Goal: Task Accomplishment & Management: Complete application form

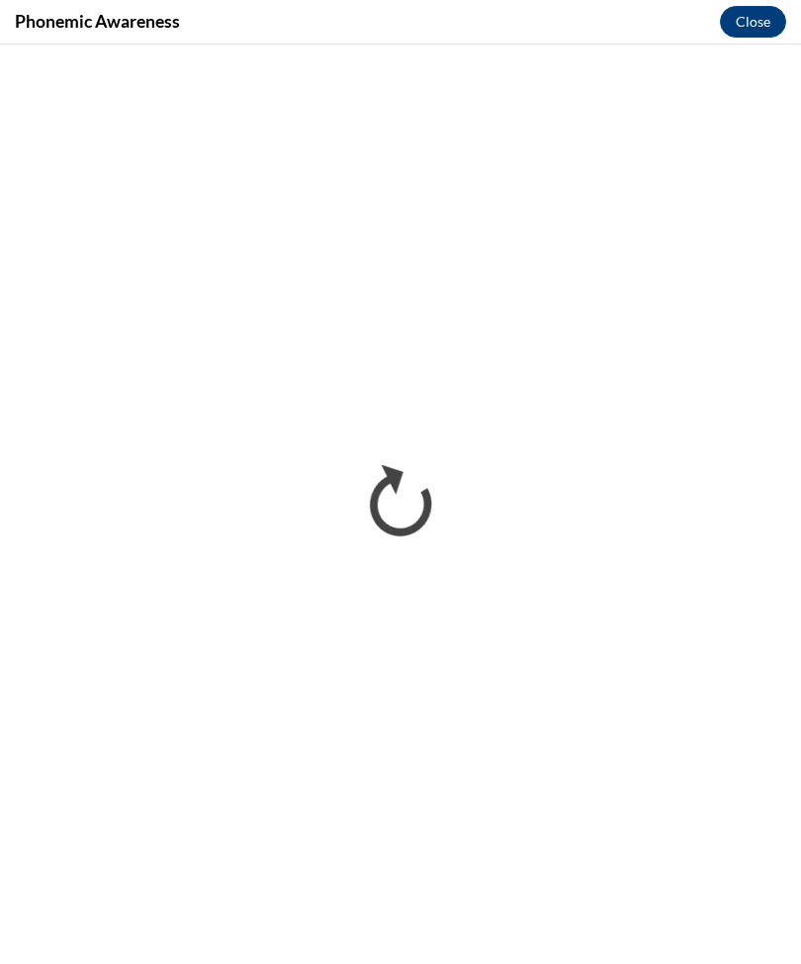
scroll to position [3466, 0]
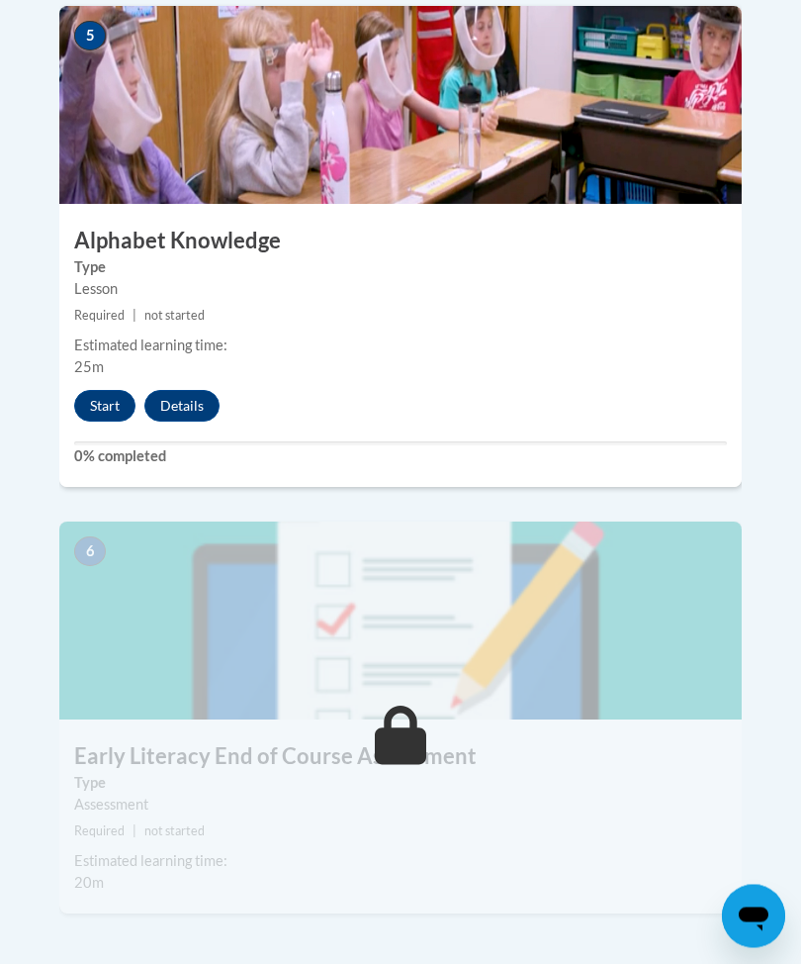
scroll to position [2795, 0]
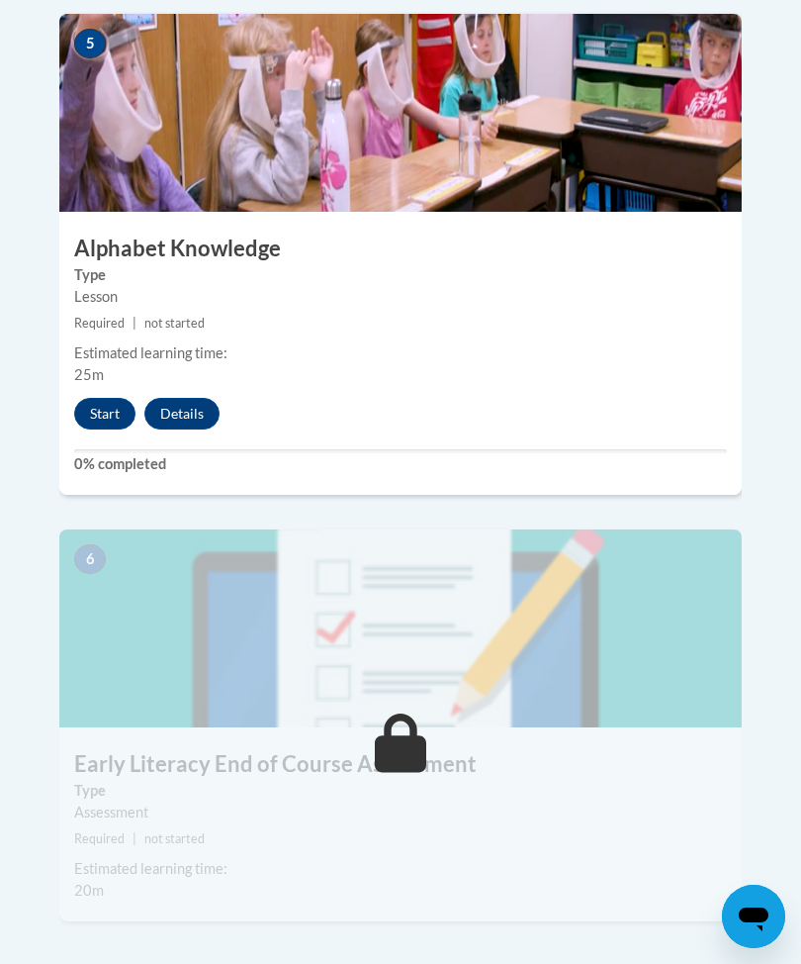
click at [109, 398] on button "Start" at bounding box center [104, 414] width 61 height 32
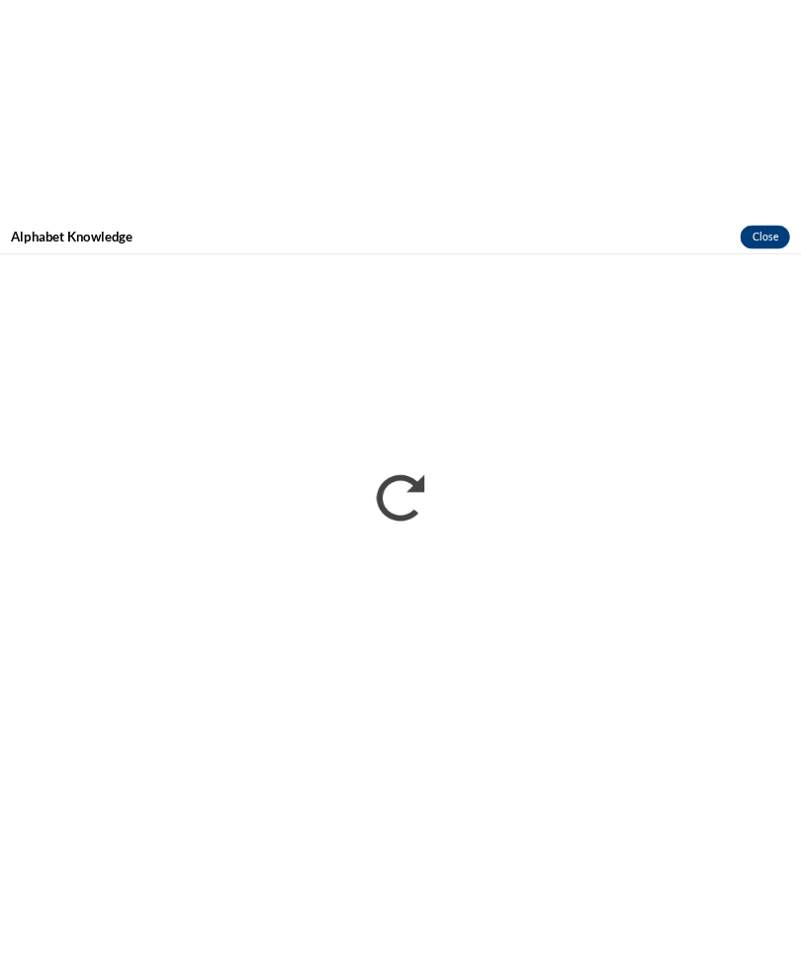
scroll to position [3557, 0]
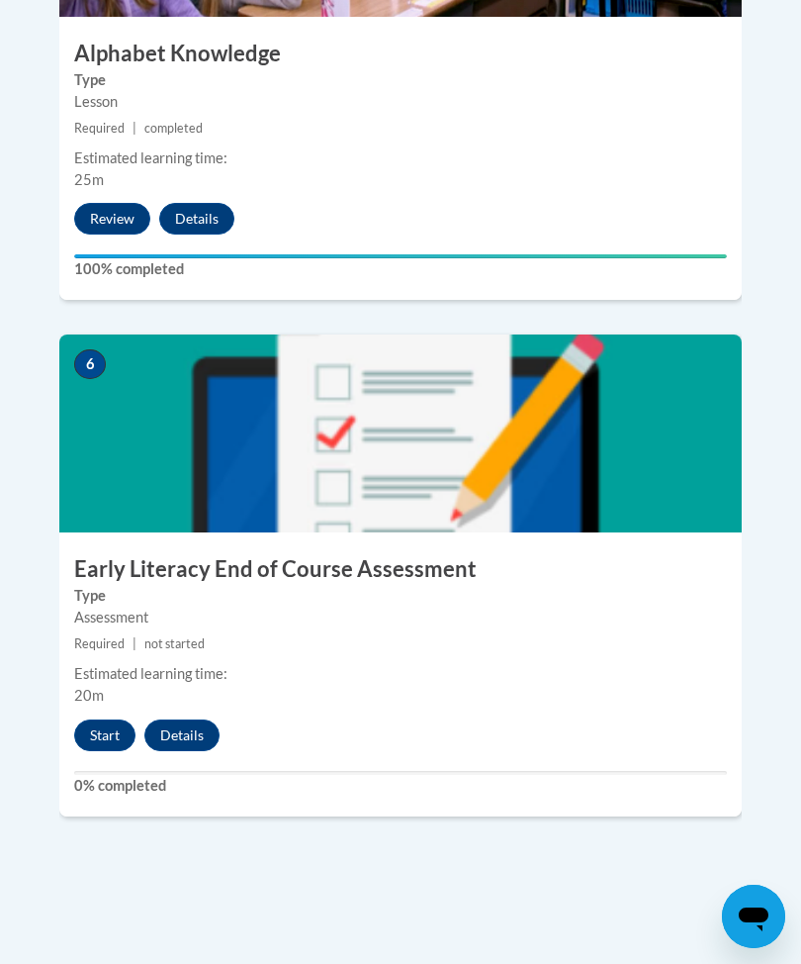
scroll to position [2988, 0]
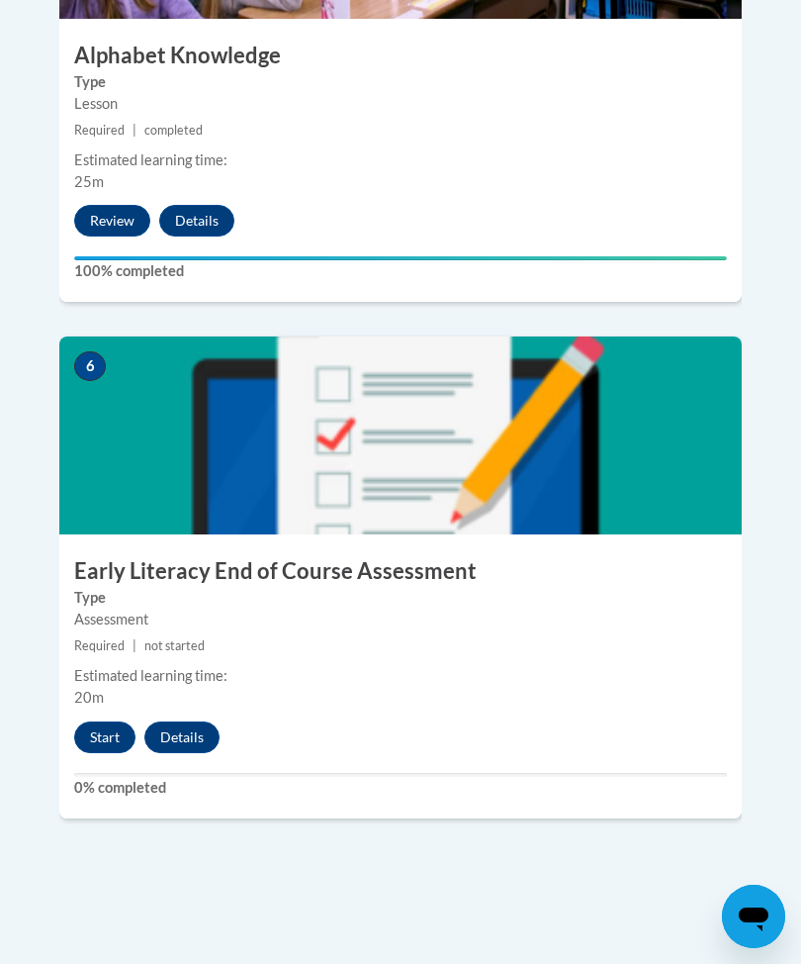
click at [105, 721] on button "Start" at bounding box center [104, 737] width 61 height 32
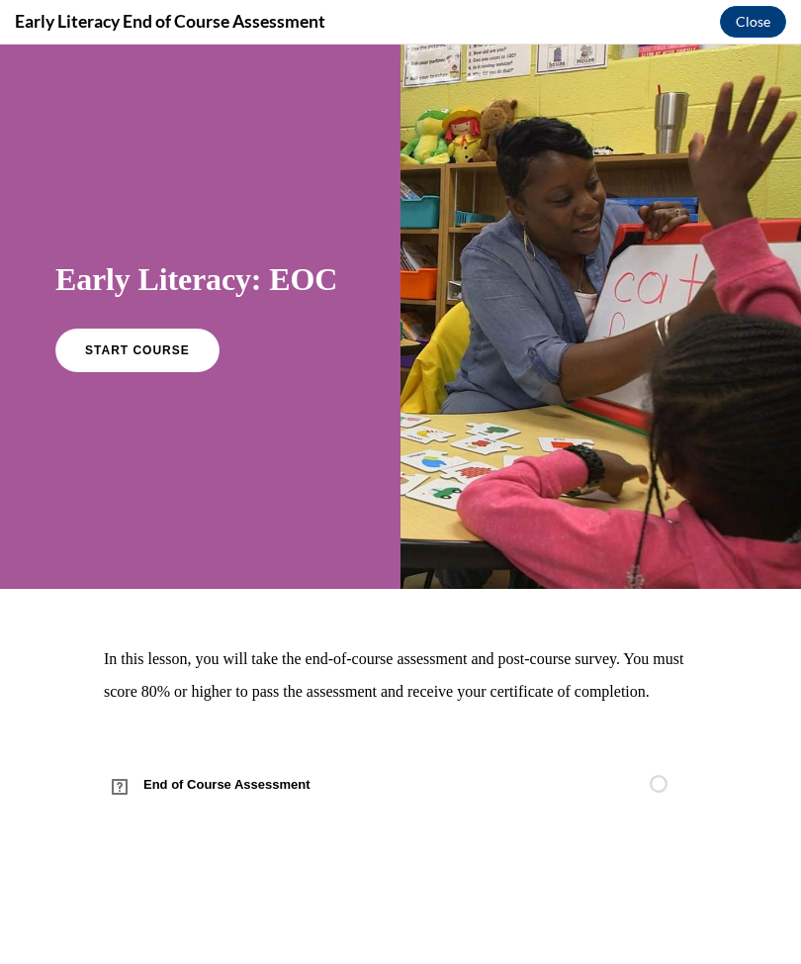
click at [153, 364] on link "START COURSE" at bounding box center [137, 351] width 164 height 44
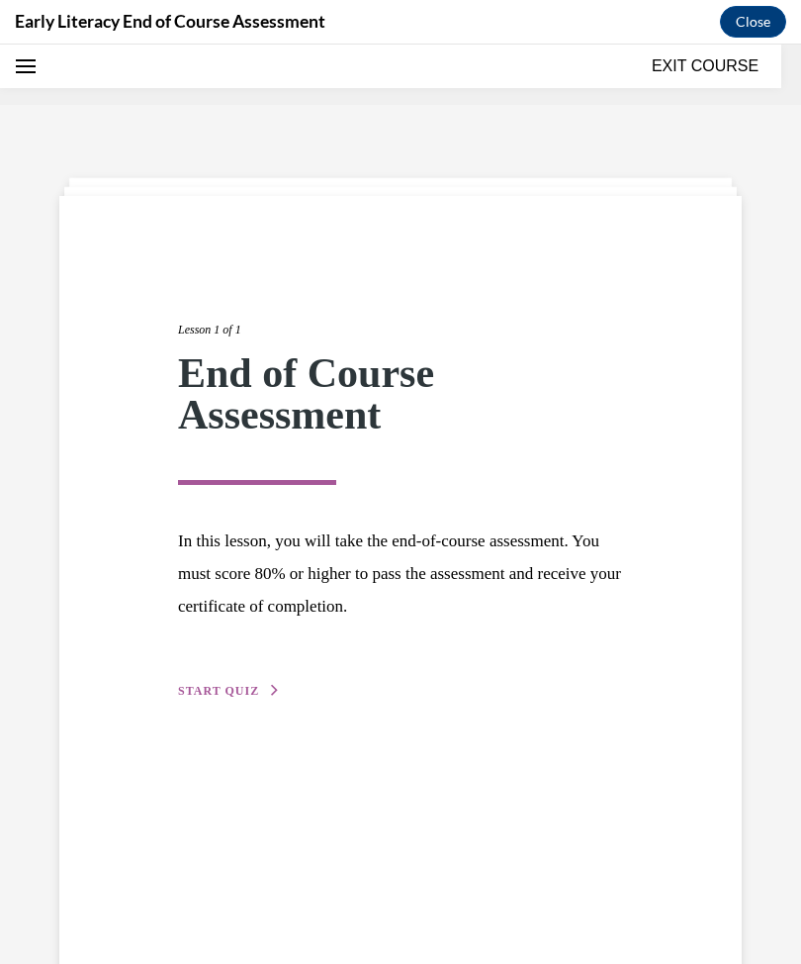
scroll to position [61, 0]
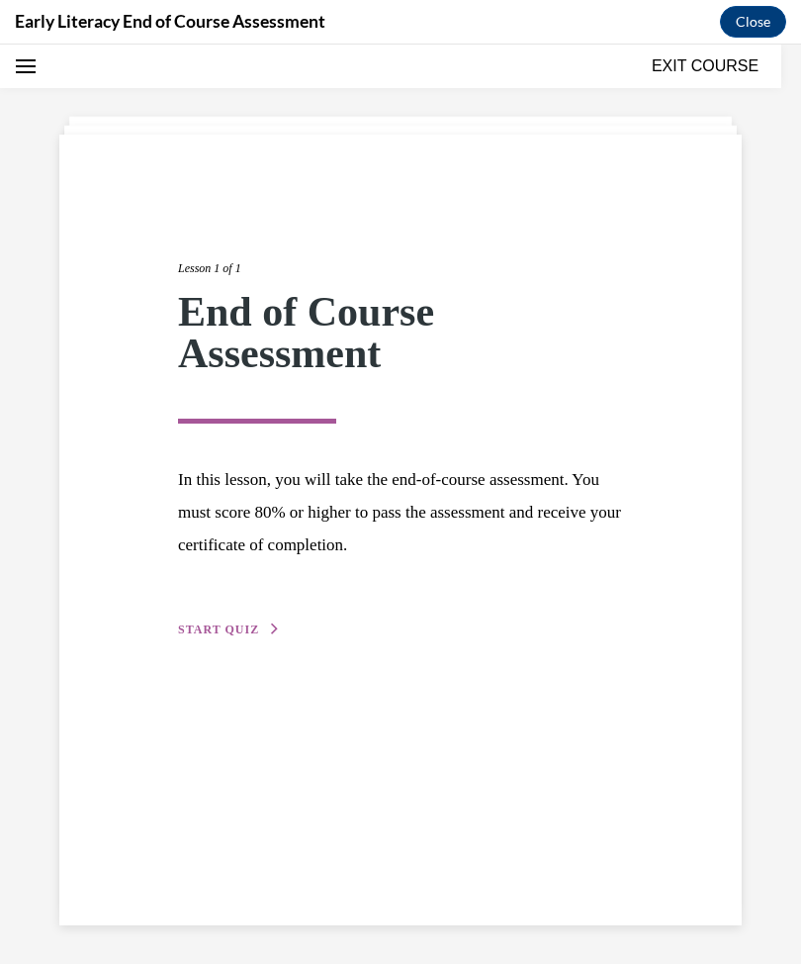
click at [230, 630] on span "START QUIZ" at bounding box center [218, 629] width 81 height 14
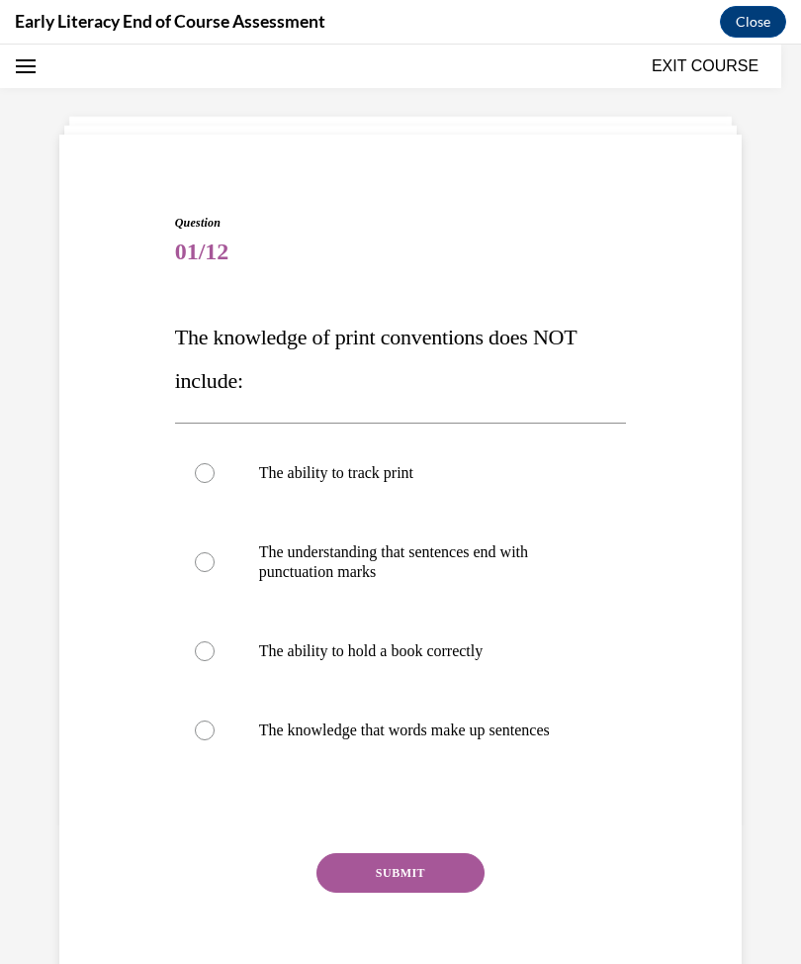
click at [204, 651] on div at bounding box center [205, 651] width 20 height 20
click at [366, 881] on button "SUBMIT" at bounding box center [401, 873] width 168 height 40
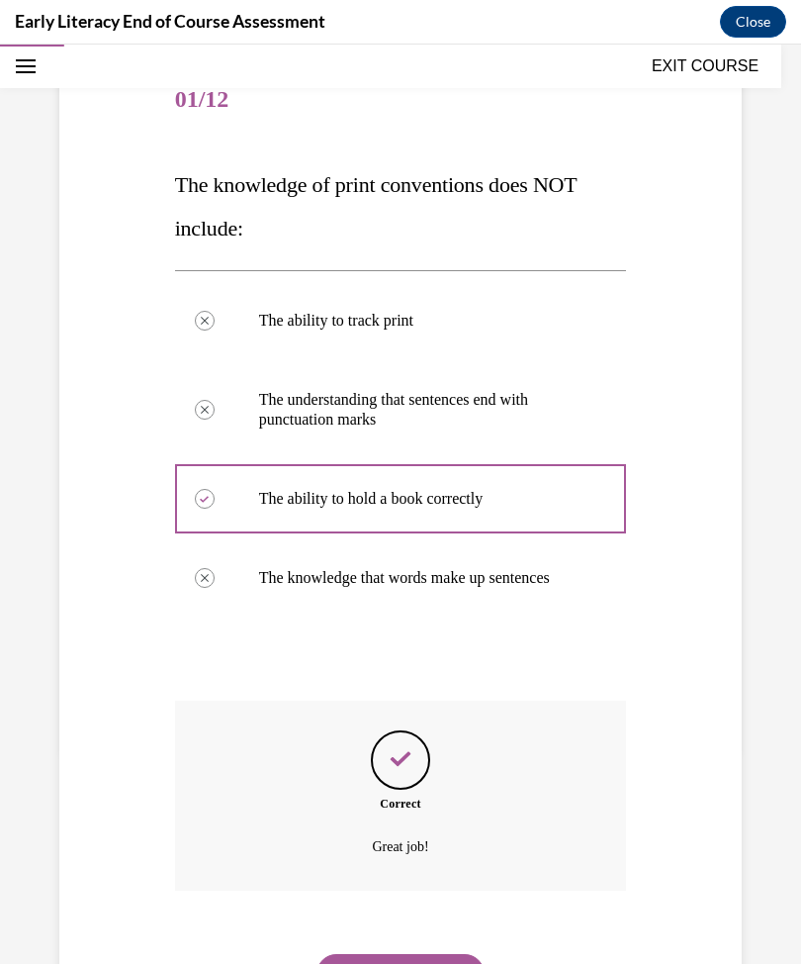
scroll to position [223, 0]
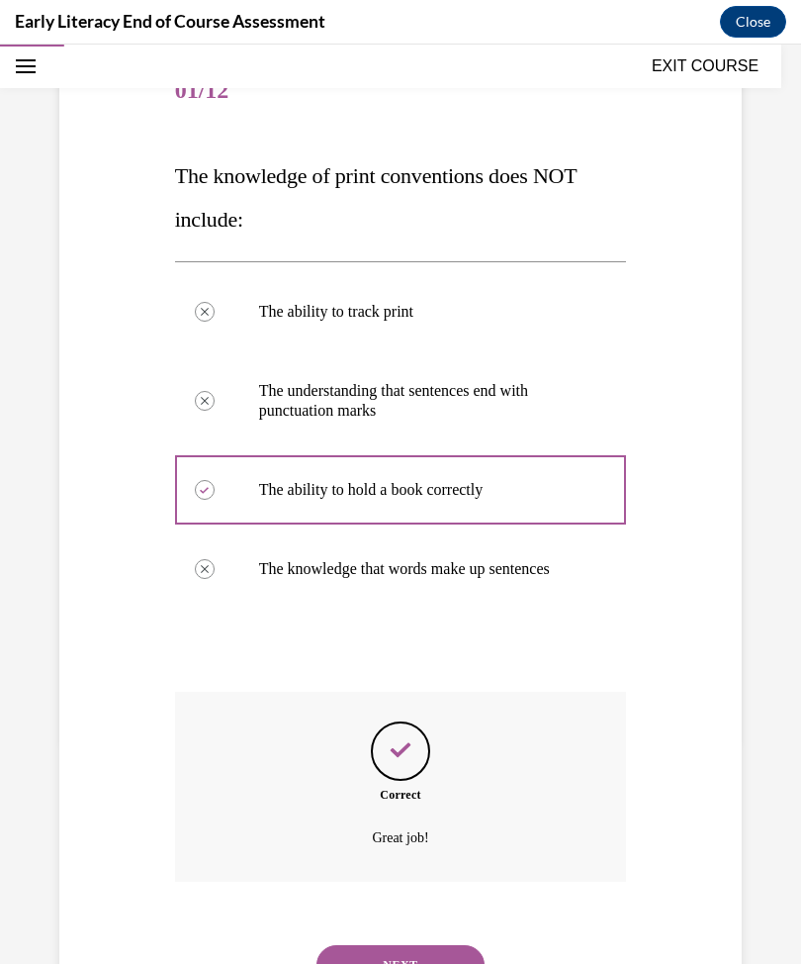
click at [404, 945] on button "NEXT" at bounding box center [401, 965] width 168 height 40
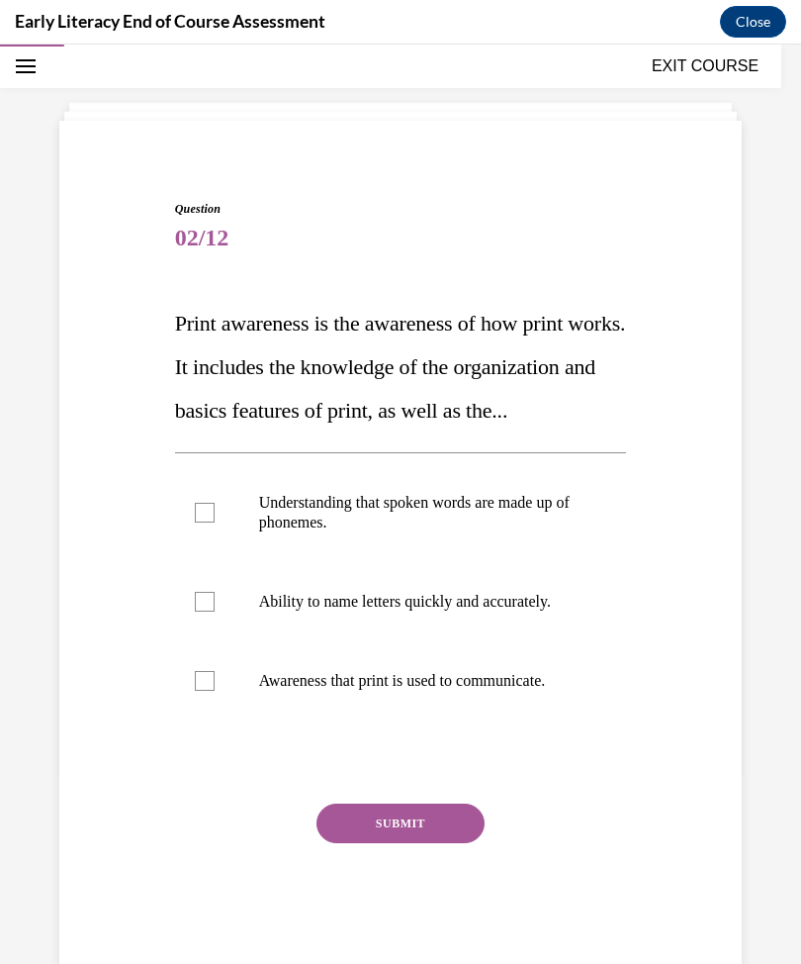
scroll to position [71, 0]
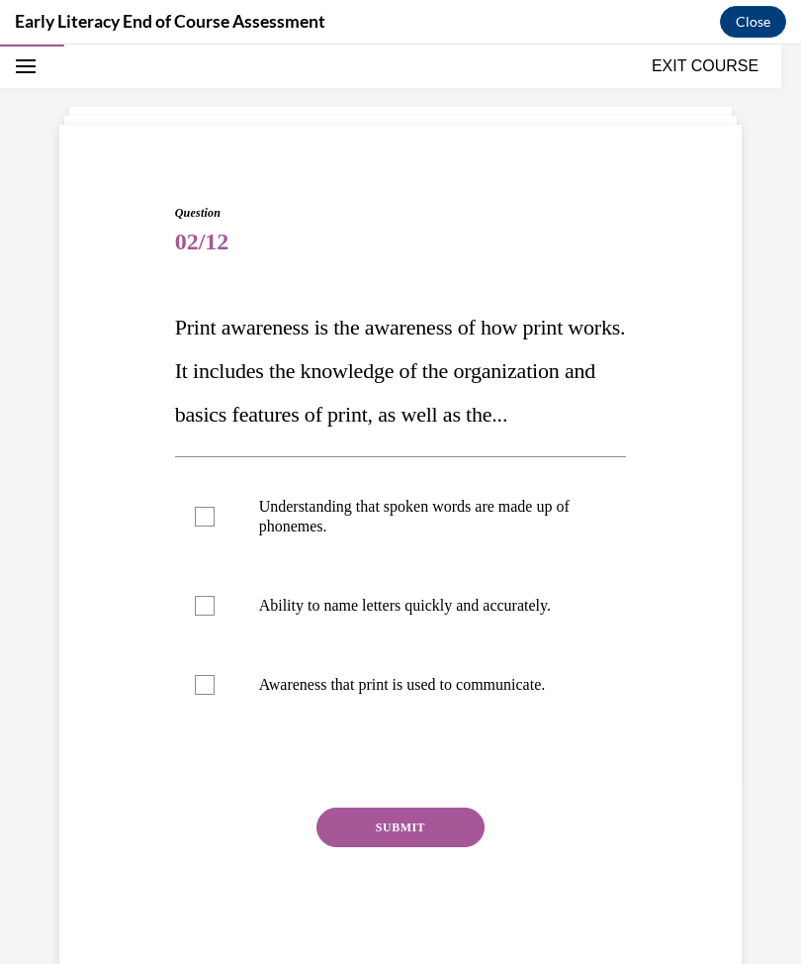
click at [186, 724] on div at bounding box center [401, 684] width 452 height 79
click at [375, 847] on button "SUBMIT" at bounding box center [401, 827] width 168 height 40
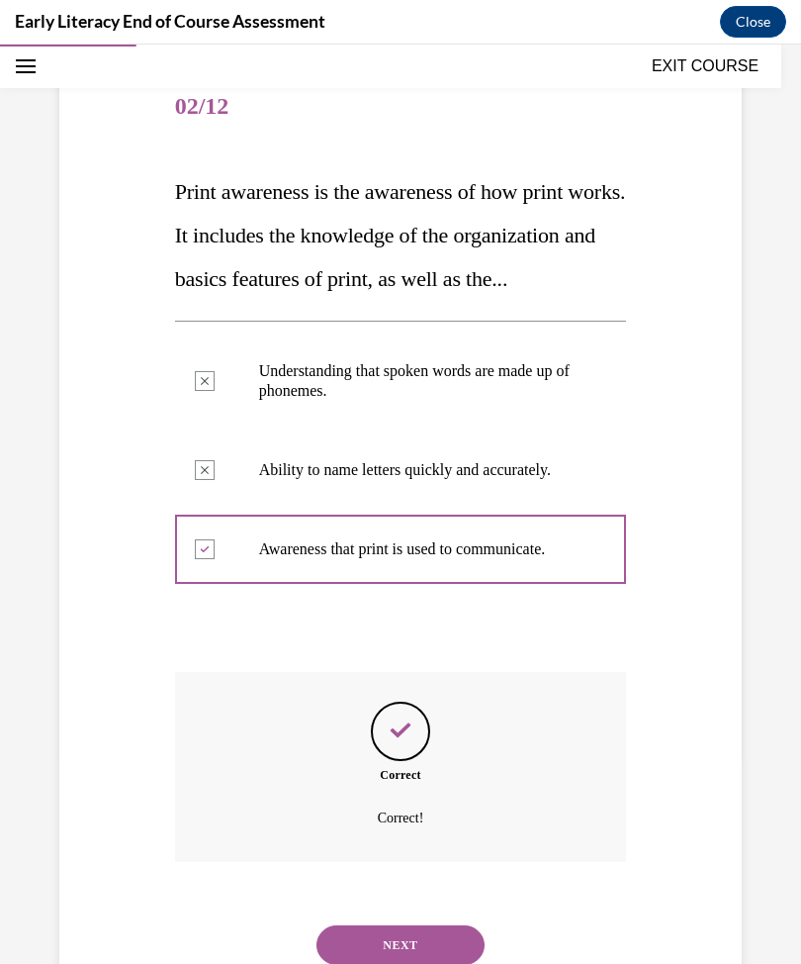
scroll to position [231, 0]
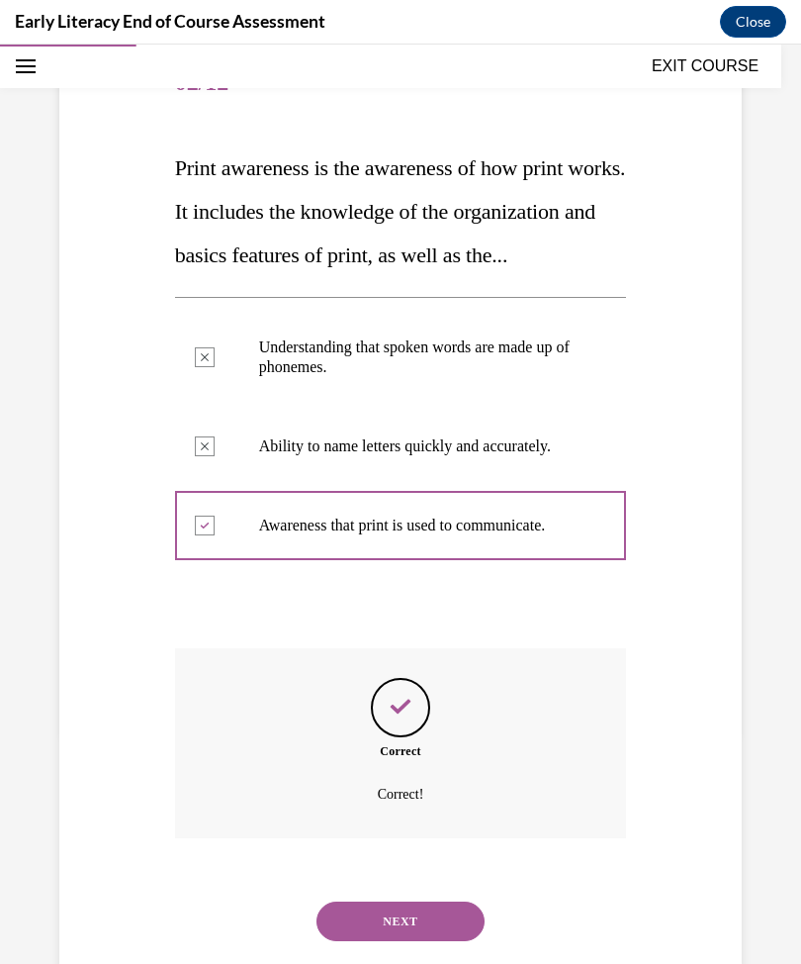
click at [416, 941] on button "NEXT" at bounding box center [401, 921] width 168 height 40
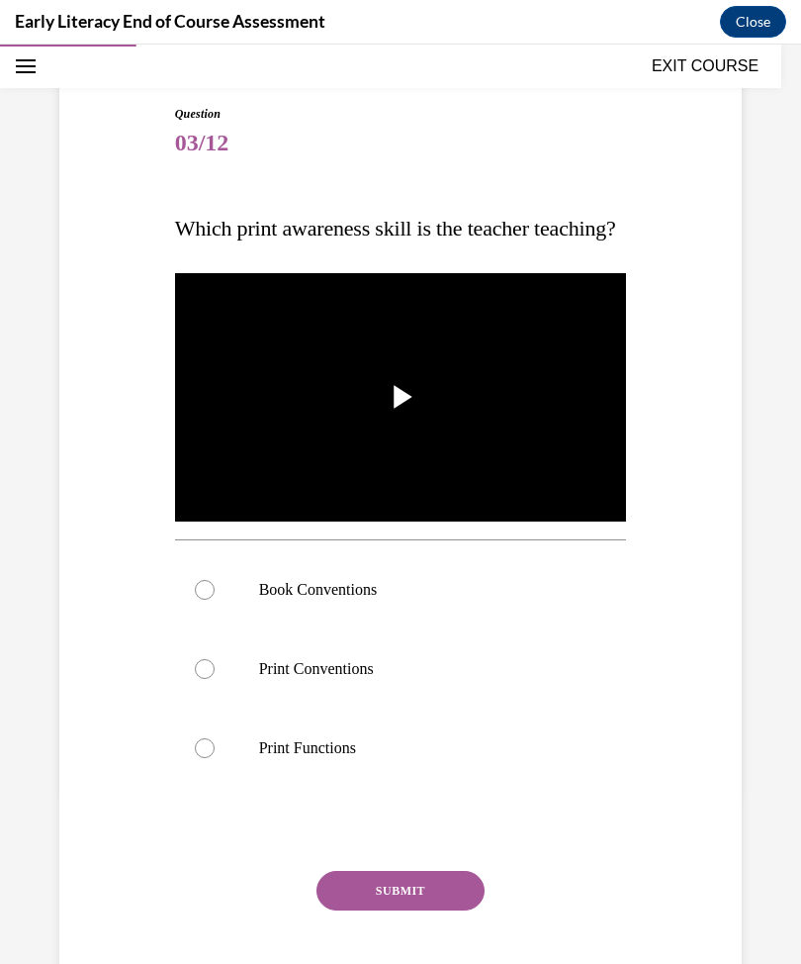
scroll to position [169, 0]
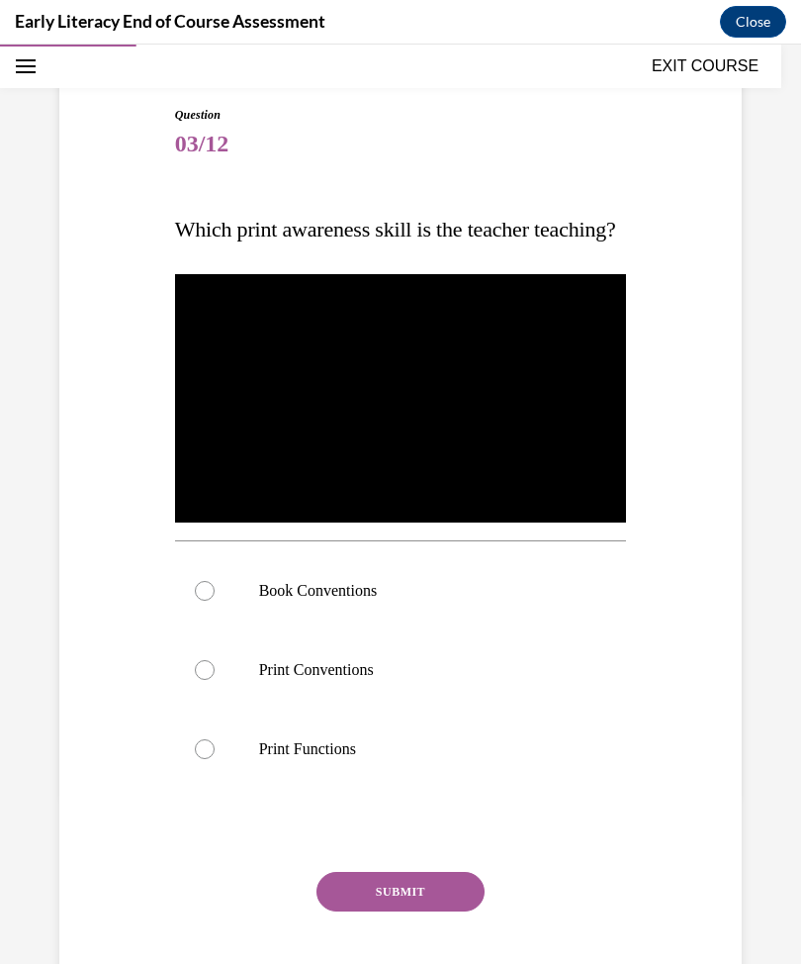
click at [197, 680] on div at bounding box center [205, 670] width 20 height 20
click at [394, 911] on button "SUBMIT" at bounding box center [401, 892] width 168 height 40
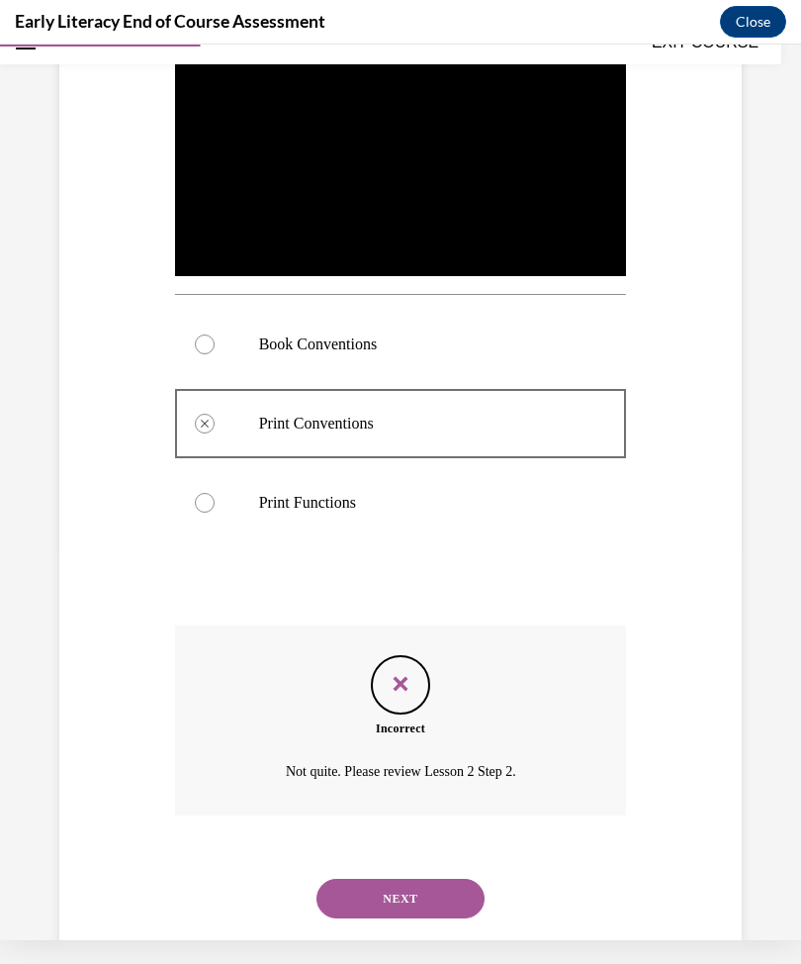
scroll to position [393, 0]
click at [403, 917] on button "NEXT" at bounding box center [401, 898] width 168 height 40
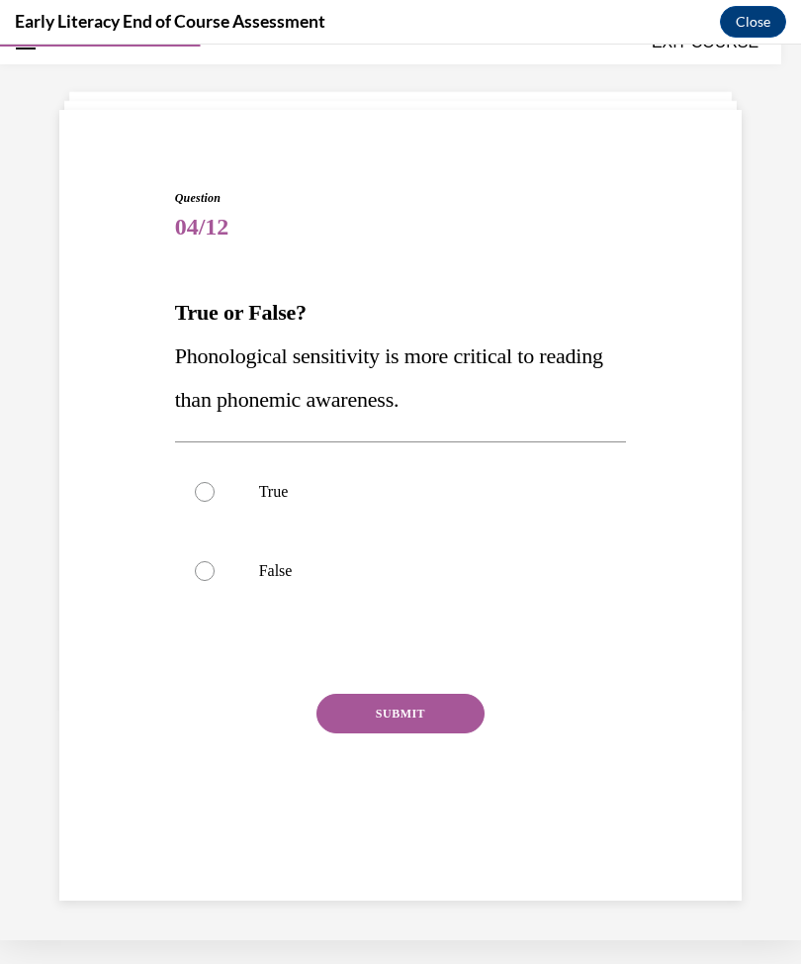
scroll to position [62, 0]
click at [209, 572] on div at bounding box center [205, 571] width 20 height 20
click at [376, 732] on button "SUBMIT" at bounding box center [401, 714] width 168 height 40
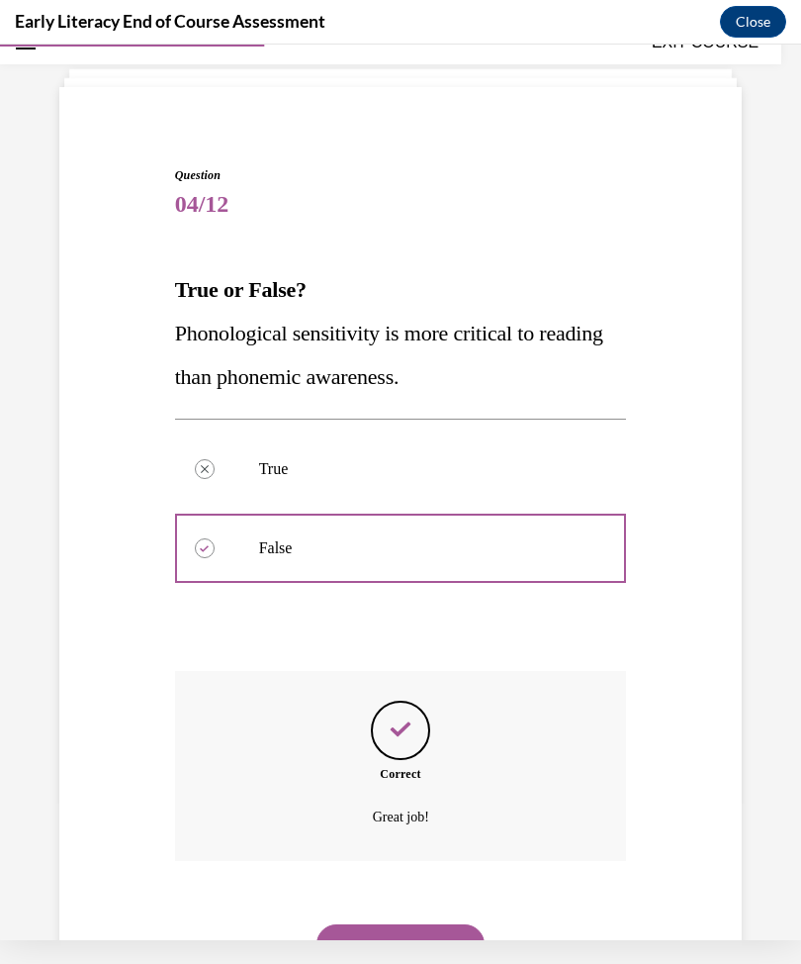
scroll to position [88, 0]
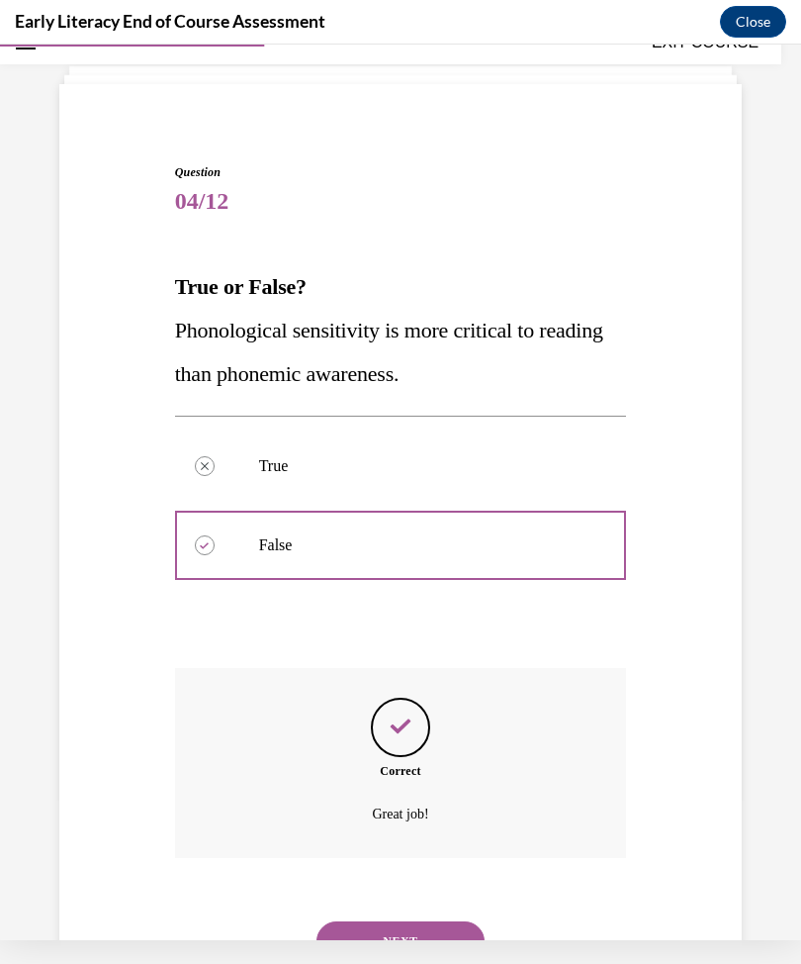
click at [413, 928] on button "NEXT" at bounding box center [401, 941] width 168 height 40
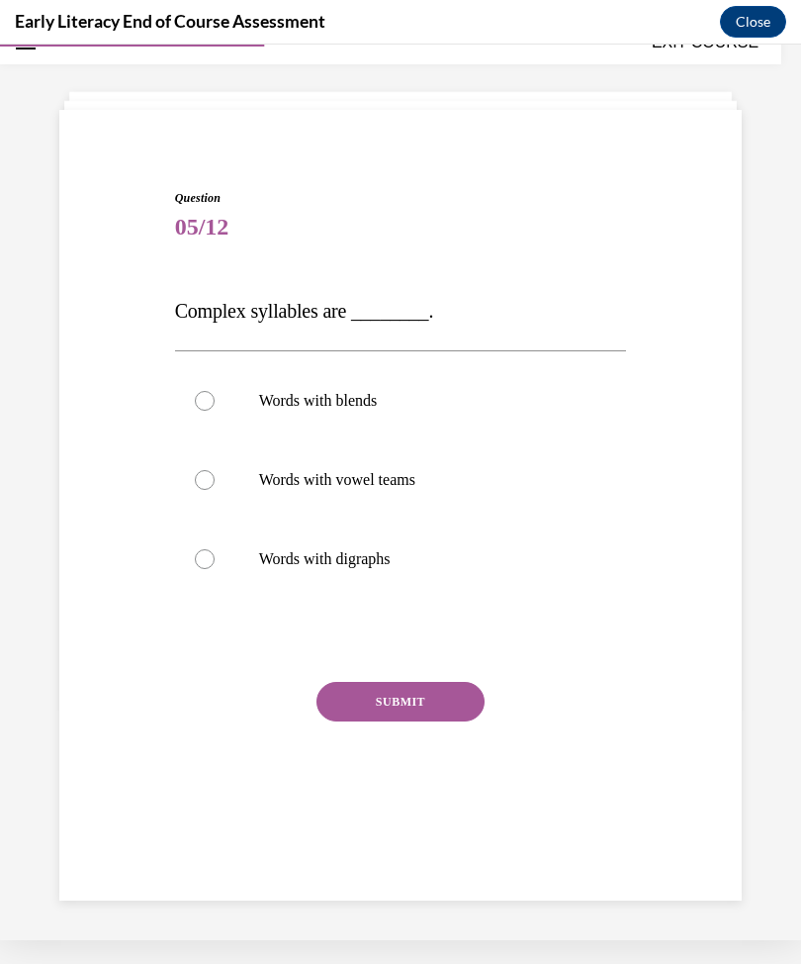
scroll to position [62, 0]
click at [195, 407] on div at bounding box center [401, 400] width 452 height 79
click at [361, 705] on button "SUBMIT" at bounding box center [401, 702] width 168 height 40
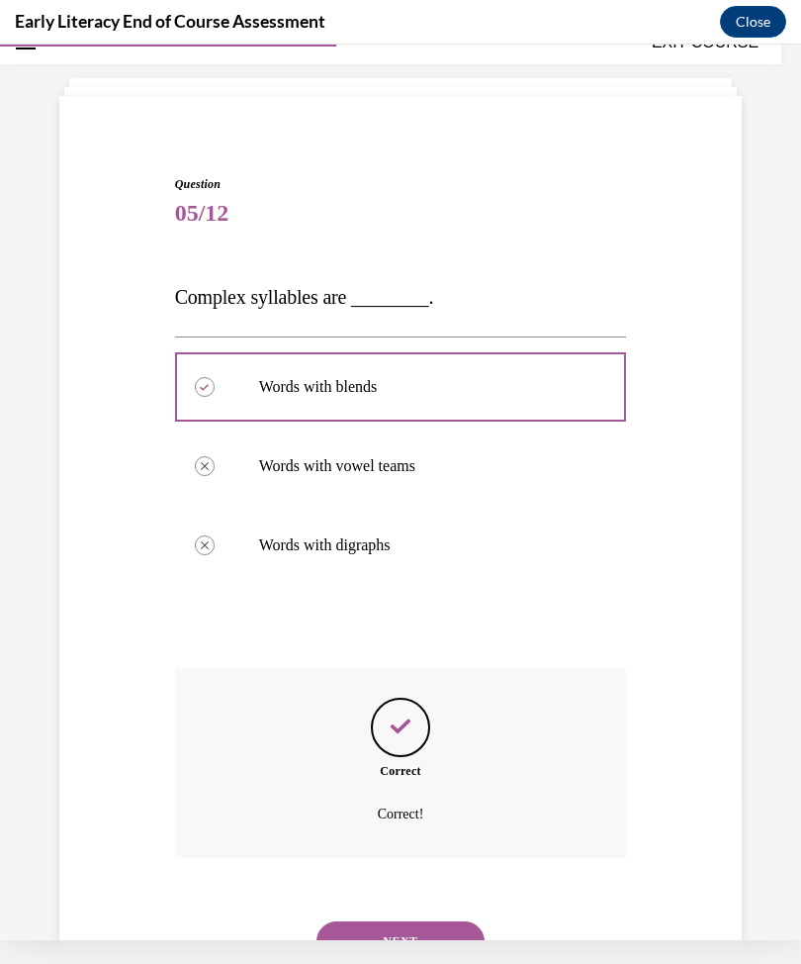
scroll to position [76, 0]
click at [426, 921] on button "NEXT" at bounding box center [401, 941] width 168 height 40
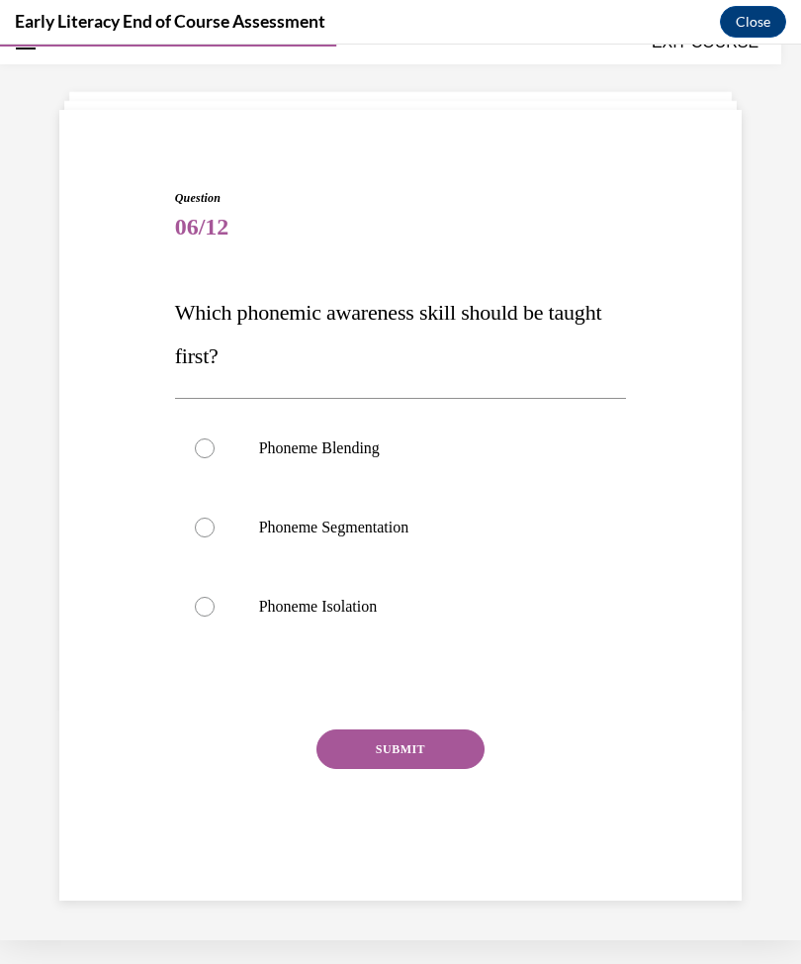
scroll to position [62, 0]
click at [202, 533] on div at bounding box center [205, 527] width 20 height 20
click at [355, 759] on button "SUBMIT" at bounding box center [401, 749] width 168 height 40
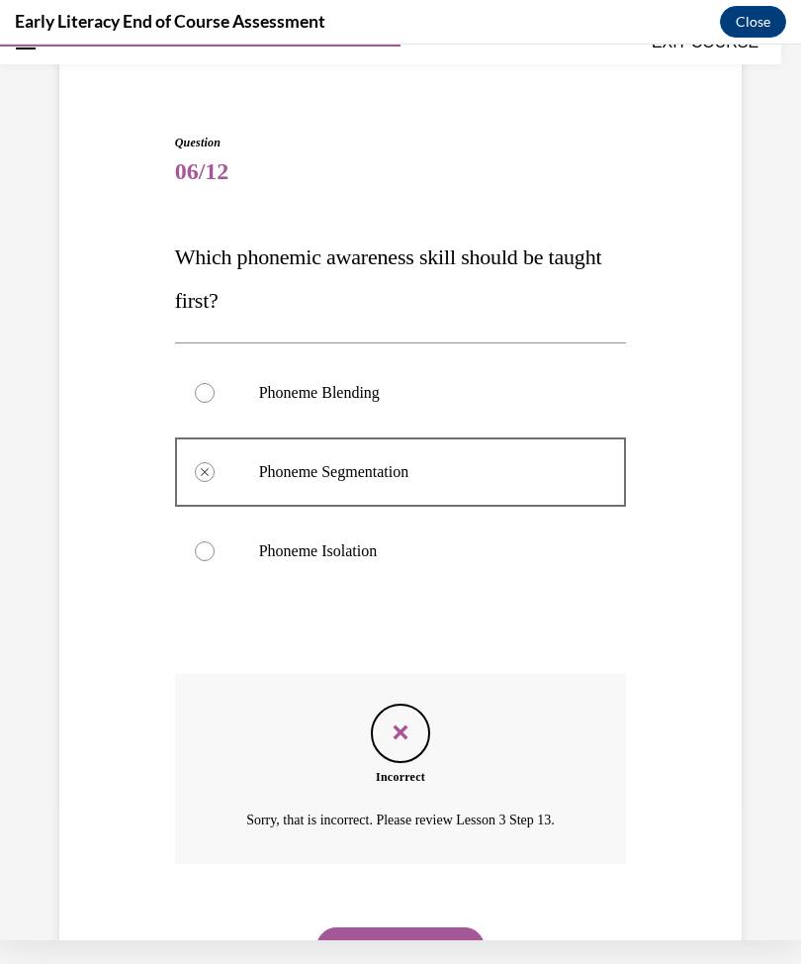
scroll to position [124, 0]
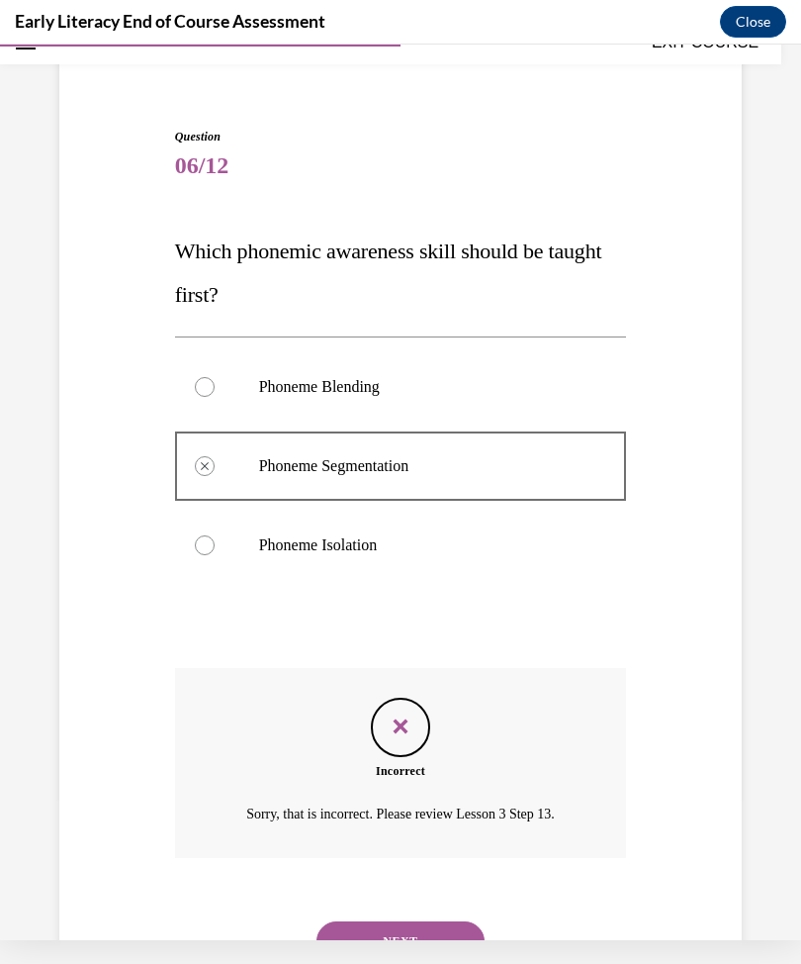
click at [421, 921] on button "NEXT" at bounding box center [401, 941] width 168 height 40
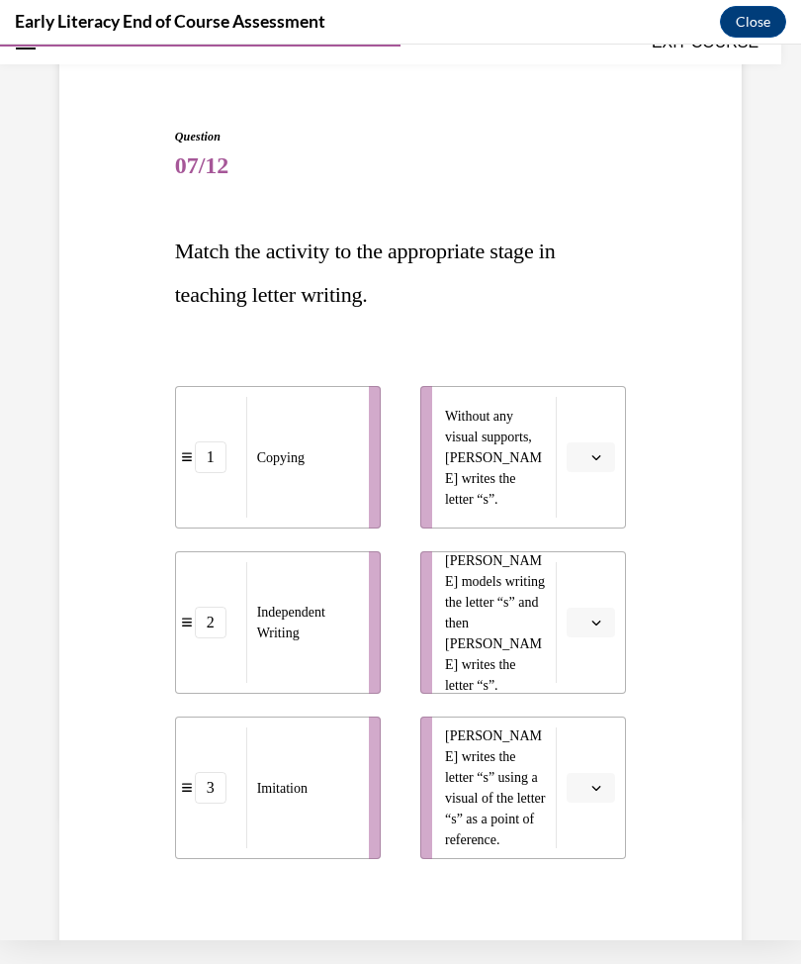
scroll to position [123, 0]
click at [528, 313] on p "Match the activity to the appropriate stage in teaching letter writing." at bounding box center [401, 274] width 452 height 87
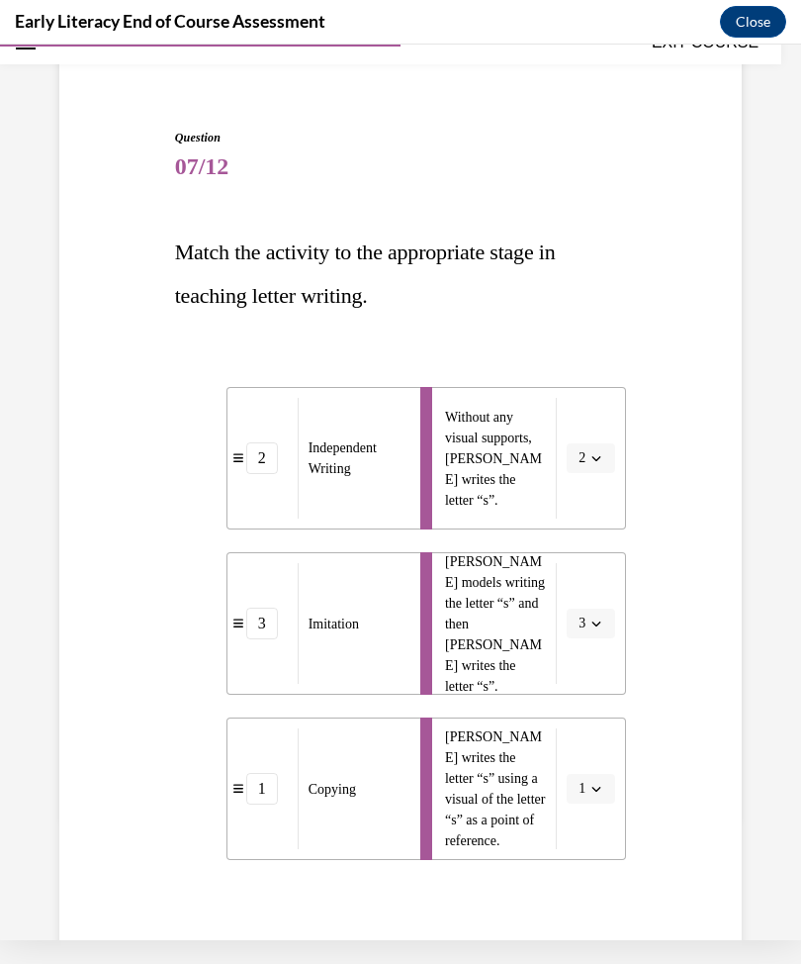
click at [377, 963] on button "SUBMIT" at bounding box center [401, 963] width 168 height 40
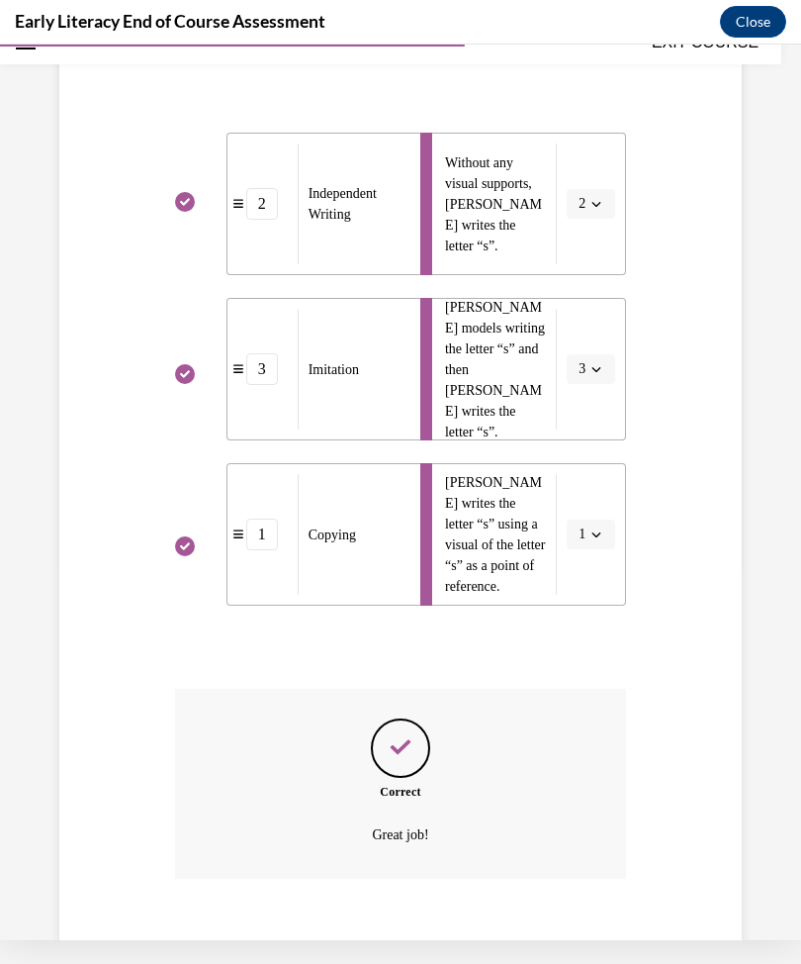
scroll to position [398, 0]
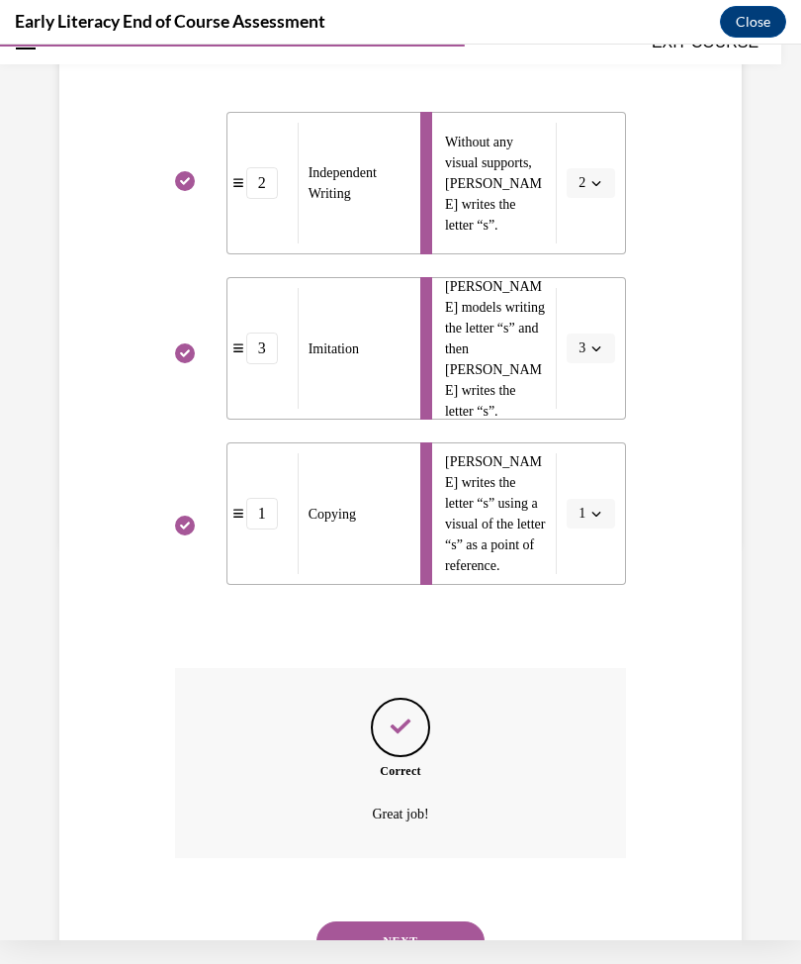
click at [422, 922] on button "NEXT" at bounding box center [401, 941] width 168 height 40
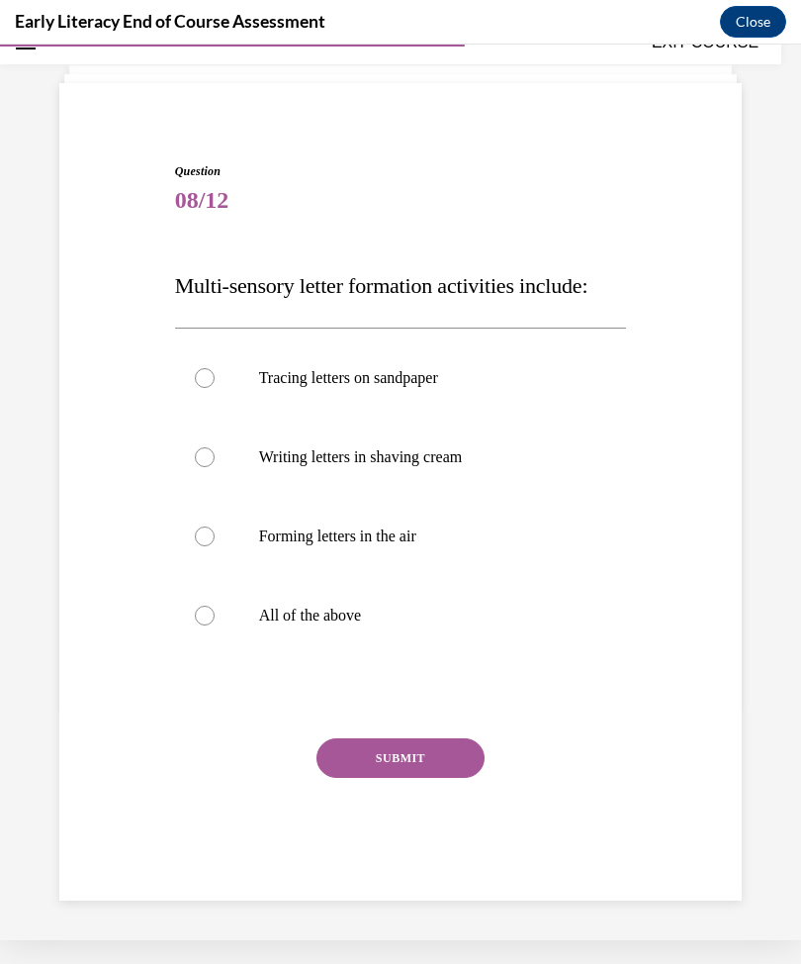
scroll to position [62, 0]
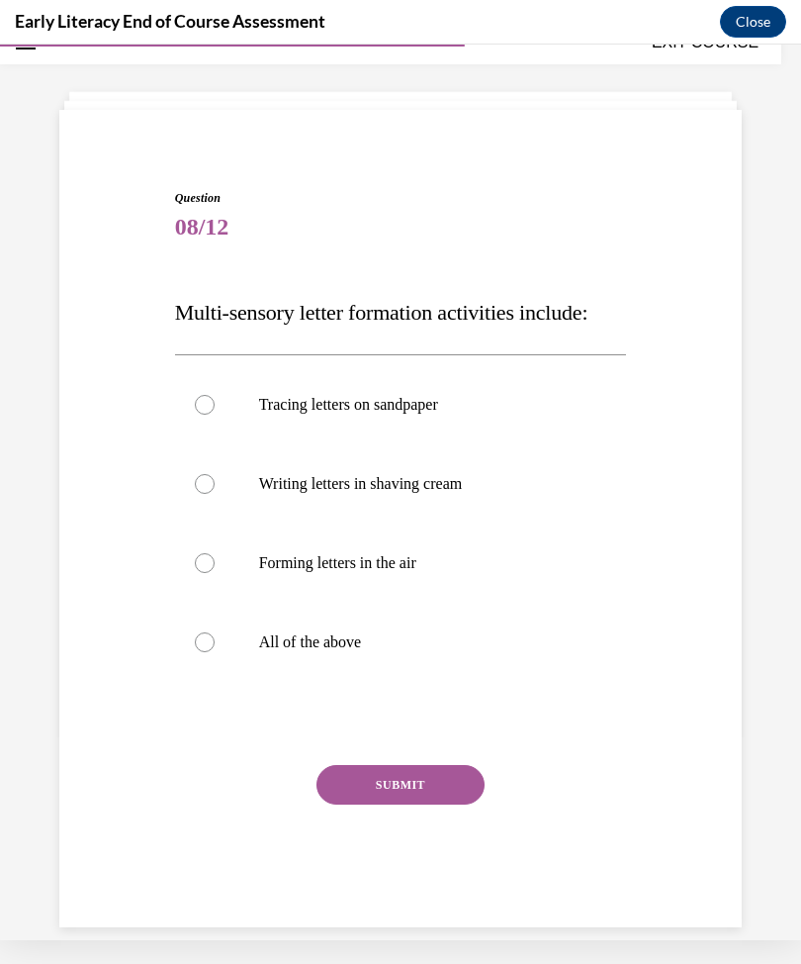
click at [208, 646] on div at bounding box center [205, 642] width 20 height 20
click at [380, 795] on button "SUBMIT" at bounding box center [401, 785] width 168 height 40
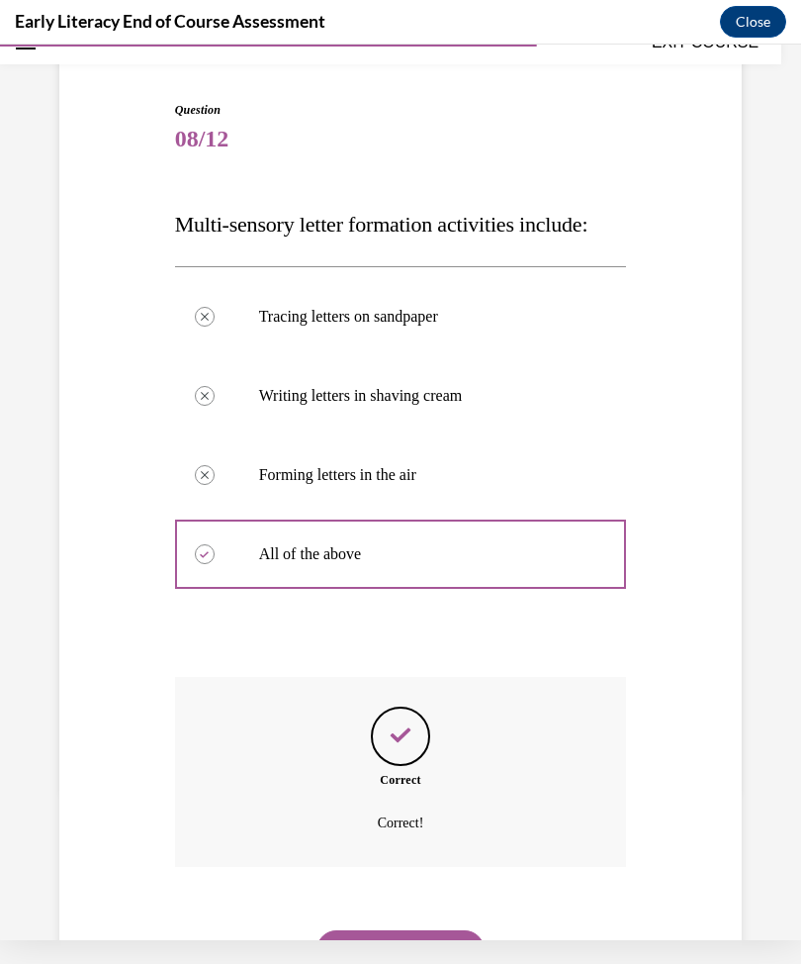
scroll to position [159, 0]
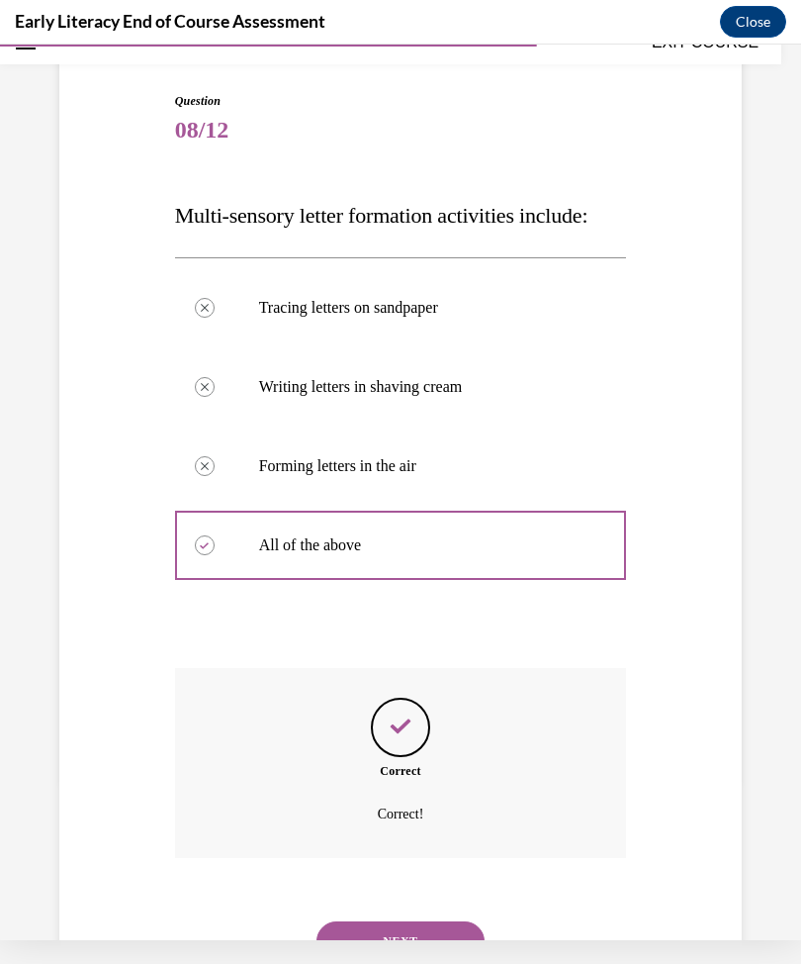
click at [418, 926] on button "NEXT" at bounding box center [401, 941] width 168 height 40
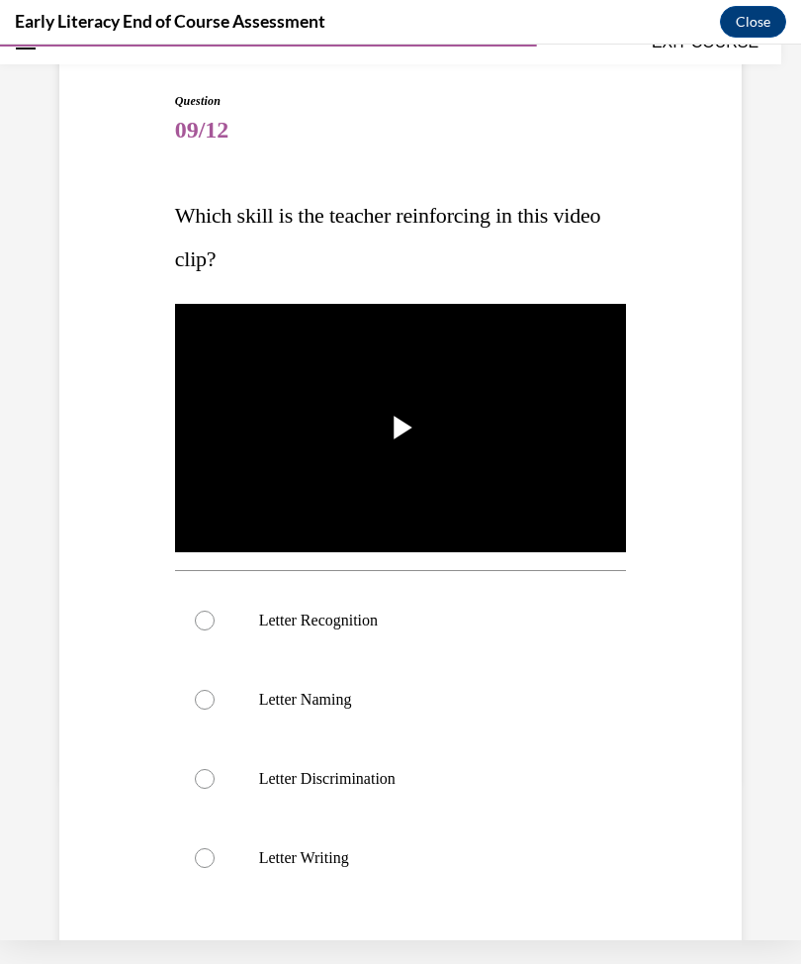
scroll to position [156, 0]
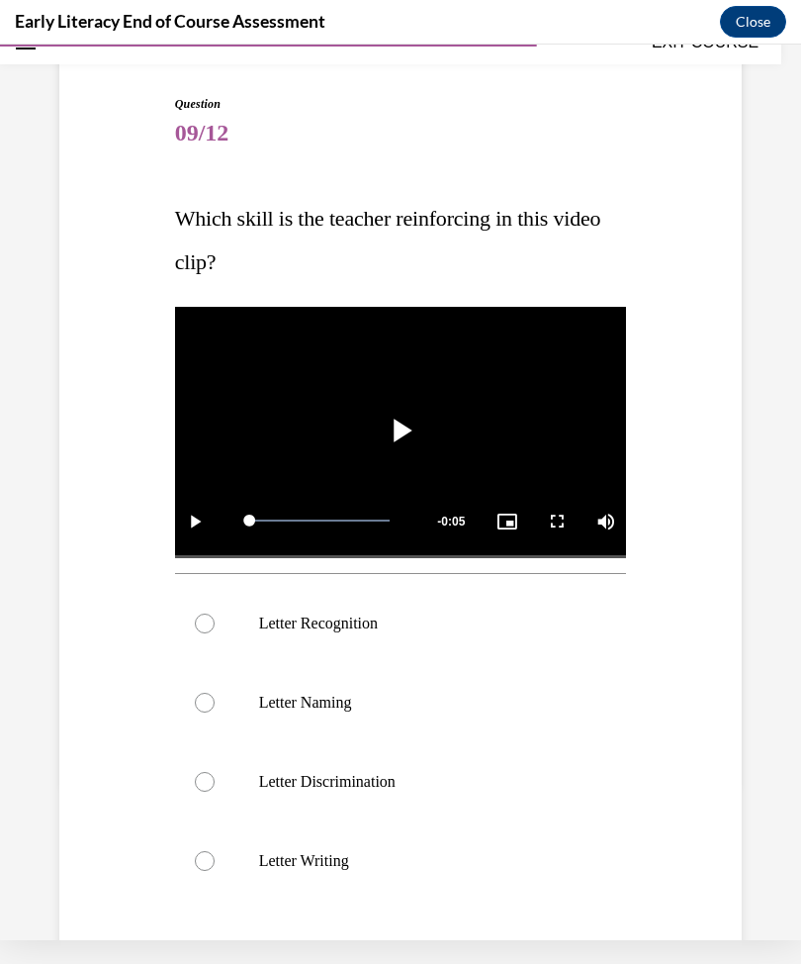
click at [211, 623] on div at bounding box center [205, 623] width 20 height 20
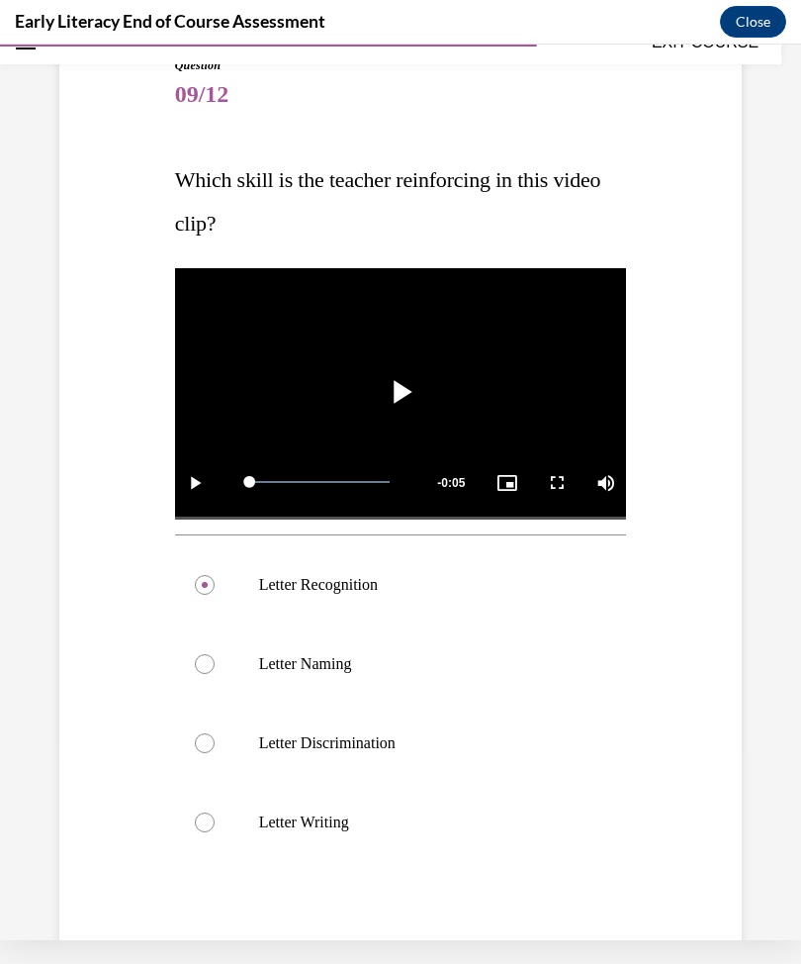
scroll to position [195, 0]
click at [380, 963] on button "SUBMIT" at bounding box center [401, 965] width 168 height 40
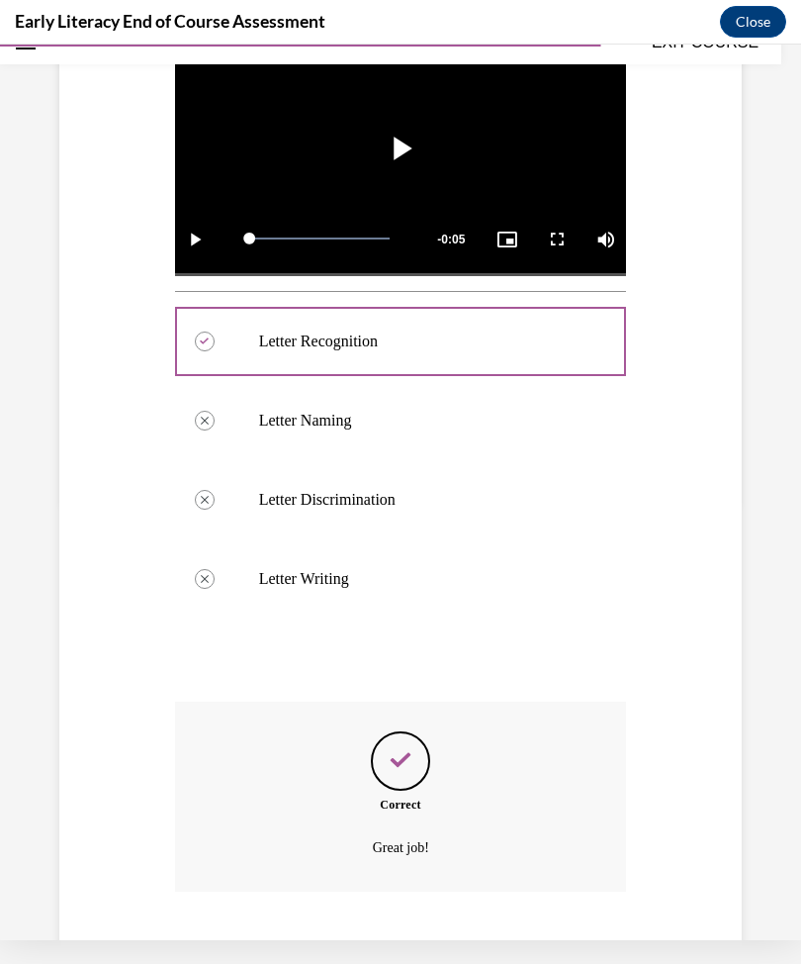
scroll to position [472, 0]
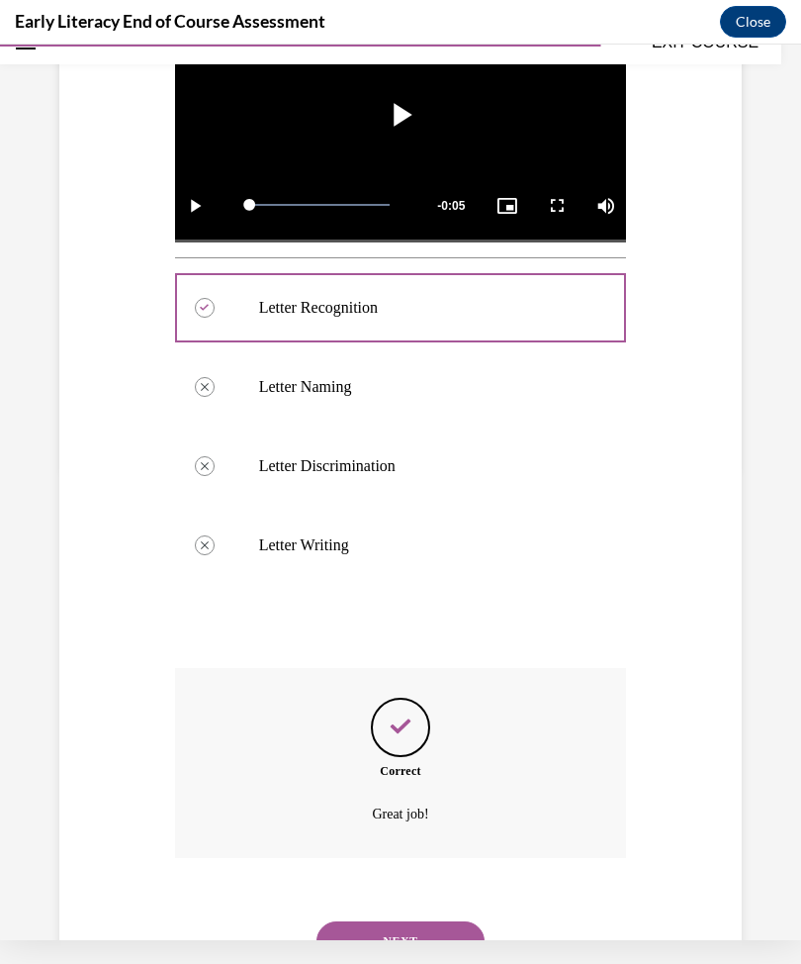
click at [402, 923] on button "NEXT" at bounding box center [401, 941] width 168 height 40
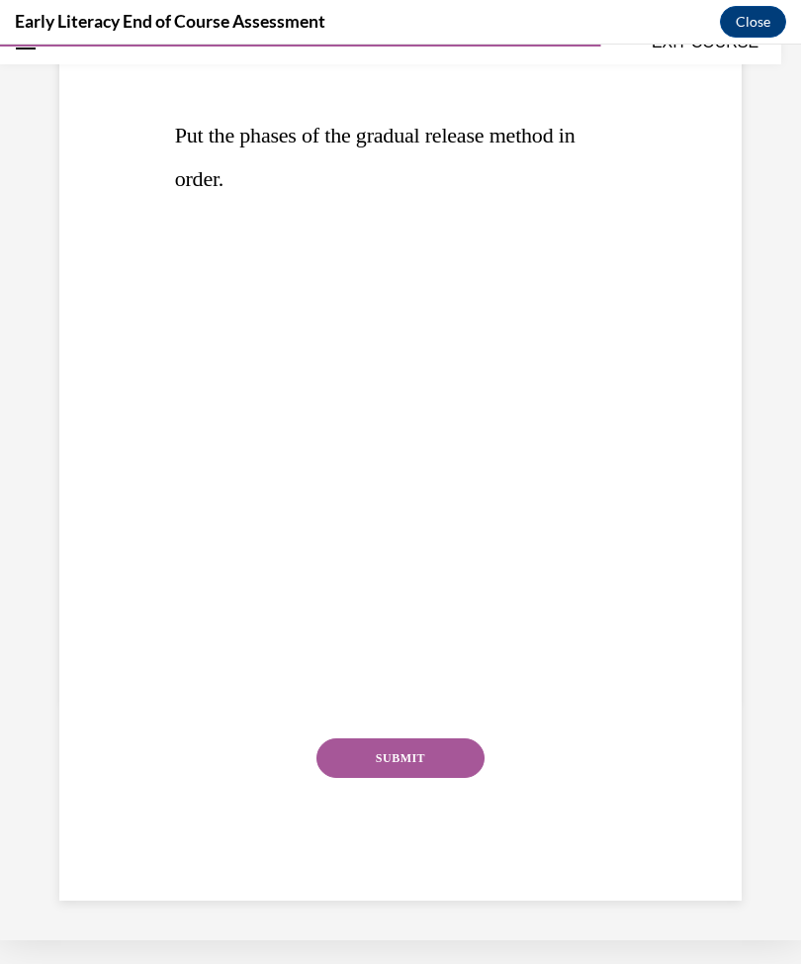
scroll to position [150, 0]
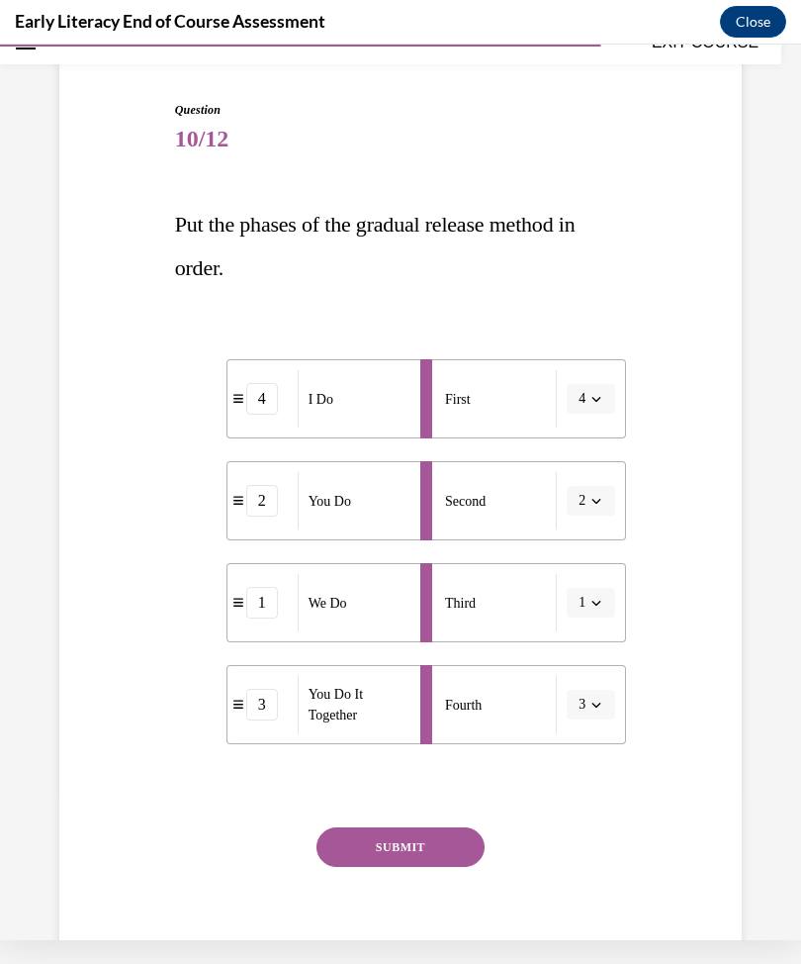
click at [385, 847] on button "SUBMIT" at bounding box center [401, 847] width 168 height 40
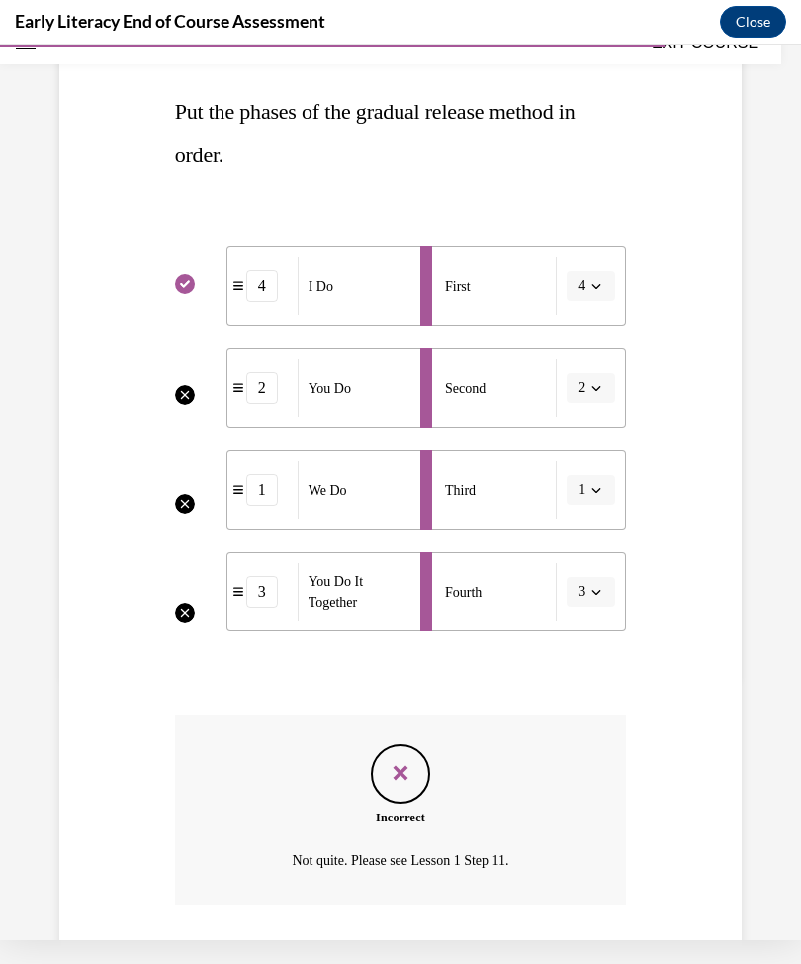
scroll to position [310, 0]
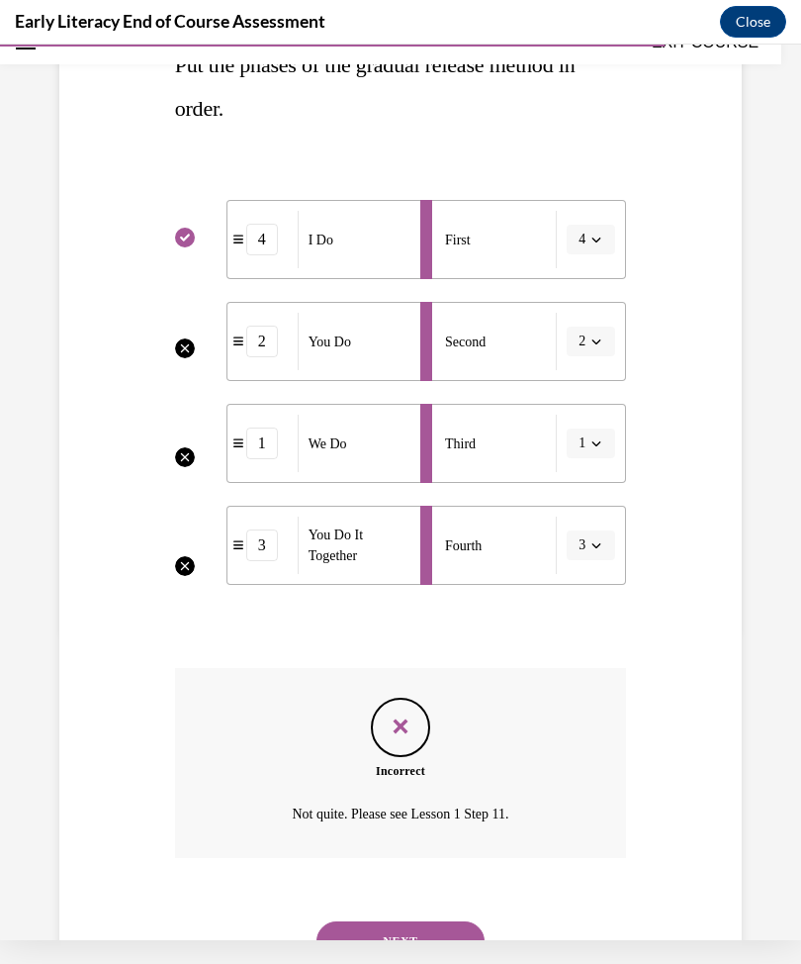
click at [401, 921] on button "NEXT" at bounding box center [401, 941] width 168 height 40
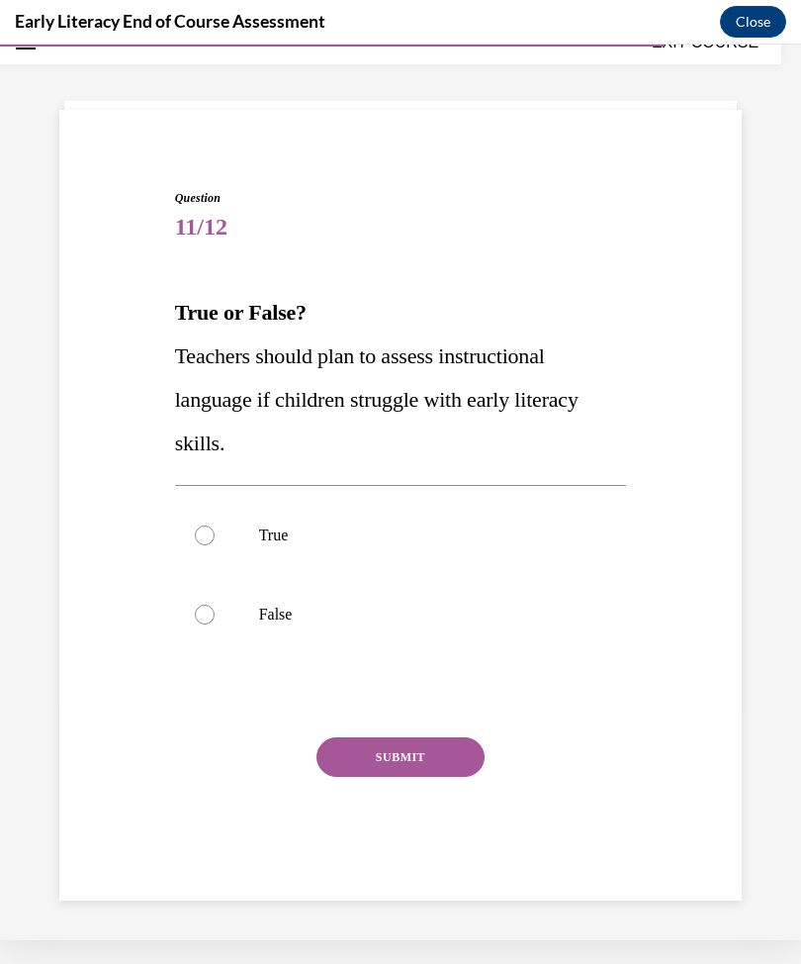
scroll to position [62, 0]
click at [277, 541] on p "True" at bounding box center [418, 535] width 319 height 20
click at [380, 765] on button "SUBMIT" at bounding box center [401, 757] width 168 height 40
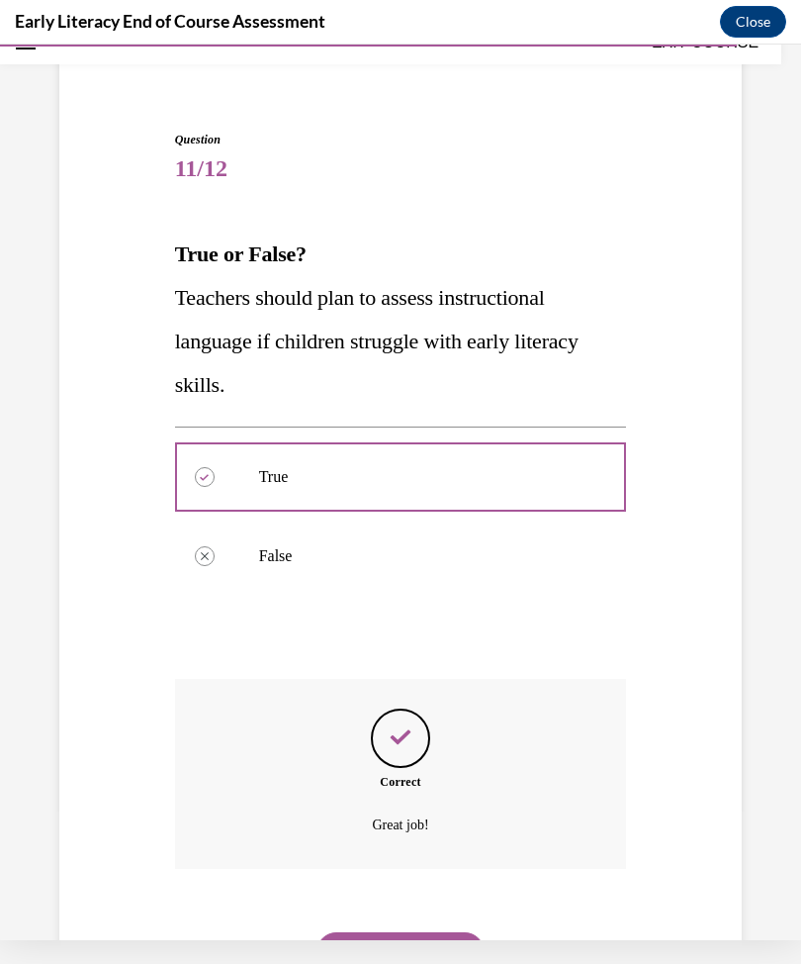
scroll to position [132, 0]
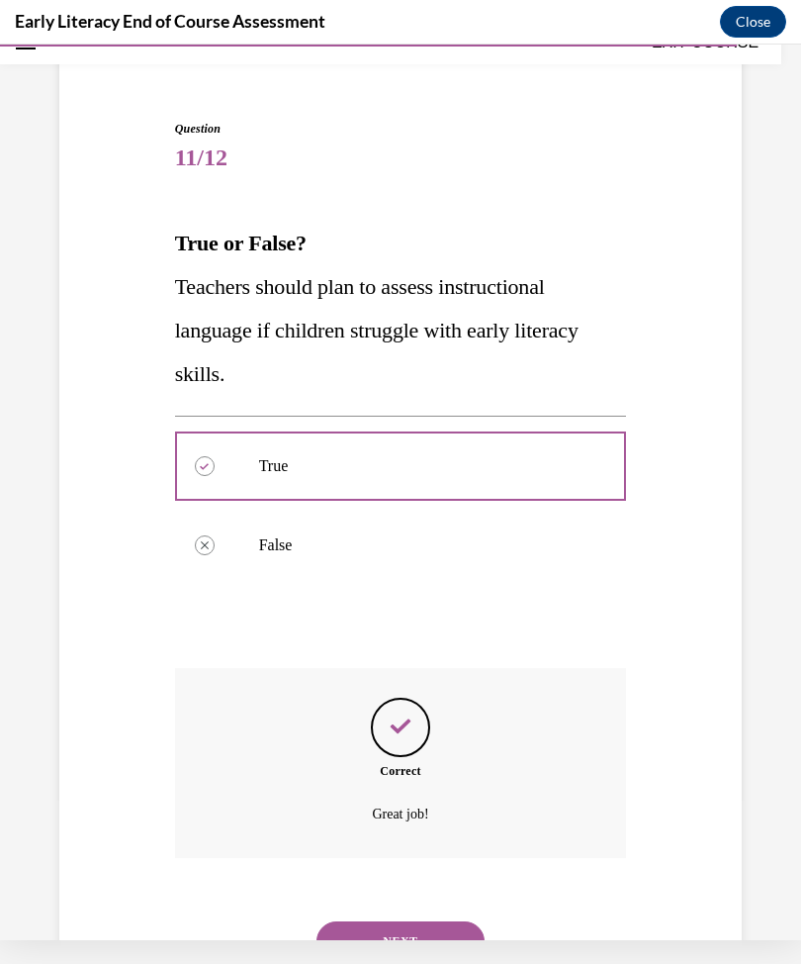
click at [395, 921] on button "NEXT" at bounding box center [401, 941] width 168 height 40
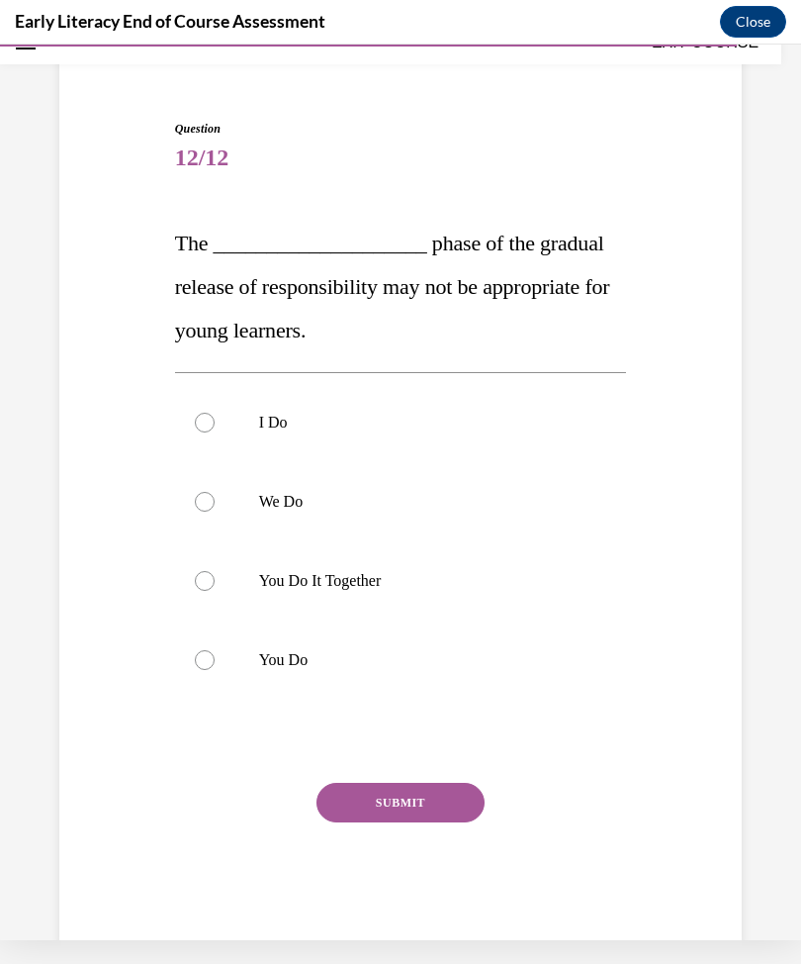
scroll to position [87, 0]
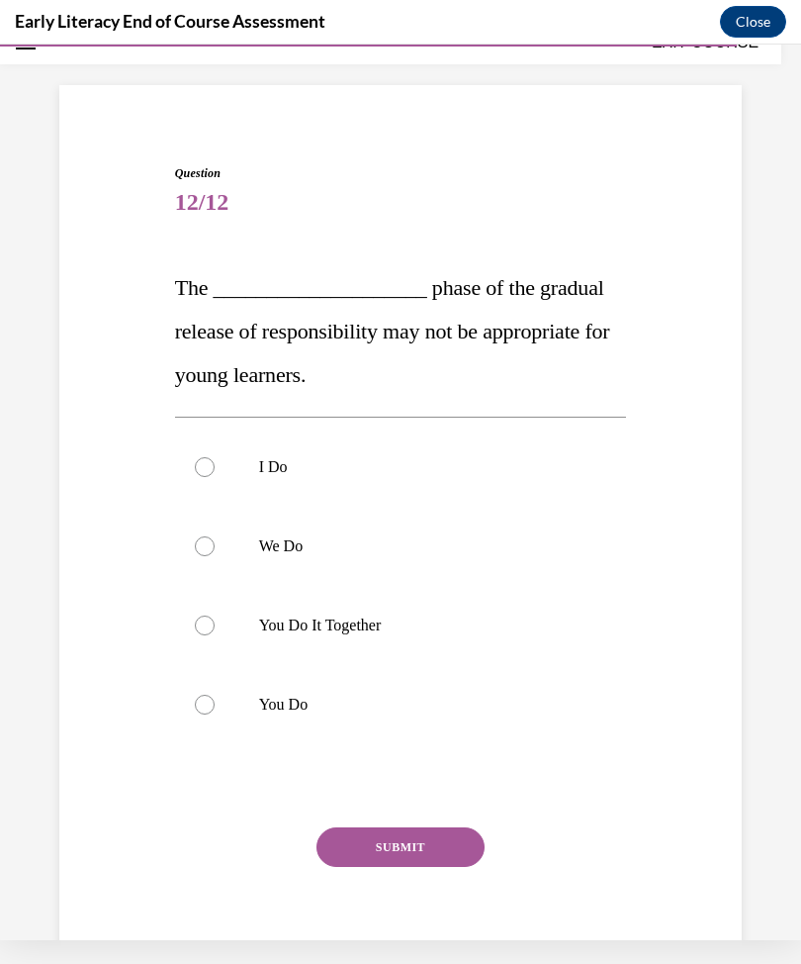
click at [214, 704] on div at bounding box center [205, 705] width 20 height 20
click at [369, 850] on button "SUBMIT" at bounding box center [401, 847] width 168 height 40
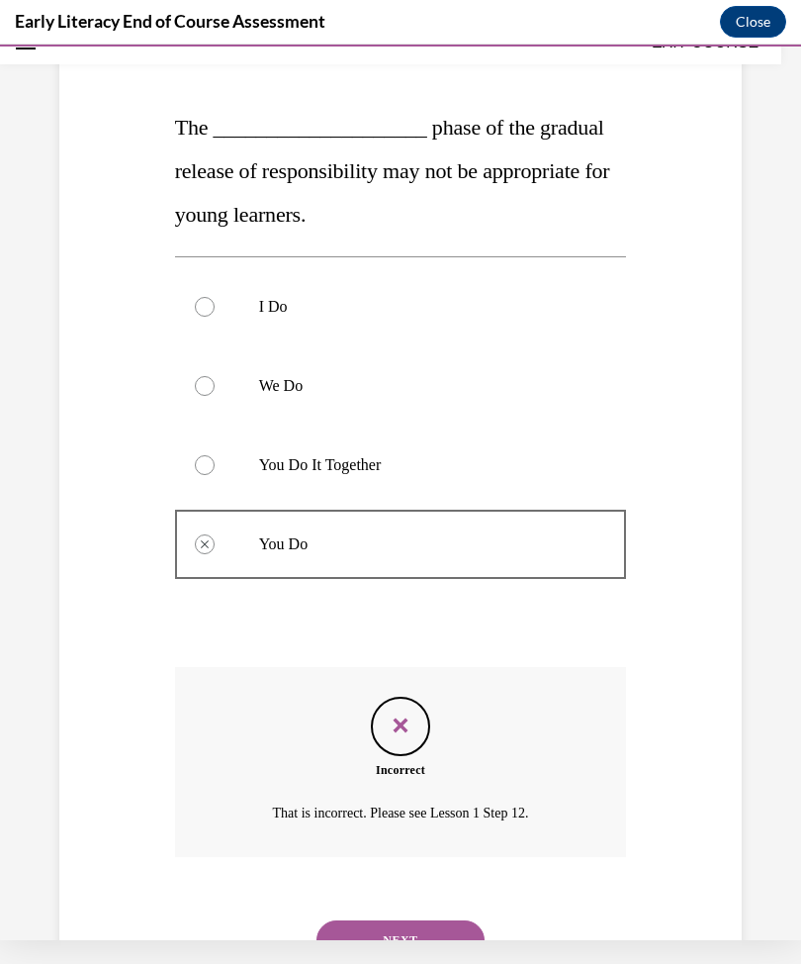
scroll to position [246, 0]
click at [374, 921] on button "NEXT" at bounding box center [401, 941] width 168 height 40
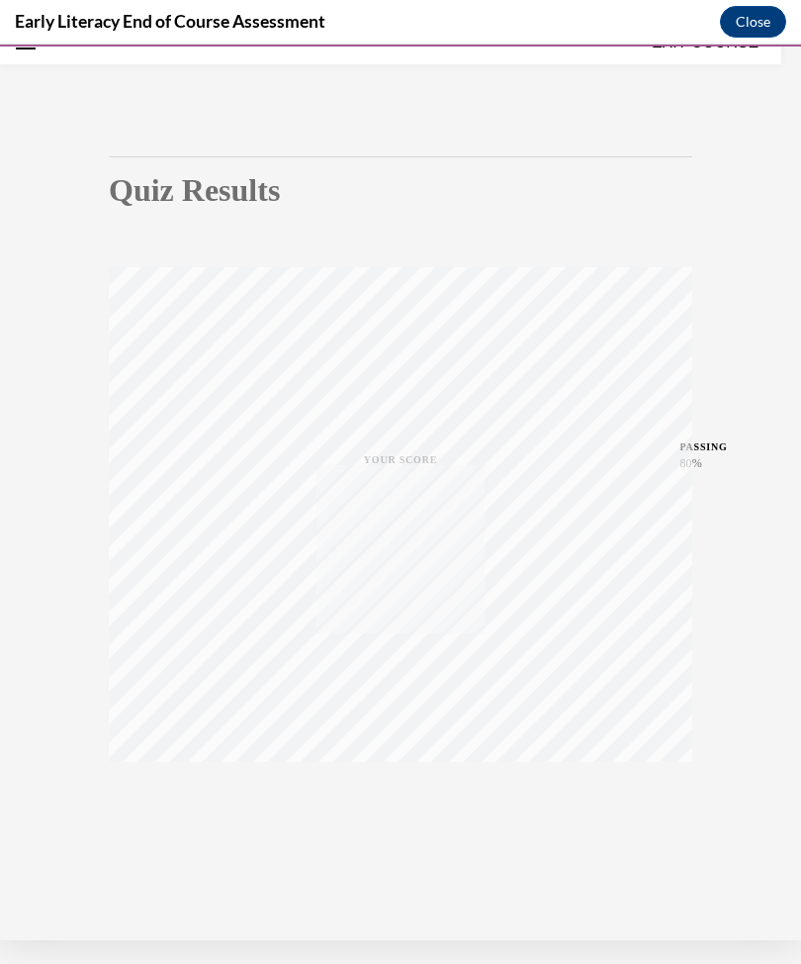
scroll to position [62, 0]
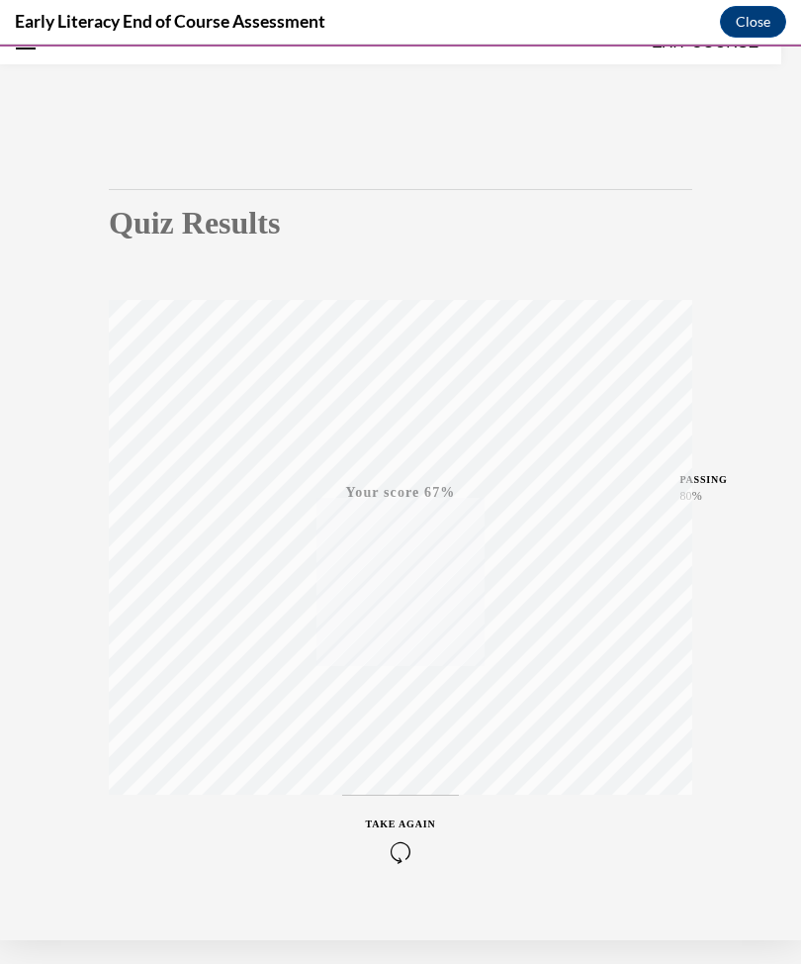
click at [404, 848] on icon "button" at bounding box center [401, 852] width 70 height 22
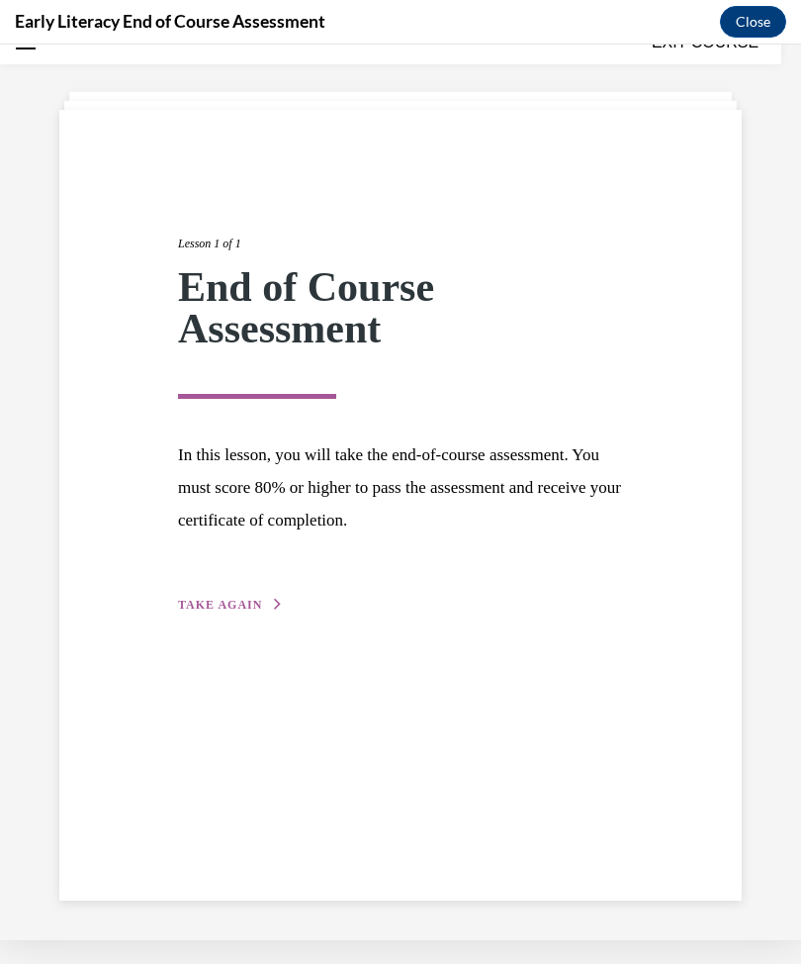
click at [230, 601] on span "TAKE AGAIN" at bounding box center [220, 605] width 84 height 14
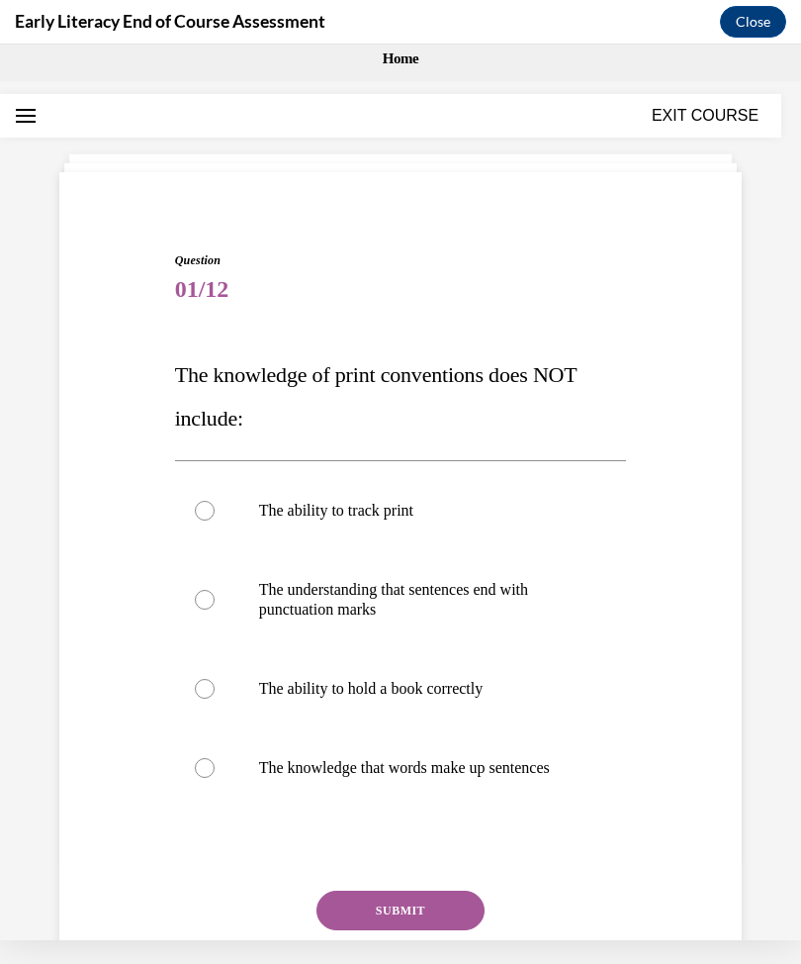
scroll to position [0, 0]
click at [206, 696] on div at bounding box center [205, 689] width 20 height 20
click at [397, 911] on button "SUBMIT" at bounding box center [401, 911] width 168 height 40
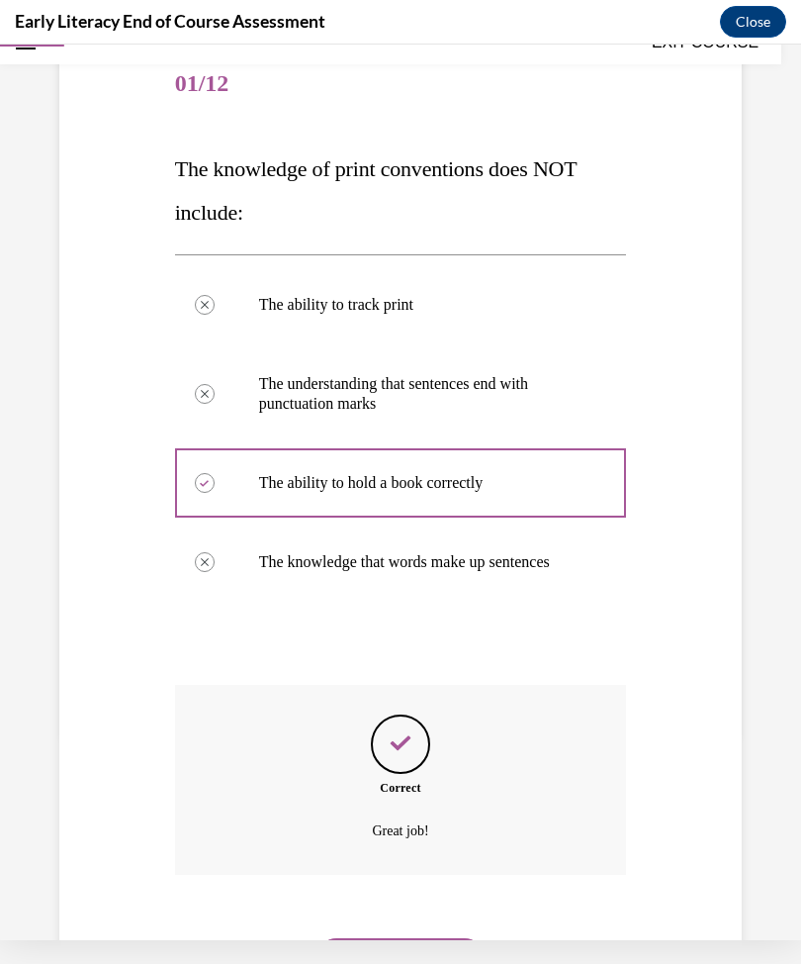
scroll to position [223, 0]
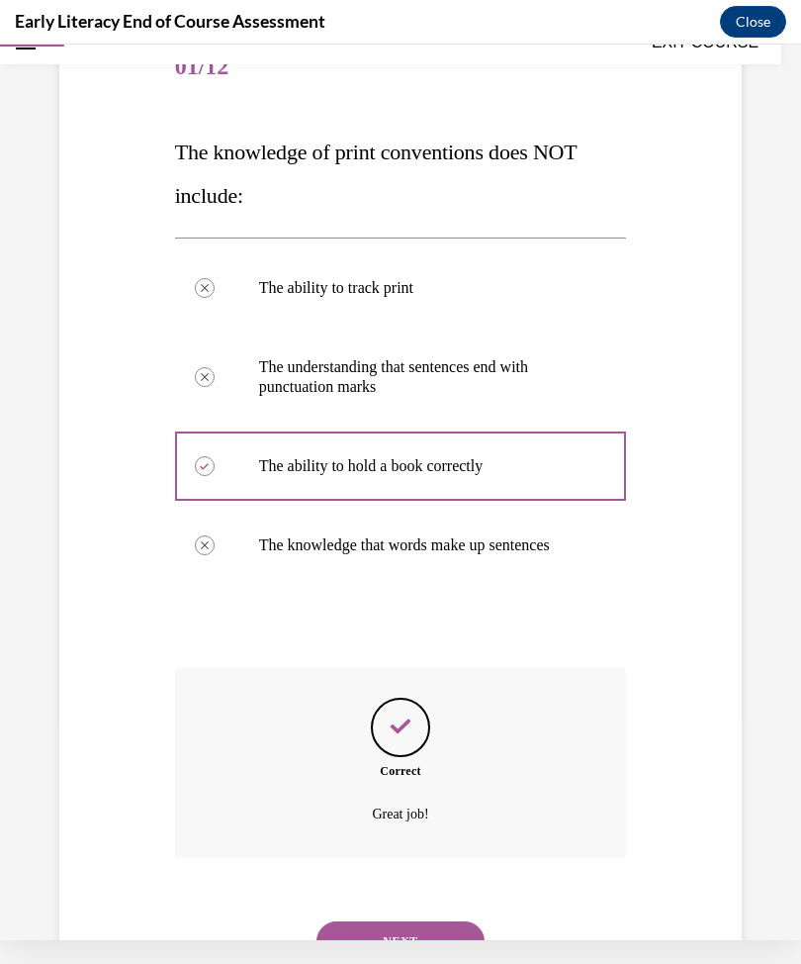
click at [404, 924] on button "NEXT" at bounding box center [401, 941] width 168 height 40
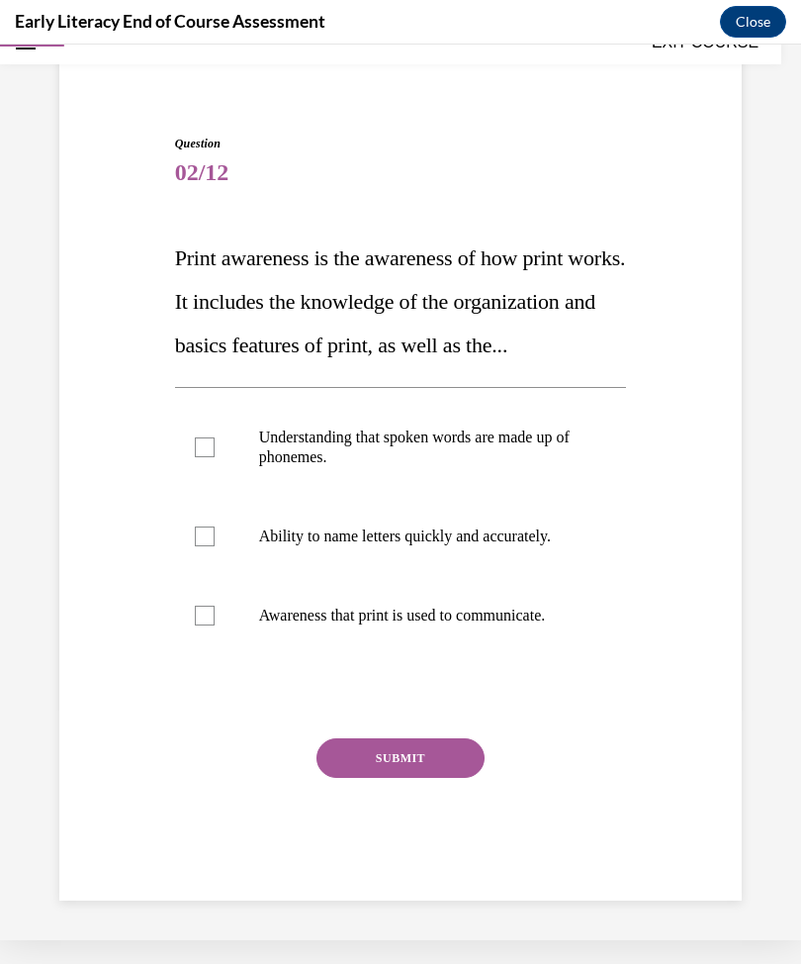
scroll to position [71, 0]
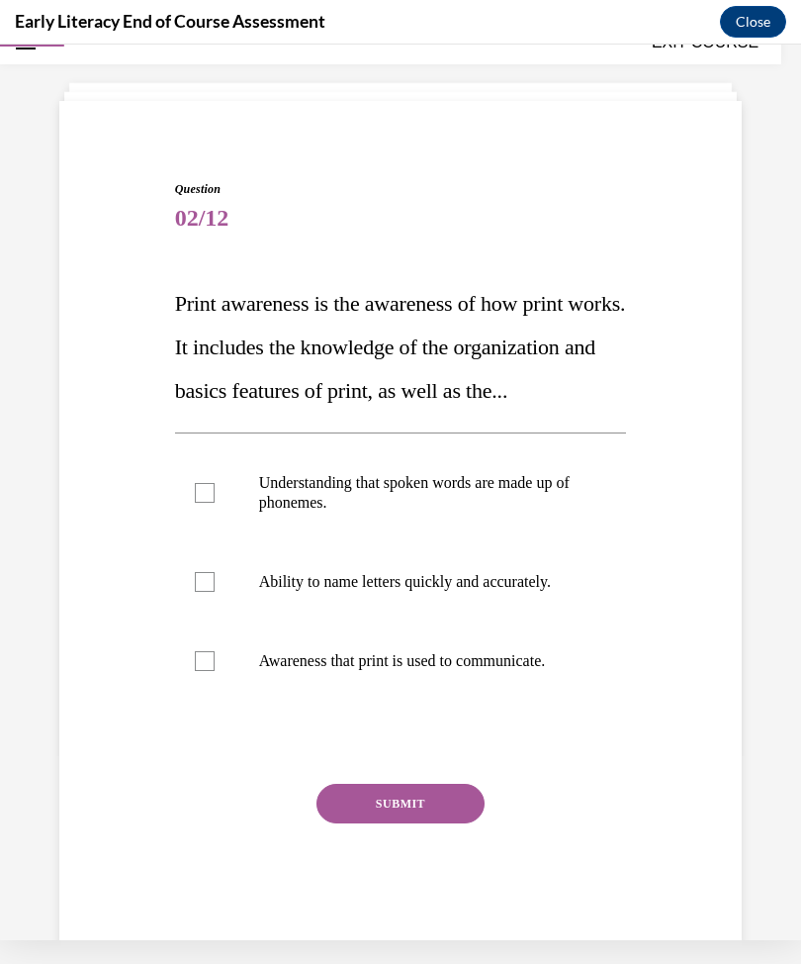
click at [204, 671] on div at bounding box center [205, 661] width 20 height 20
click at [378, 823] on button "SUBMIT" at bounding box center [401, 804] width 168 height 40
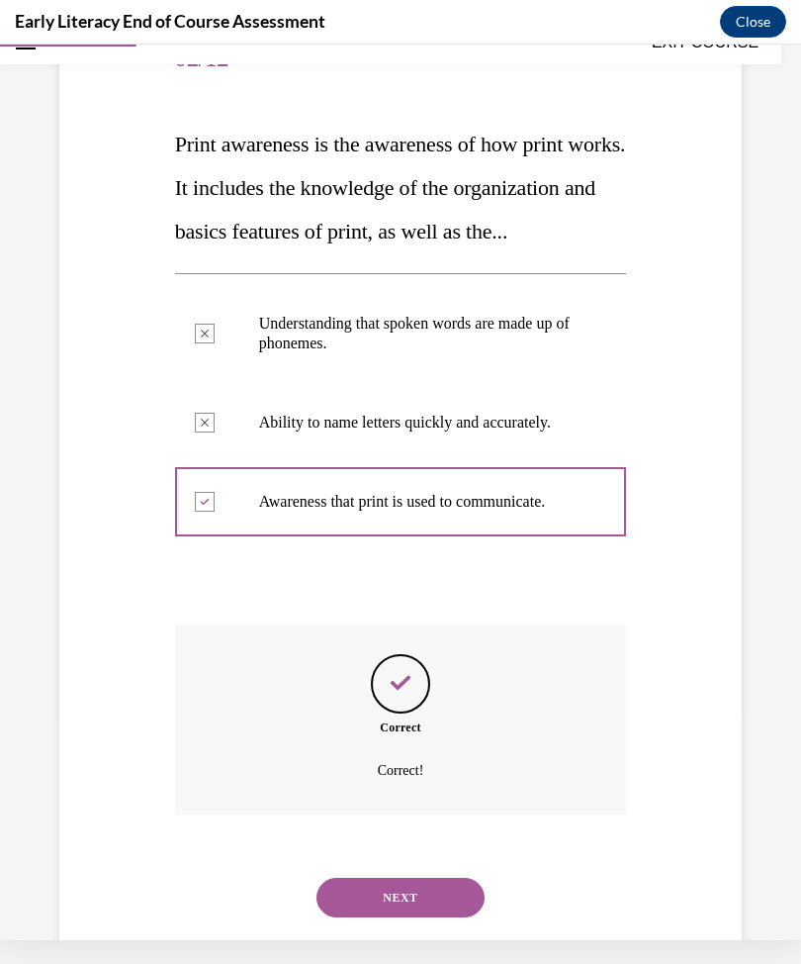
scroll to position [231, 0]
click at [409, 905] on button "NEXT" at bounding box center [401, 898] width 168 height 40
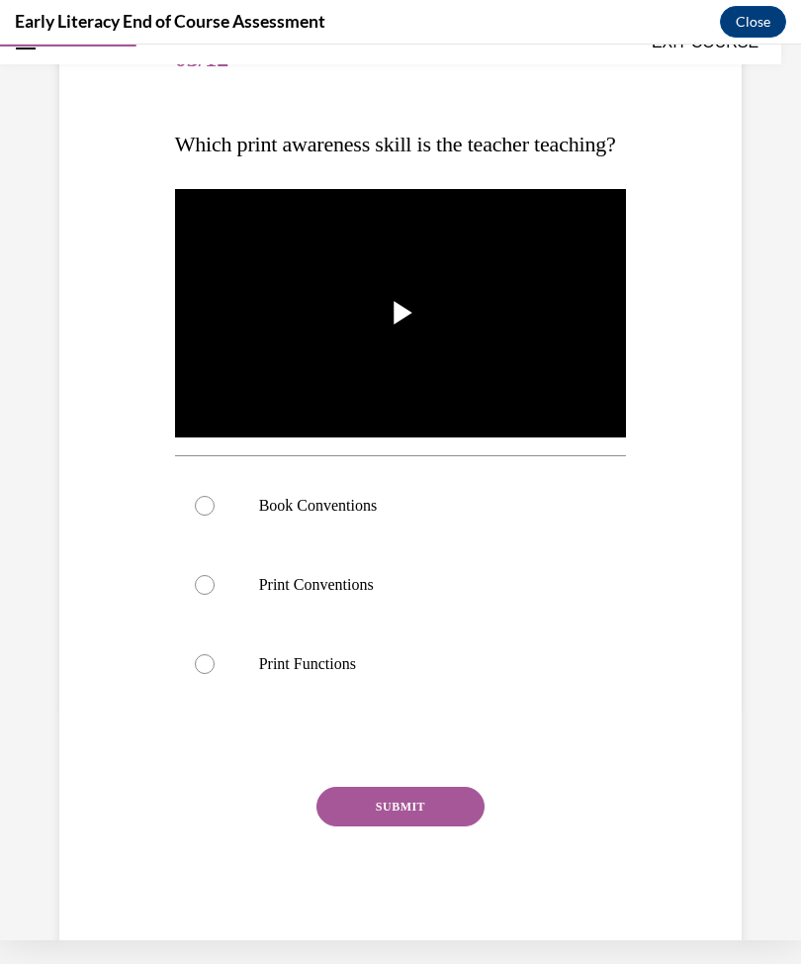
scroll to position [0, 0]
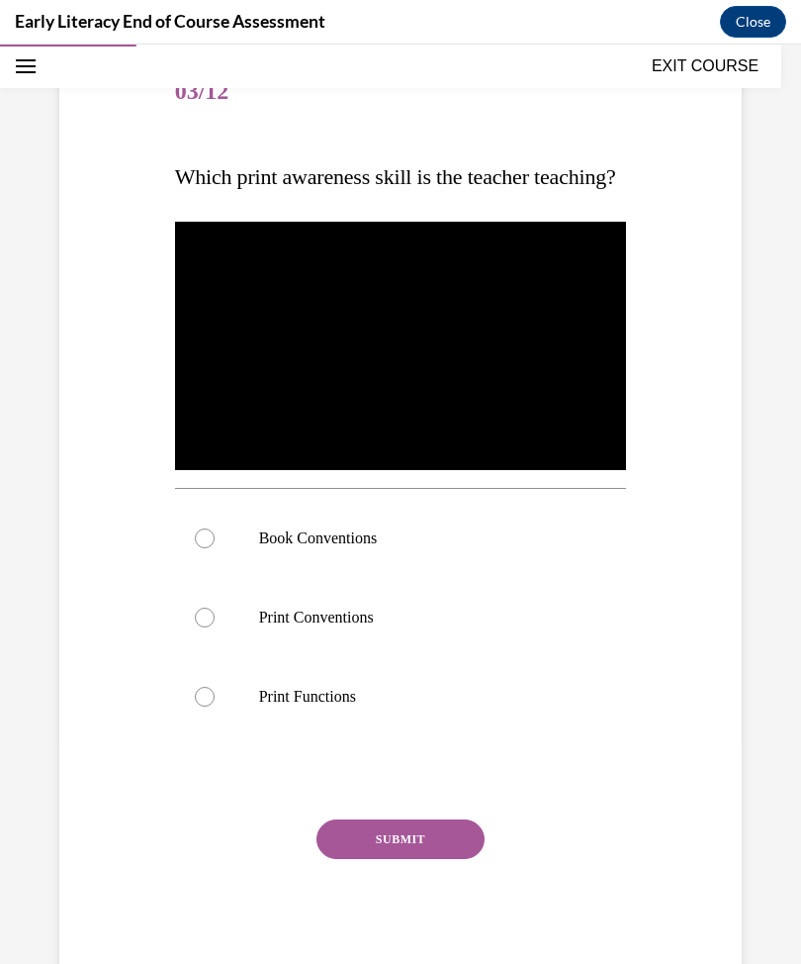
click at [207, 548] on div at bounding box center [205, 538] width 20 height 20
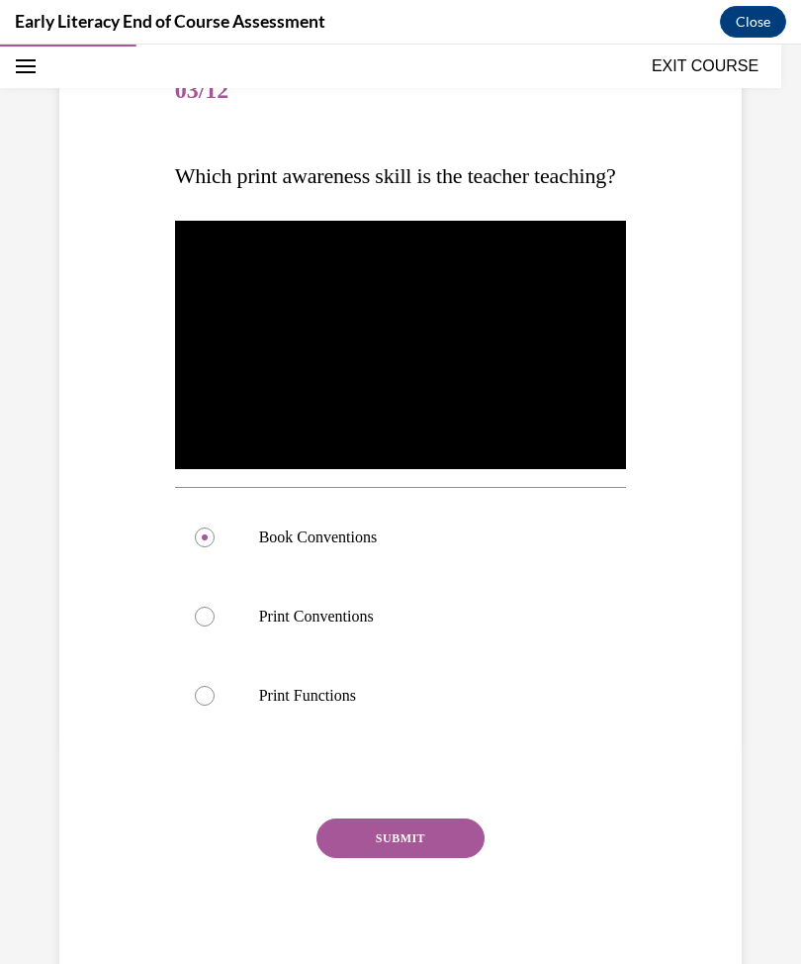
click at [406, 858] on button "SUBMIT" at bounding box center [401, 838] width 168 height 40
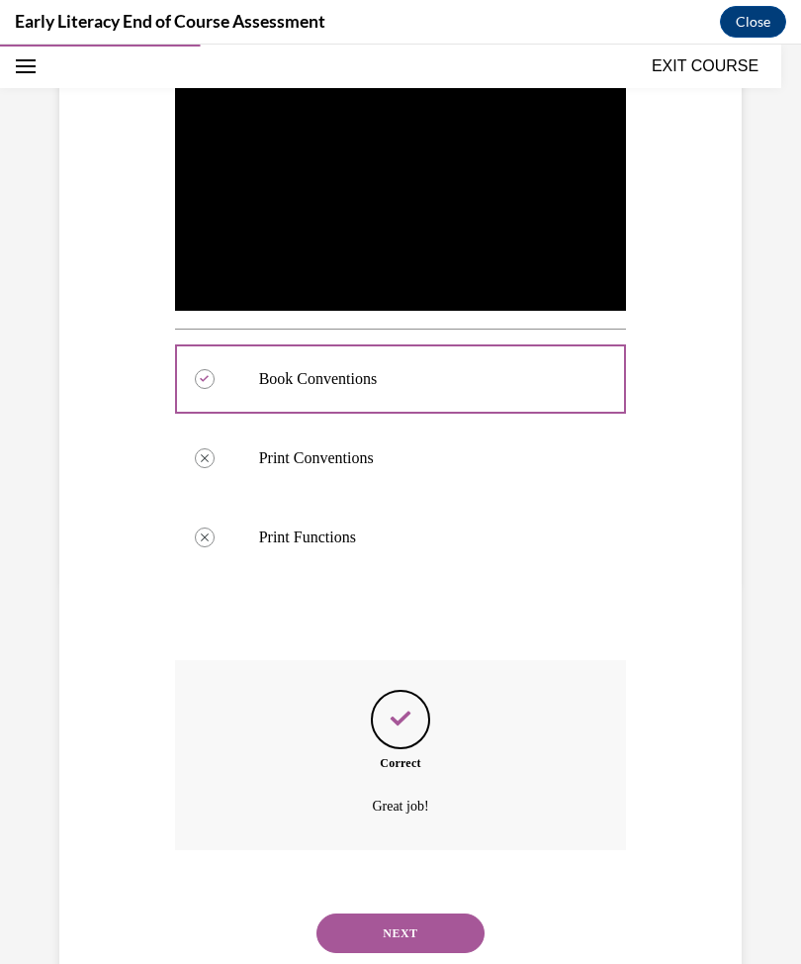
scroll to position [393, 0]
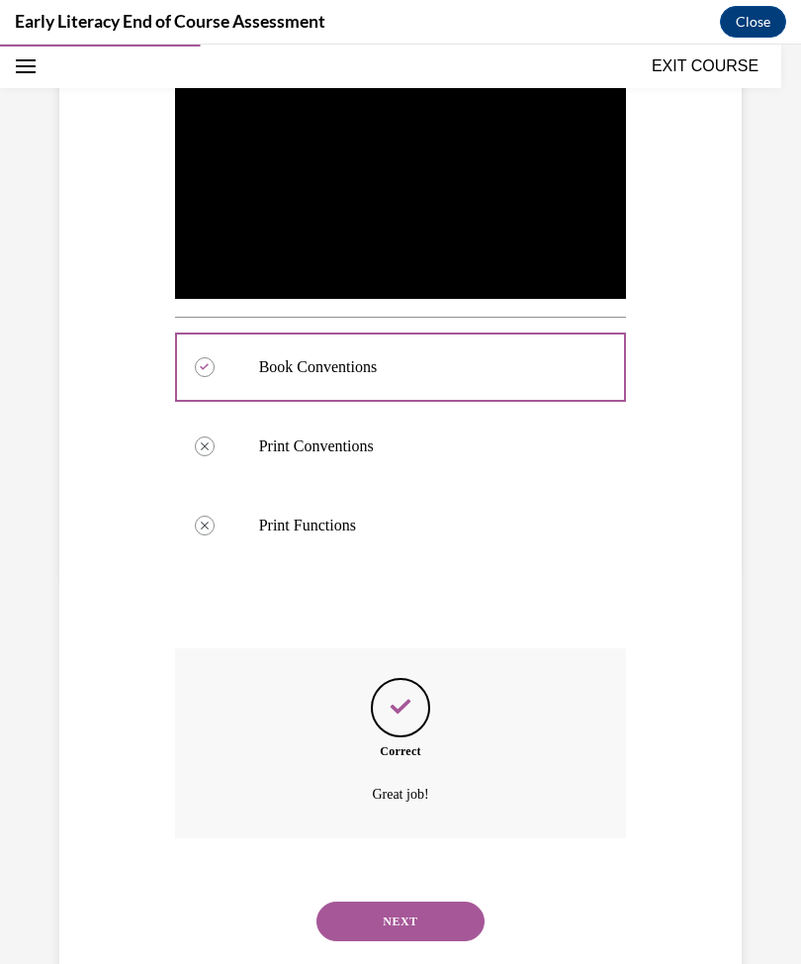
click at [418, 928] on button "NEXT" at bounding box center [401, 921] width 168 height 40
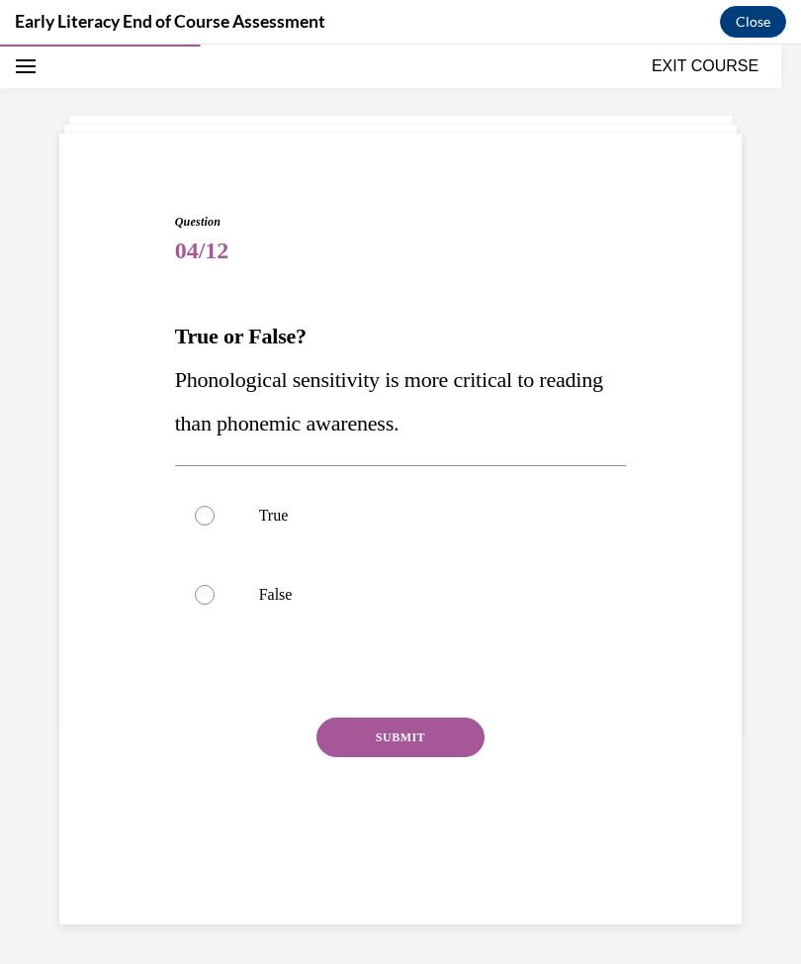
scroll to position [62, 0]
click at [188, 616] on div at bounding box center [401, 594] width 452 height 79
click at [385, 753] on button "SUBMIT" at bounding box center [401, 737] width 168 height 40
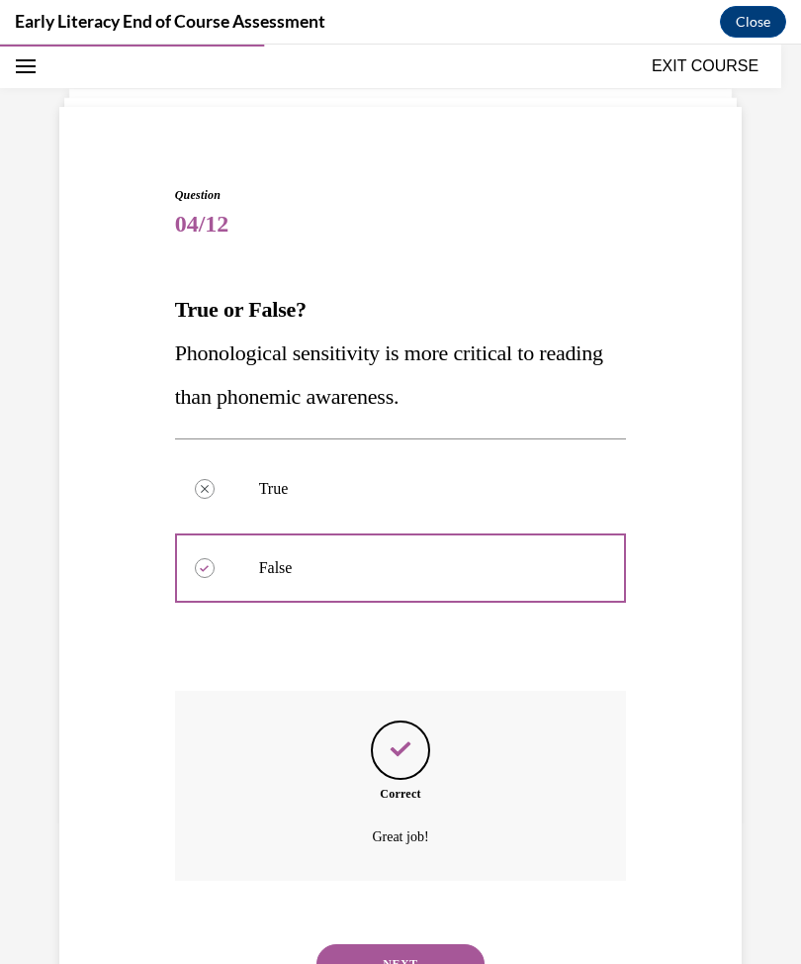
scroll to position [88, 0]
click at [410, 945] on button "NEXT" at bounding box center [401, 965] width 168 height 40
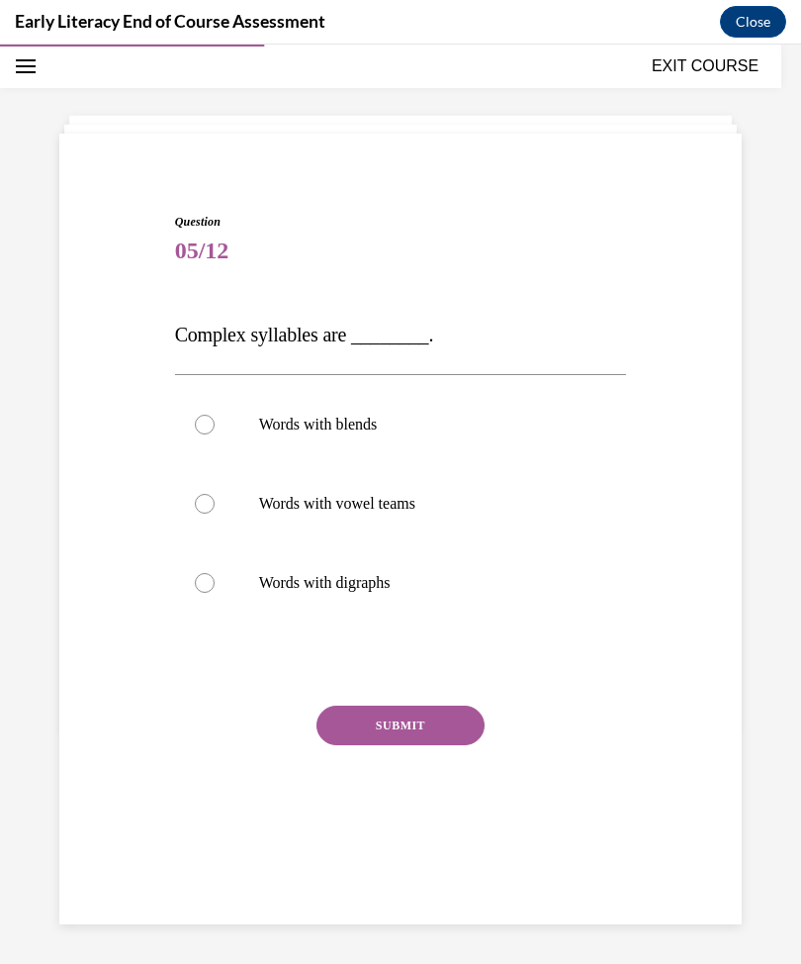
scroll to position [62, 0]
click at [202, 423] on div at bounding box center [205, 425] width 20 height 20
click at [400, 718] on button "SUBMIT" at bounding box center [401, 725] width 168 height 40
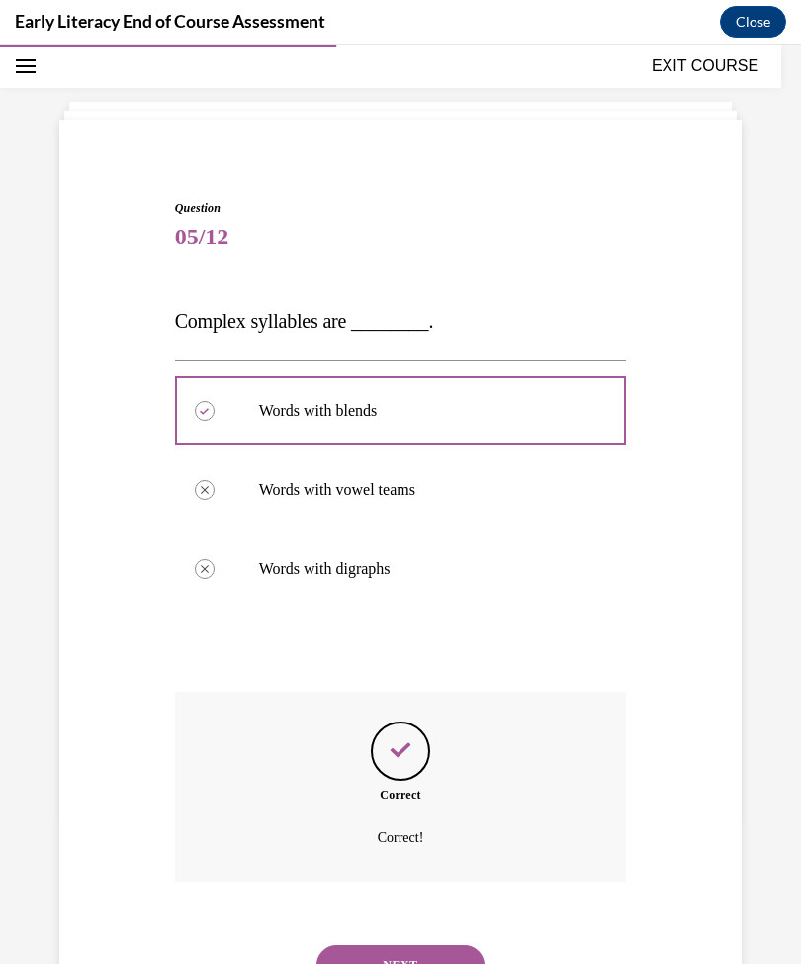
scroll to position [76, 0]
click at [431, 945] on button "NEXT" at bounding box center [401, 965] width 168 height 40
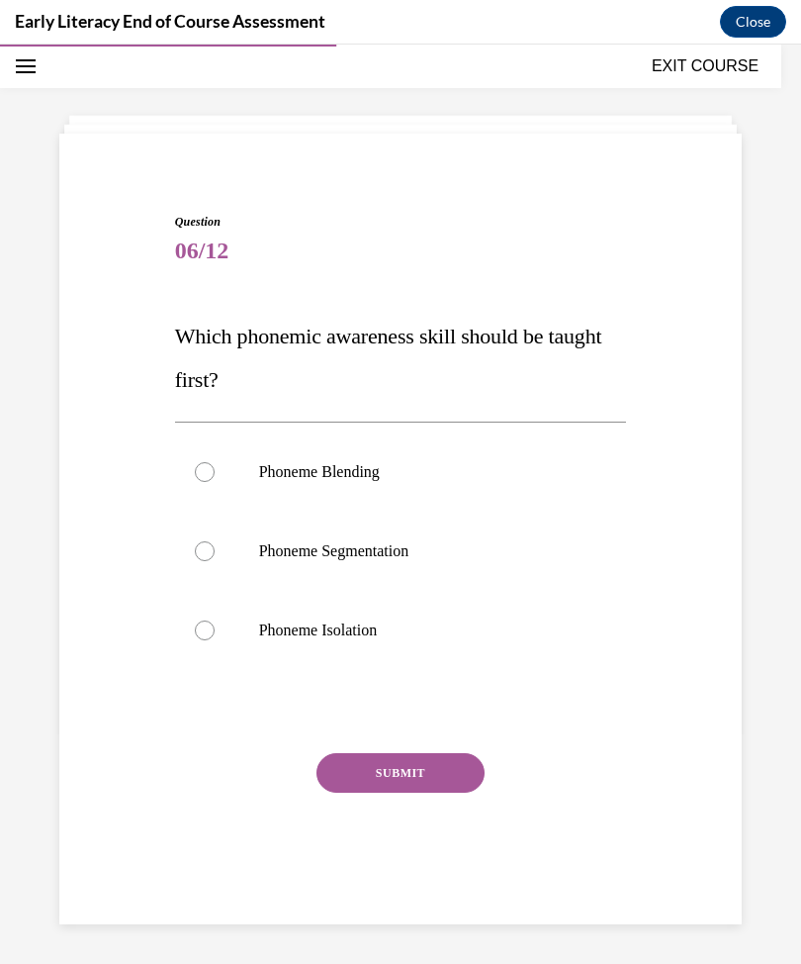
scroll to position [62, 0]
click at [212, 635] on div at bounding box center [205, 630] width 20 height 20
click at [377, 765] on button "SUBMIT" at bounding box center [401, 773] width 168 height 40
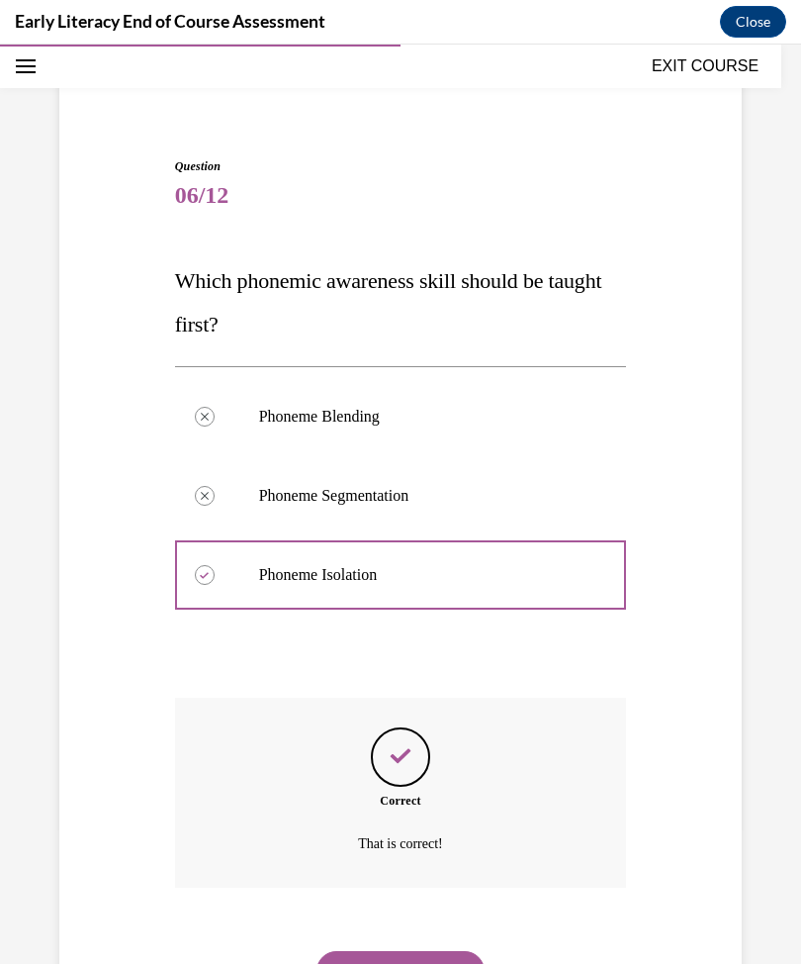
scroll to position [124, 0]
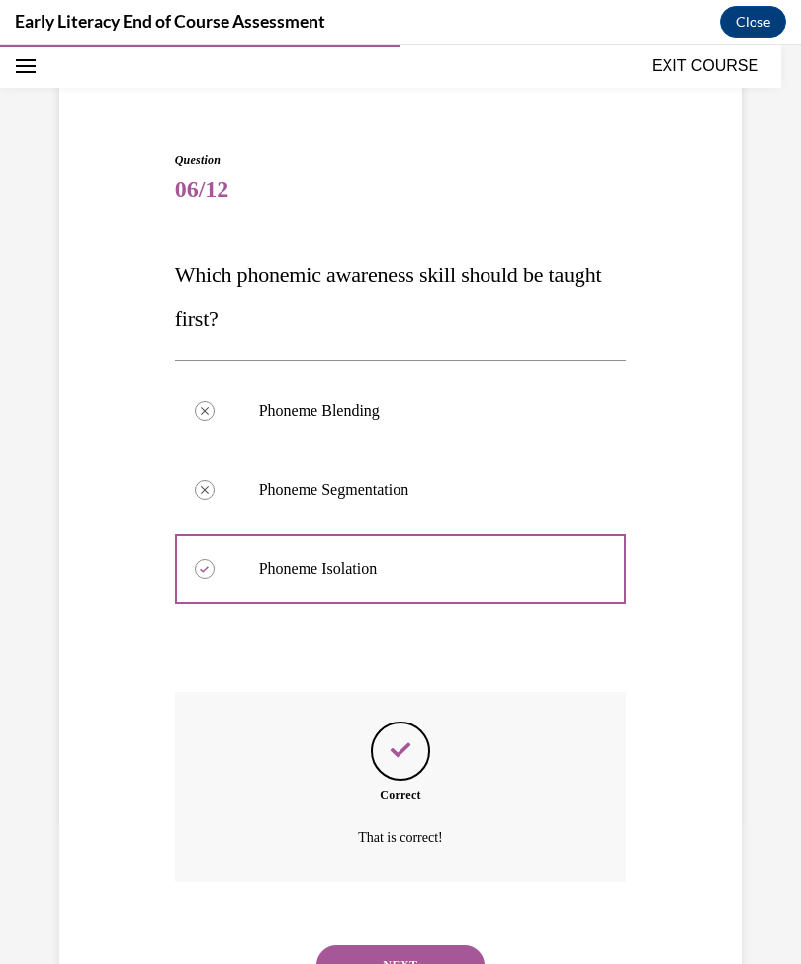
click at [400, 945] on button "NEXT" at bounding box center [401, 965] width 168 height 40
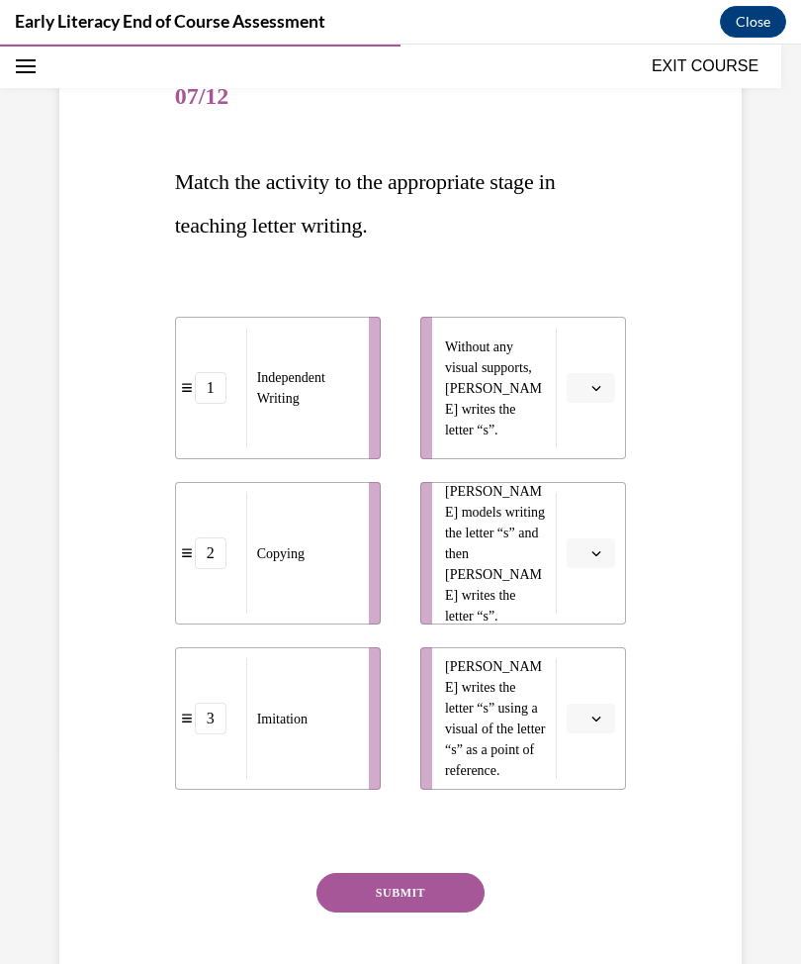
scroll to position [215, 0]
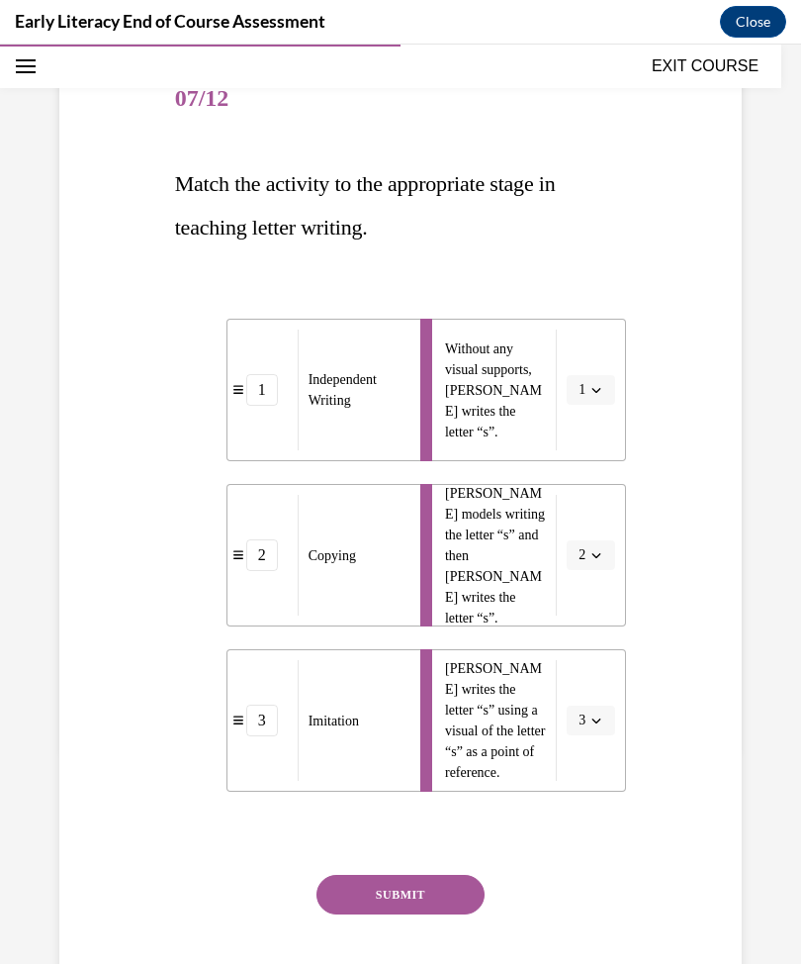
click at [409, 893] on button "SUBMIT" at bounding box center [401, 895] width 168 height 40
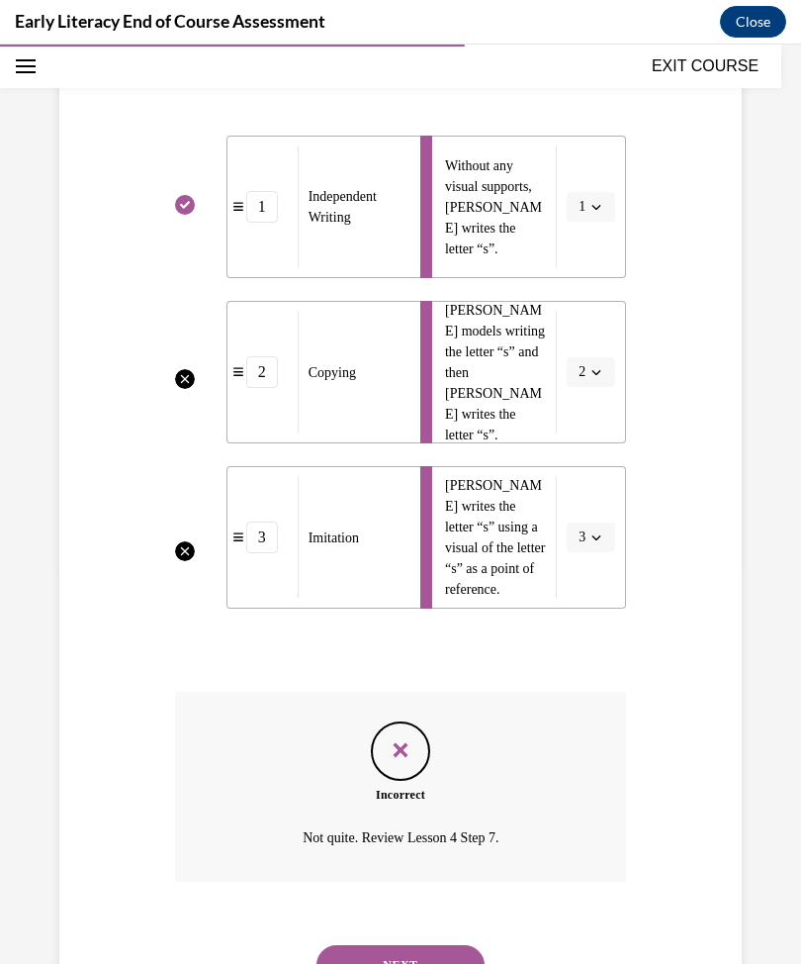
scroll to position [398, 0]
click at [405, 948] on button "NEXT" at bounding box center [401, 965] width 168 height 40
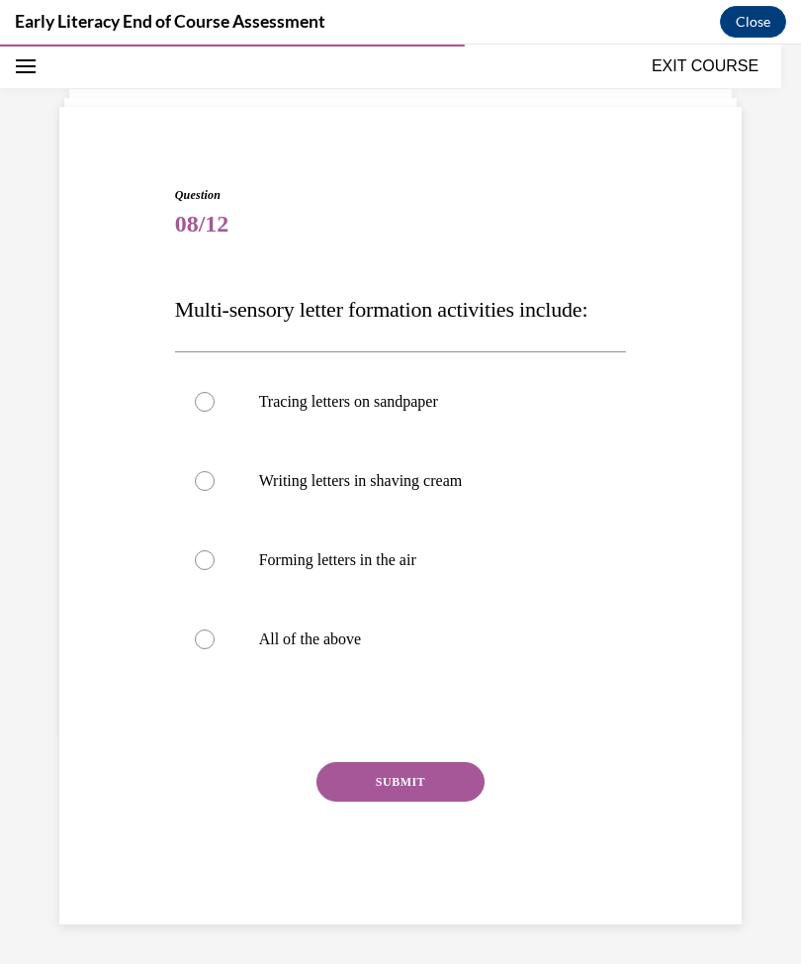
scroll to position [62, 0]
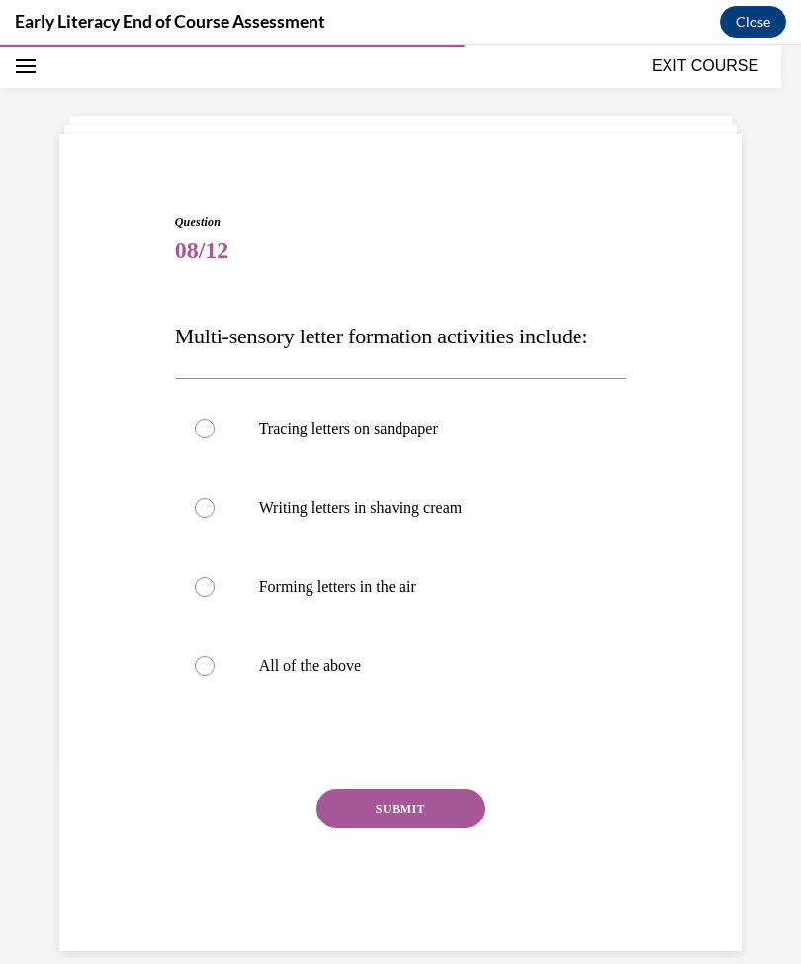
click at [210, 671] on div at bounding box center [205, 666] width 20 height 20
click at [398, 813] on button "SUBMIT" at bounding box center [401, 809] width 168 height 40
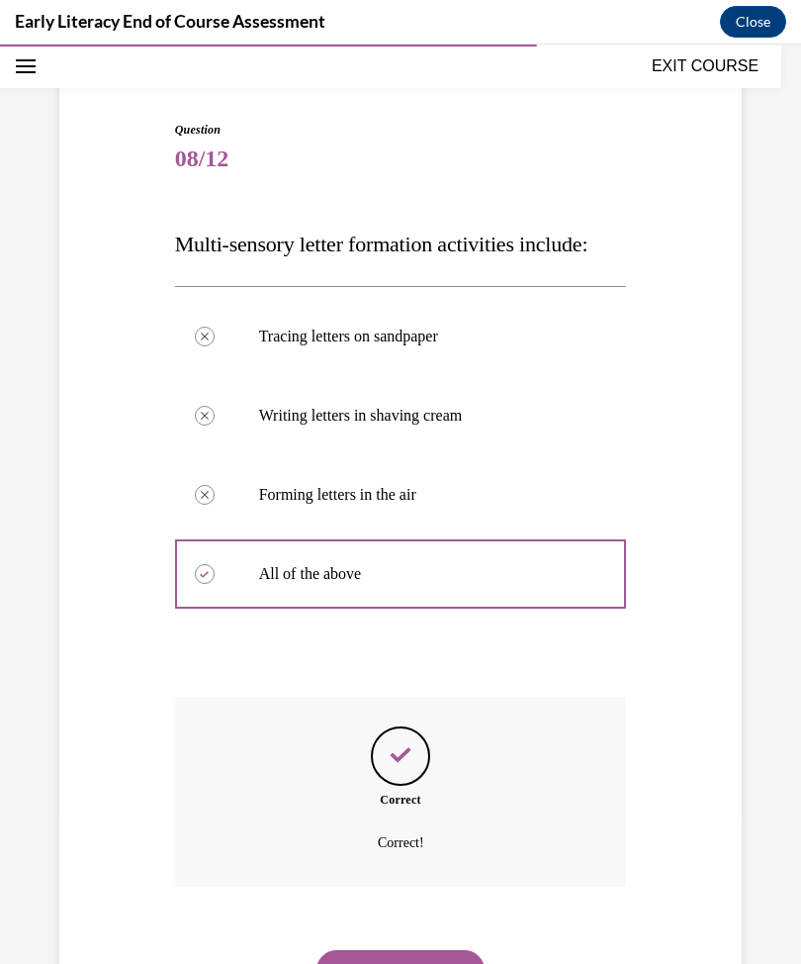
scroll to position [159, 0]
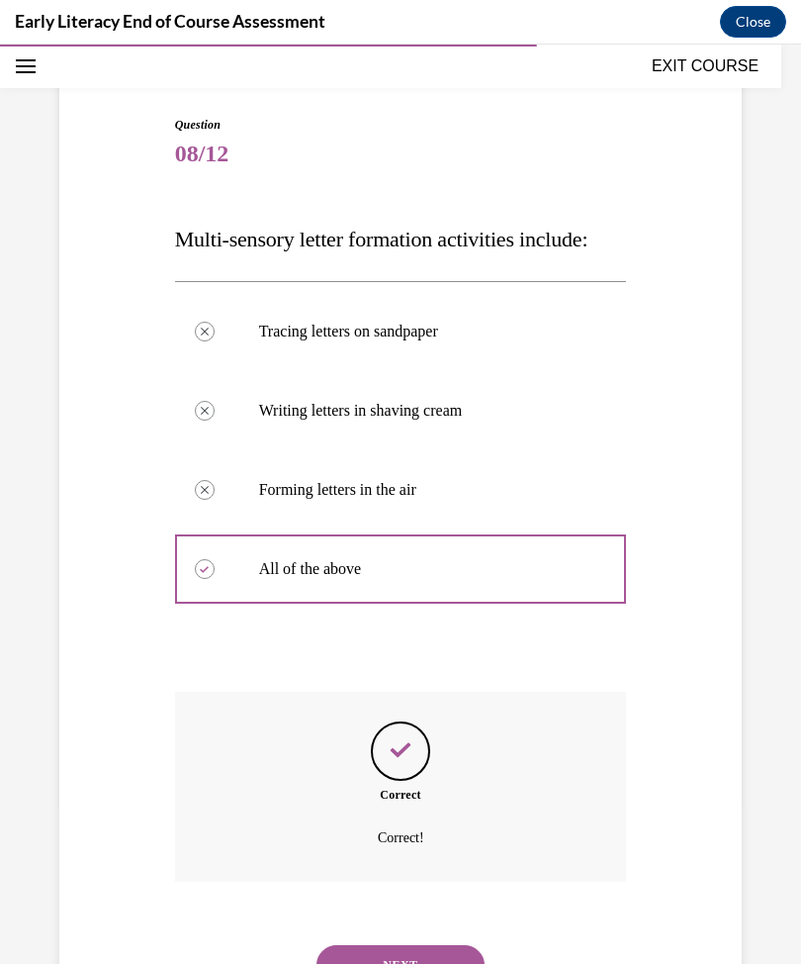
click at [410, 945] on button "NEXT" at bounding box center [401, 965] width 168 height 40
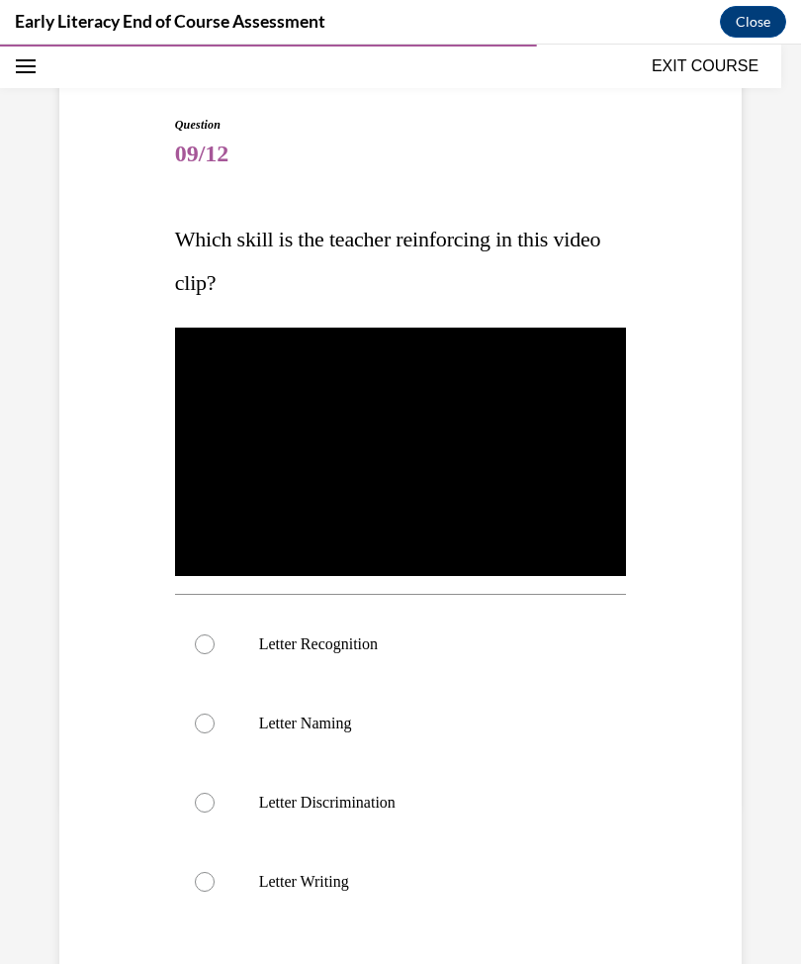
click at [215, 645] on div at bounding box center [401, 644] width 452 height 79
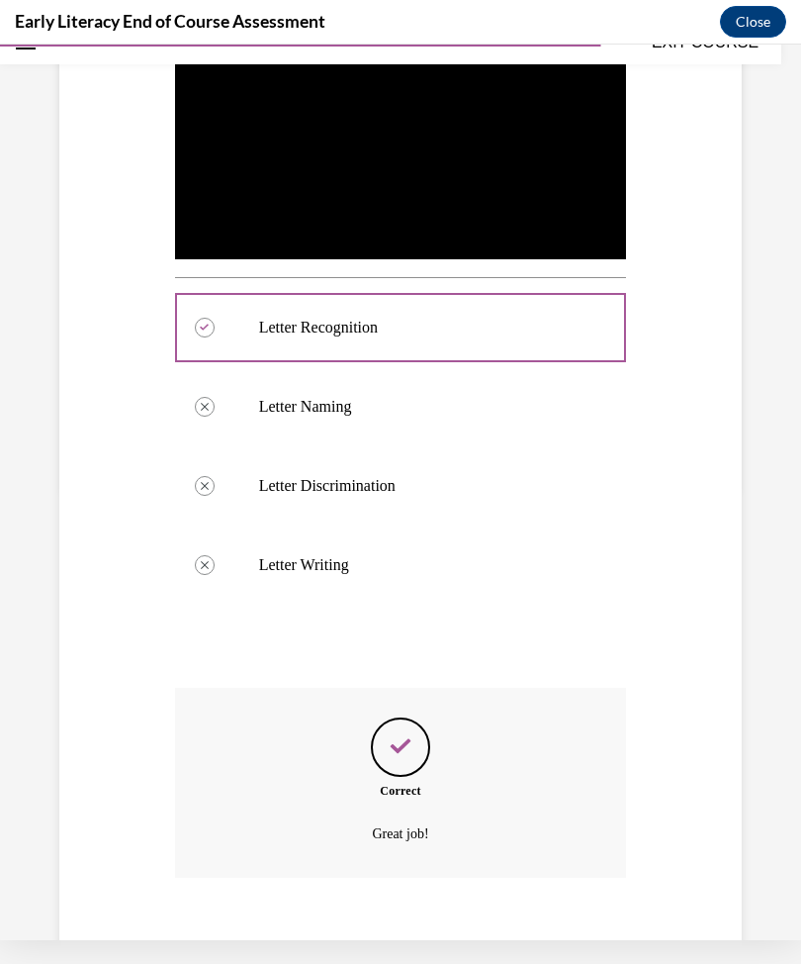
scroll to position [472, 0]
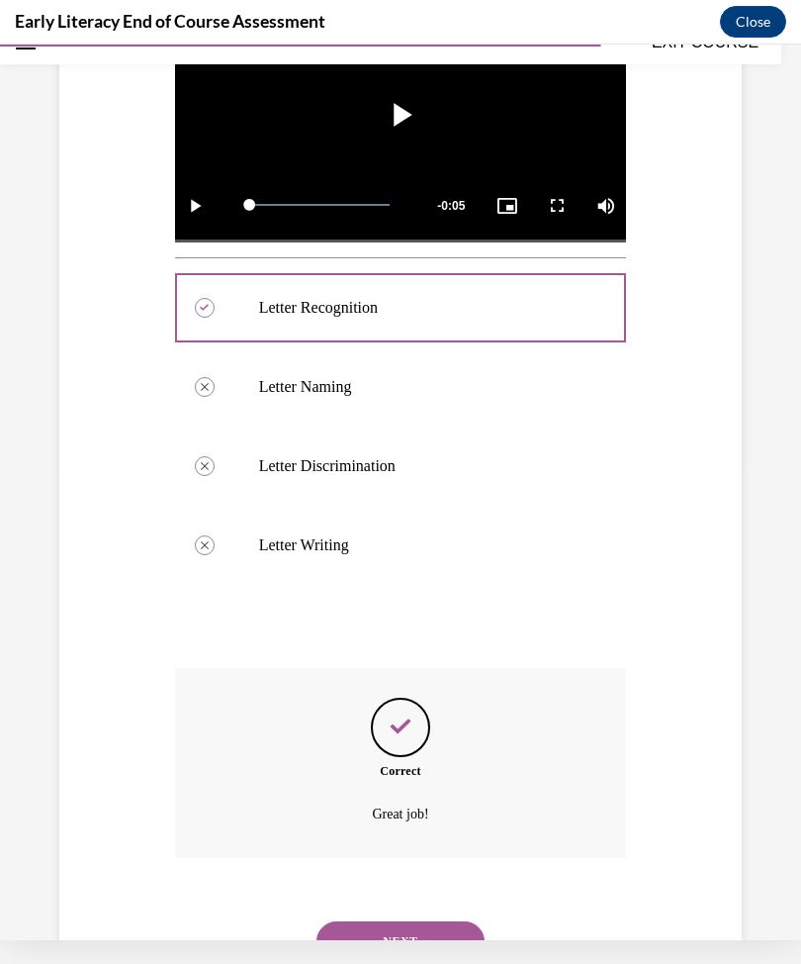
click at [431, 924] on button "NEXT" at bounding box center [401, 941] width 168 height 40
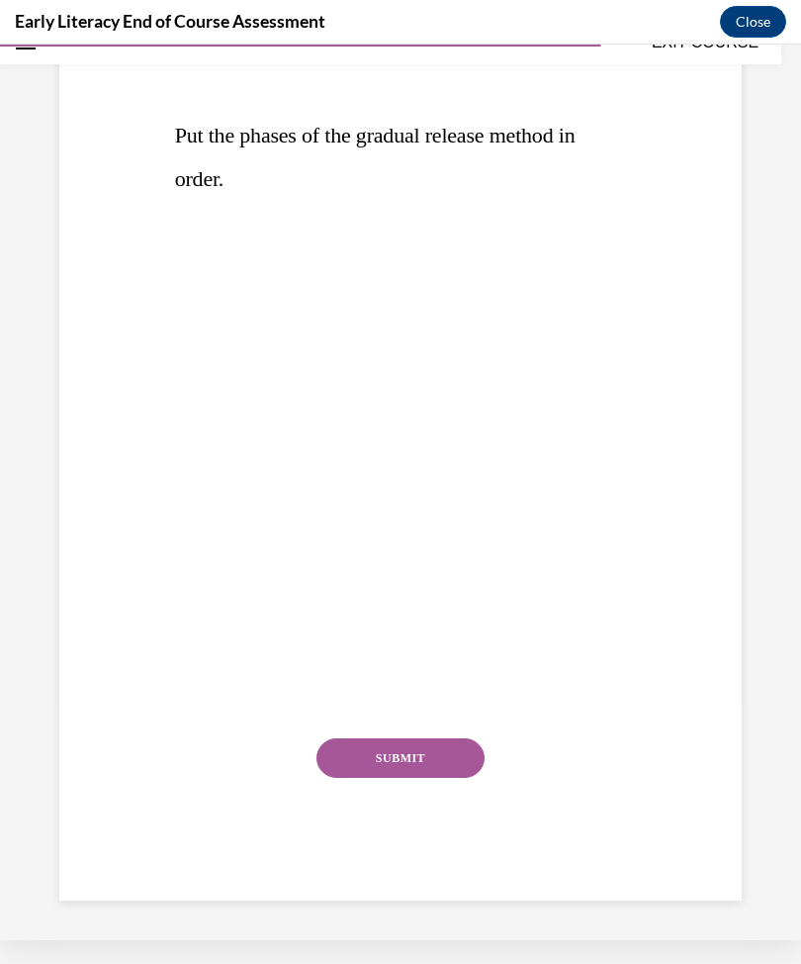
scroll to position [148, 0]
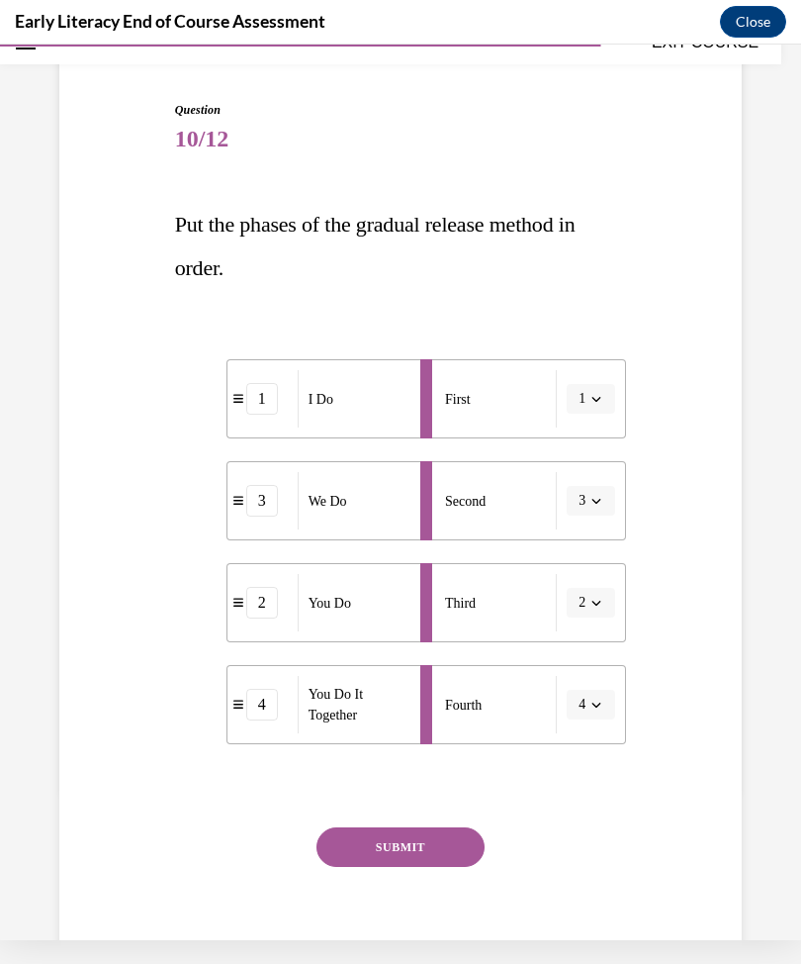
click at [403, 850] on button "SUBMIT" at bounding box center [401, 847] width 168 height 40
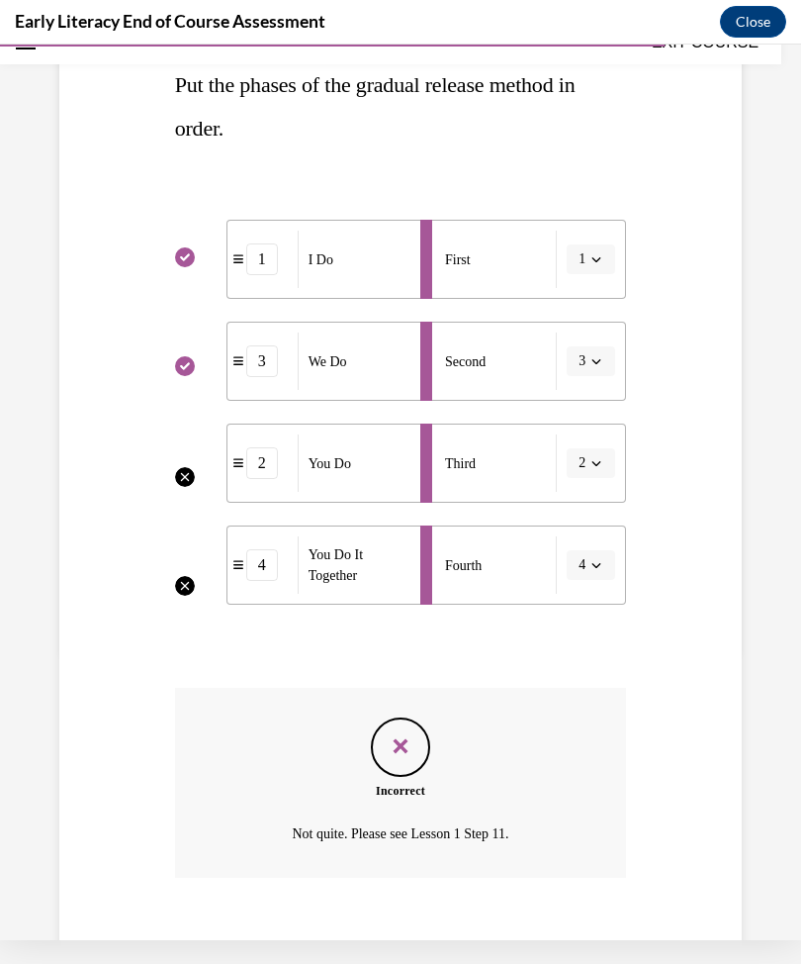
scroll to position [310, 0]
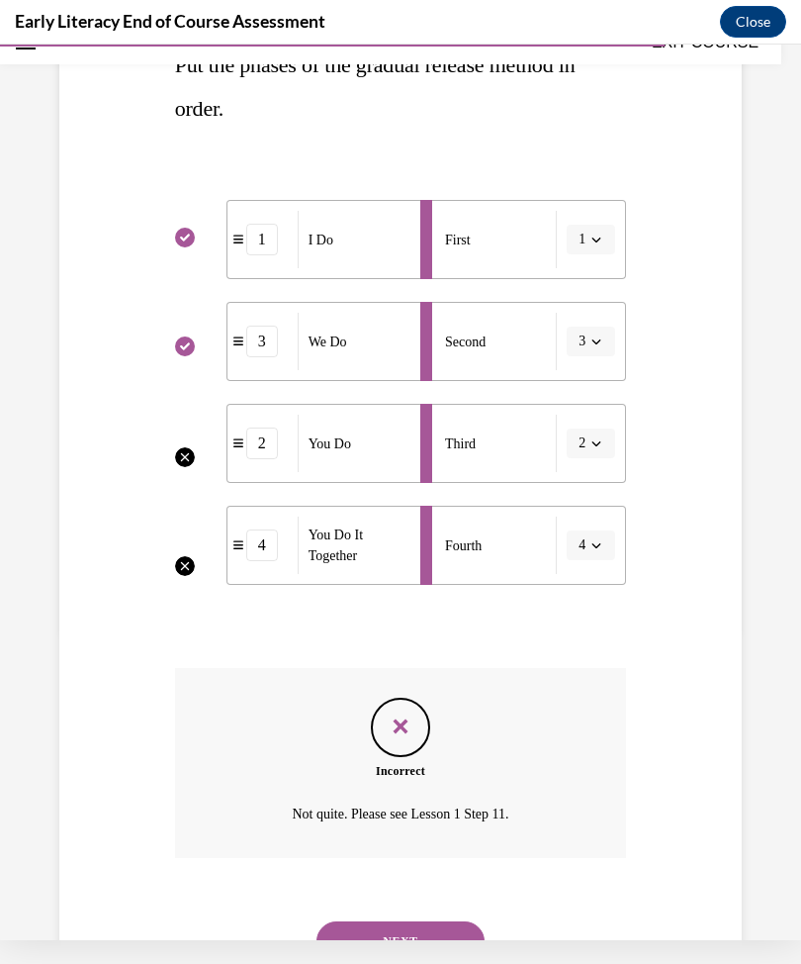
click at [406, 923] on button "NEXT" at bounding box center [401, 941] width 168 height 40
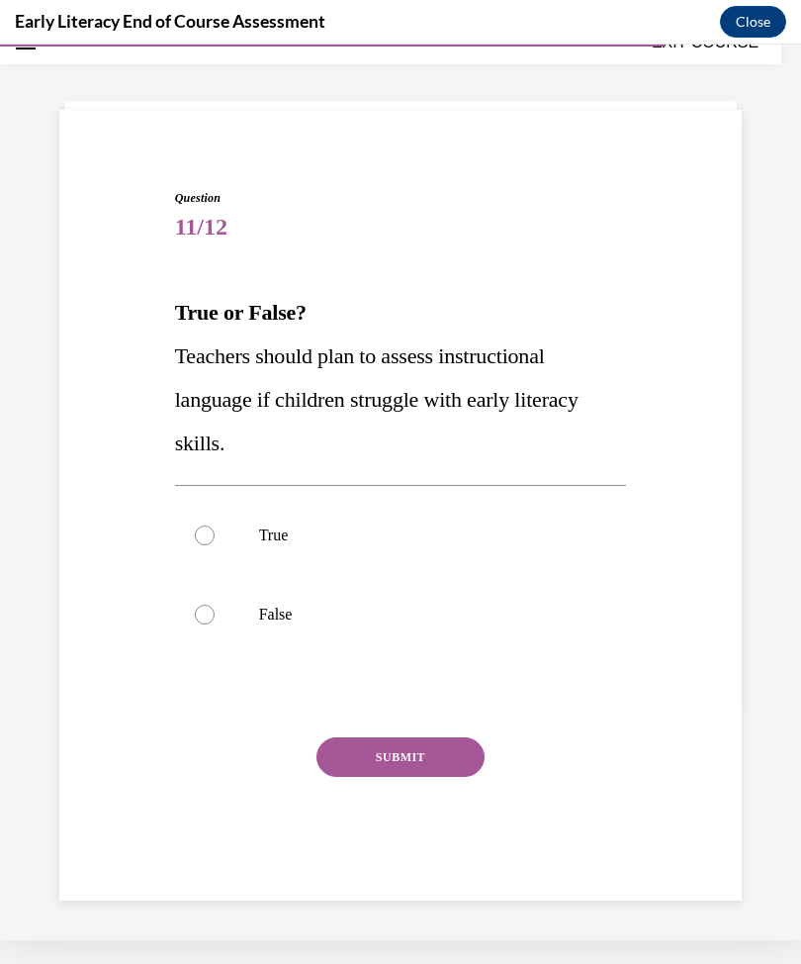
scroll to position [62, 0]
click at [206, 536] on div at bounding box center [205, 535] width 20 height 20
click at [402, 770] on button "SUBMIT" at bounding box center [401, 757] width 168 height 40
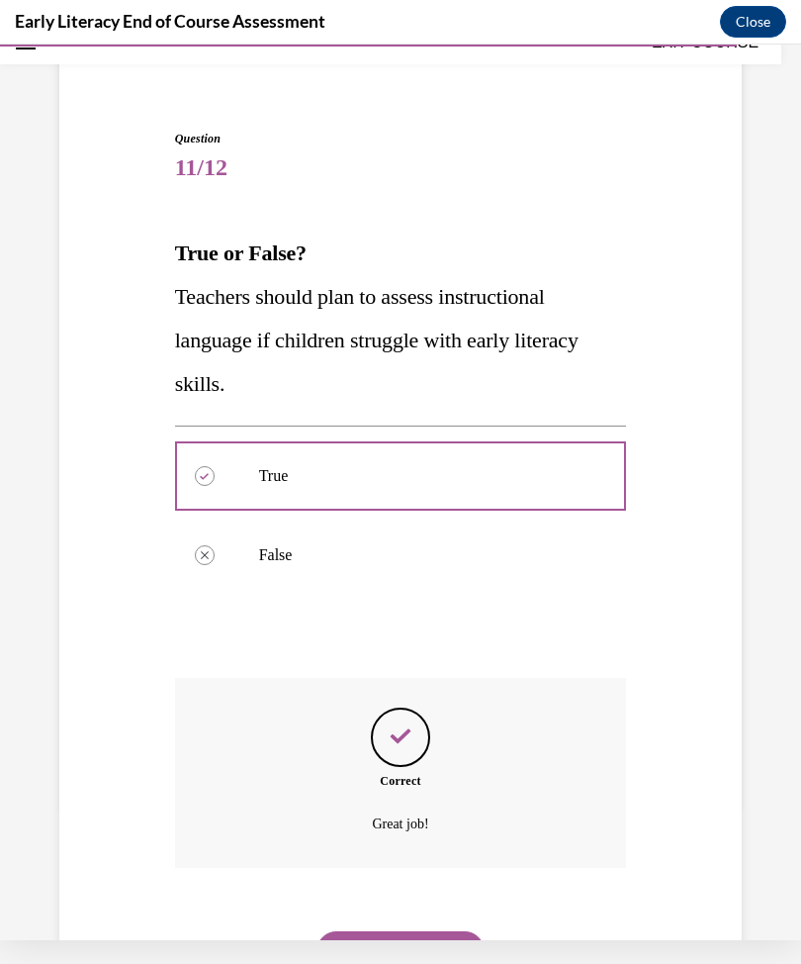
scroll to position [132, 0]
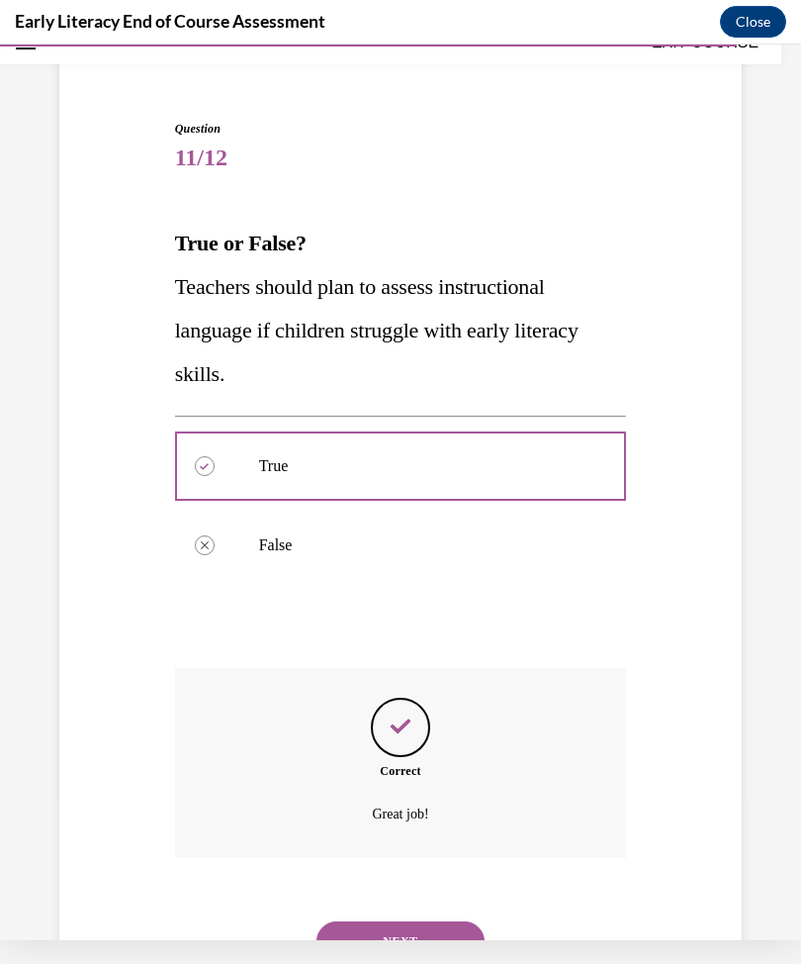
click at [421, 923] on button "NEXT" at bounding box center [401, 941] width 168 height 40
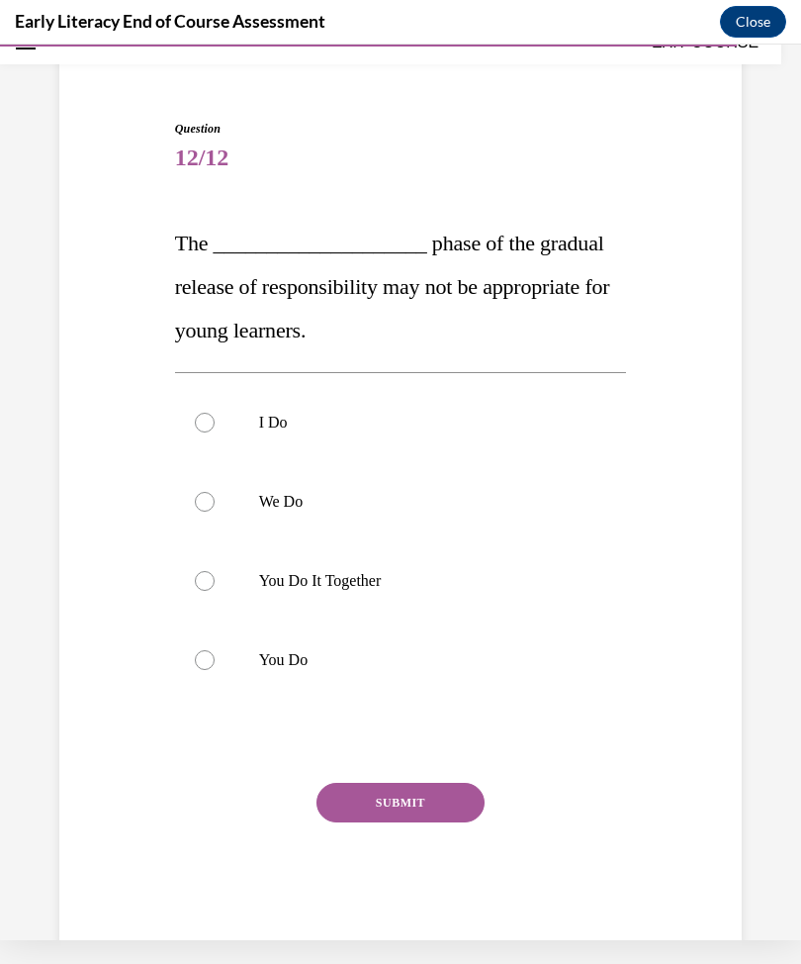
scroll to position [87, 0]
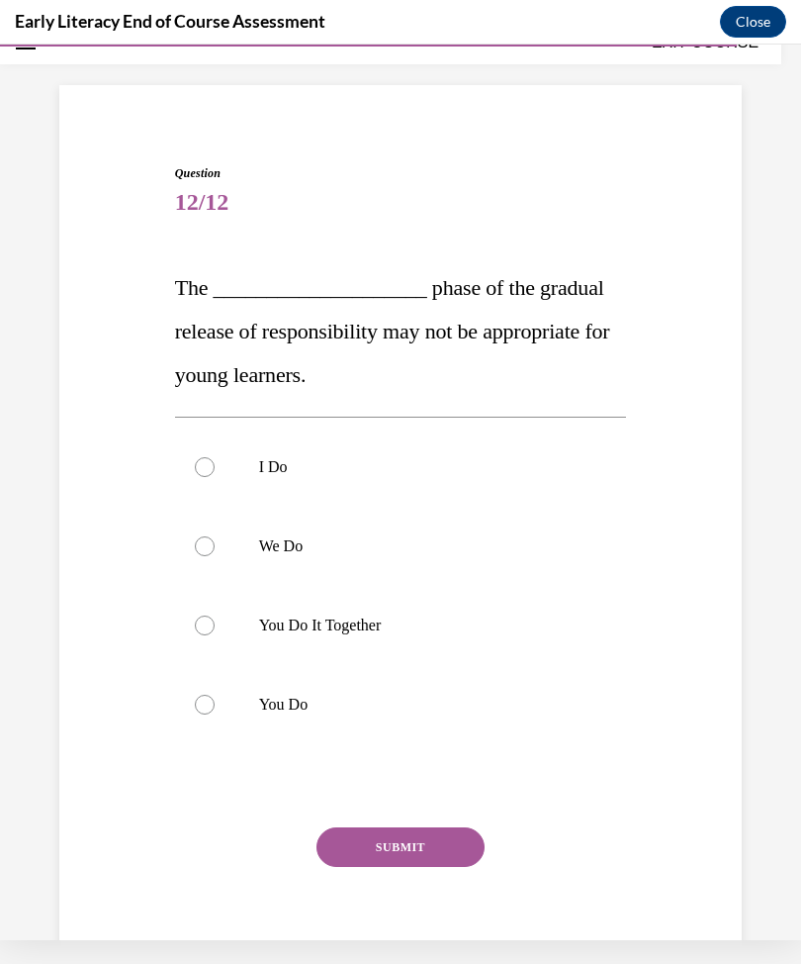
click at [197, 717] on div at bounding box center [401, 704] width 452 height 79
click at [383, 849] on button "SUBMIT" at bounding box center [401, 847] width 168 height 40
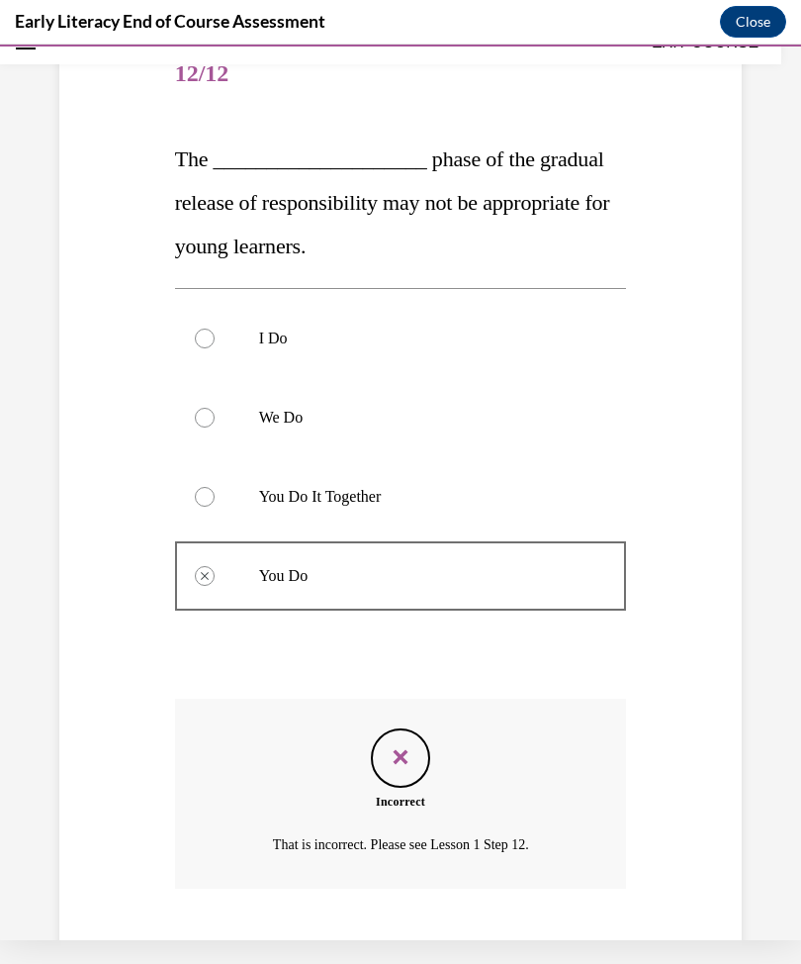
scroll to position [246, 0]
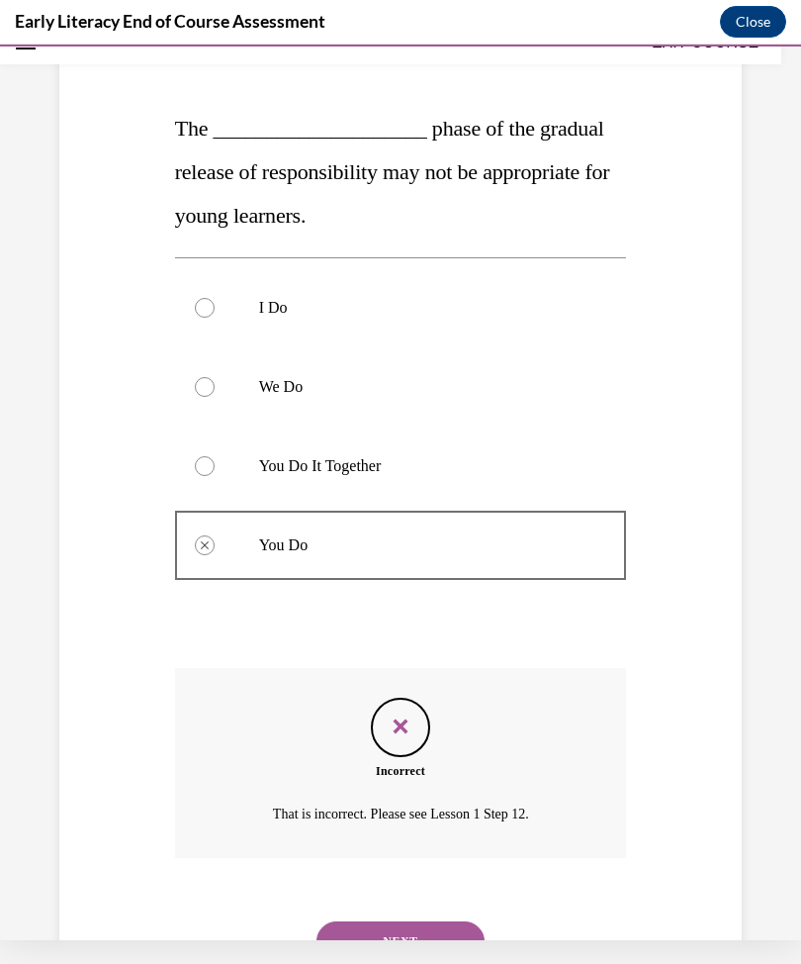
click at [395, 925] on button "NEXT" at bounding box center [401, 941] width 168 height 40
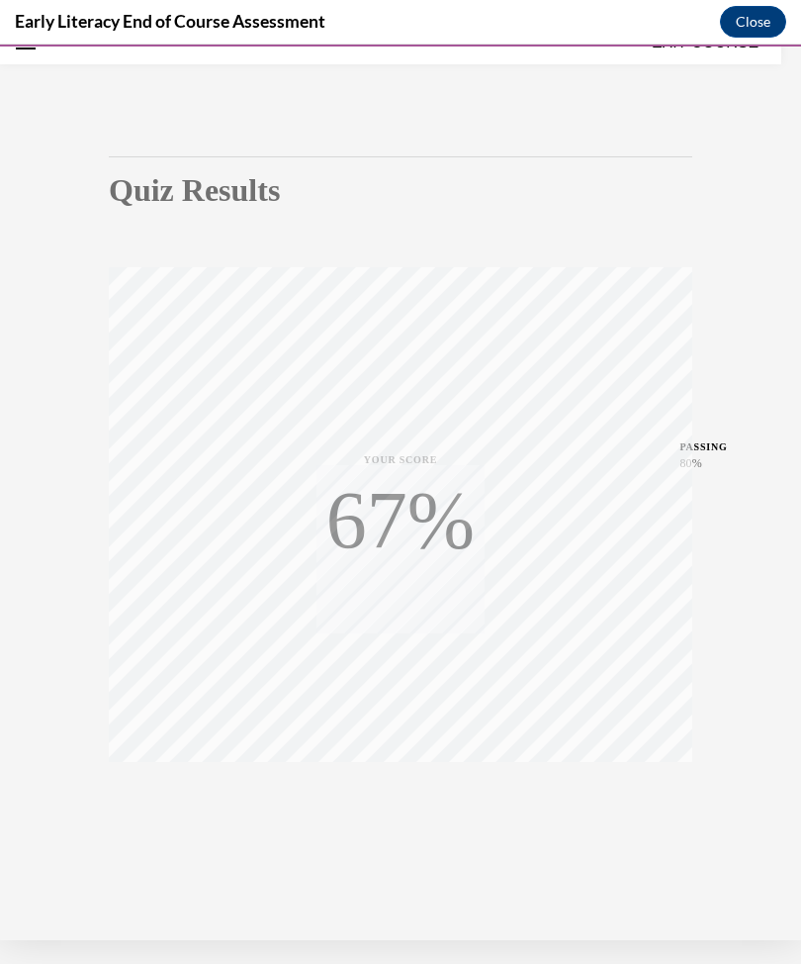
scroll to position [62, 0]
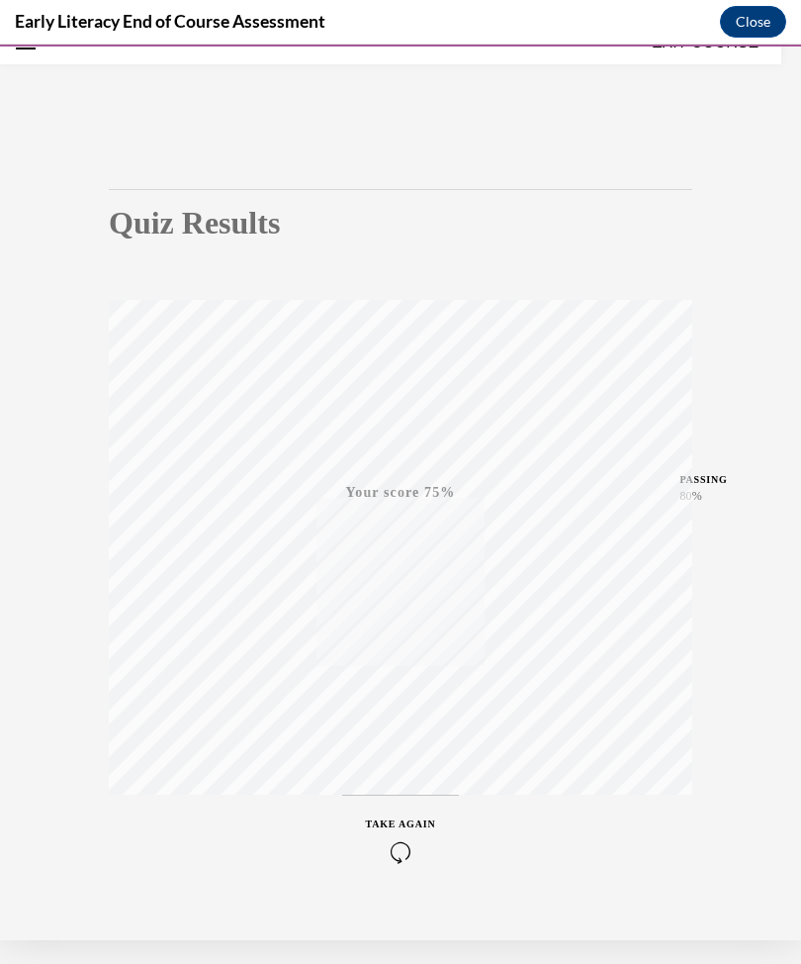
click at [402, 852] on icon "button" at bounding box center [401, 852] width 70 height 22
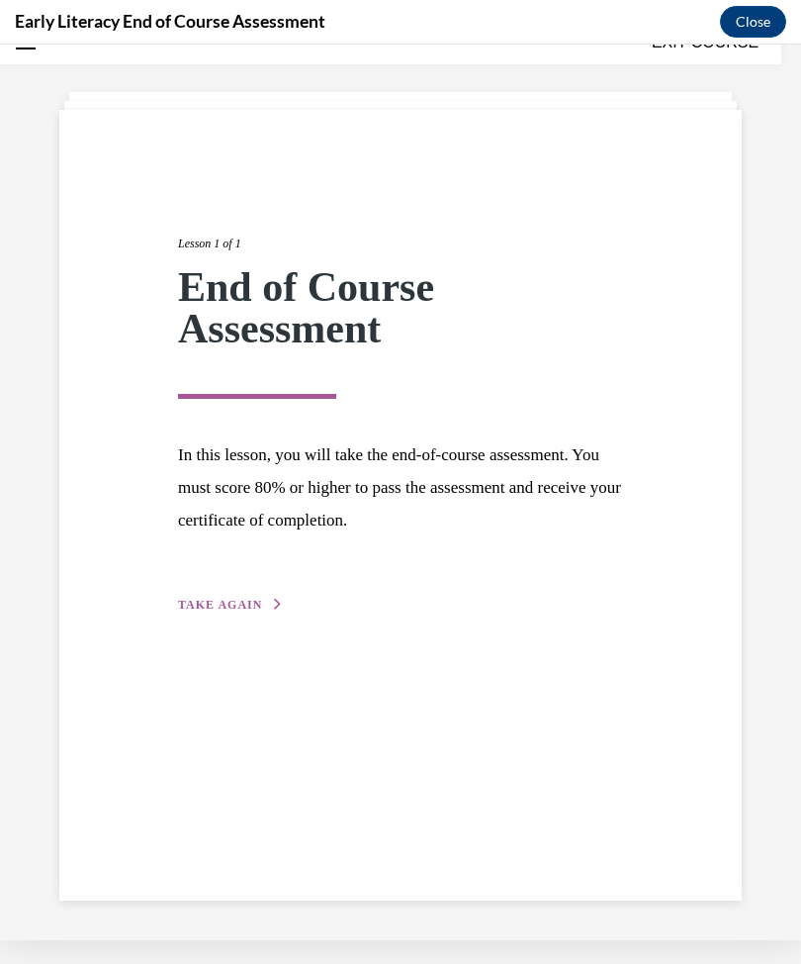
click at [234, 612] on button "TAKE AGAIN" at bounding box center [231, 605] width 106 height 18
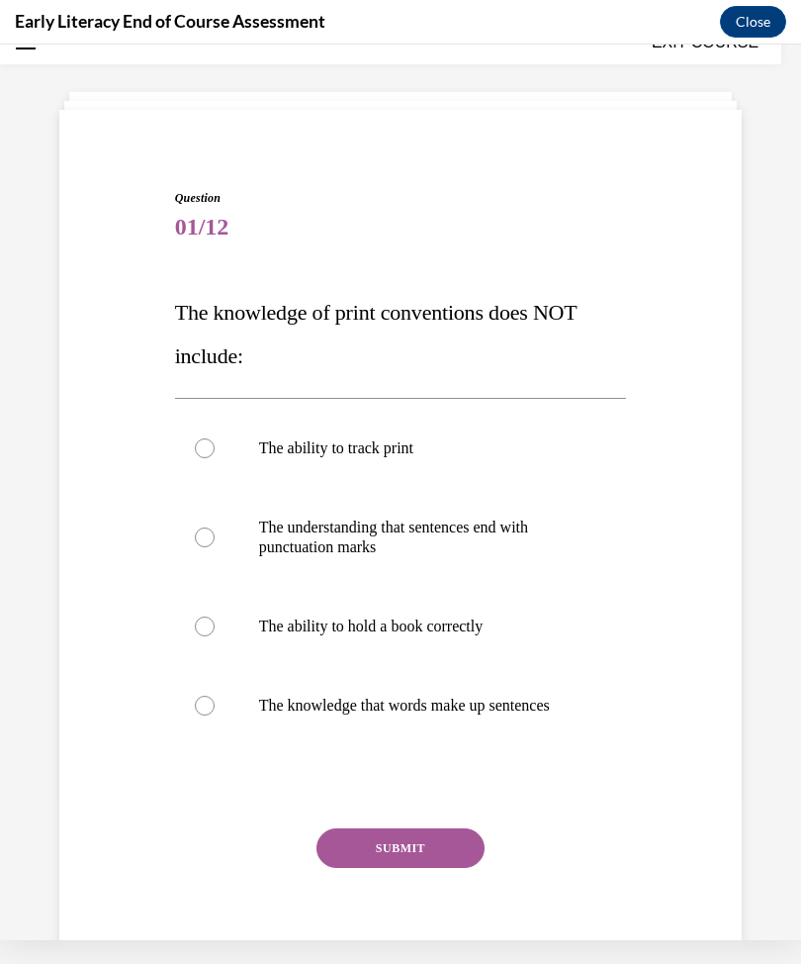
click at [210, 617] on div at bounding box center [205, 626] width 20 height 20
click at [410, 844] on button "SUBMIT" at bounding box center [401, 848] width 168 height 40
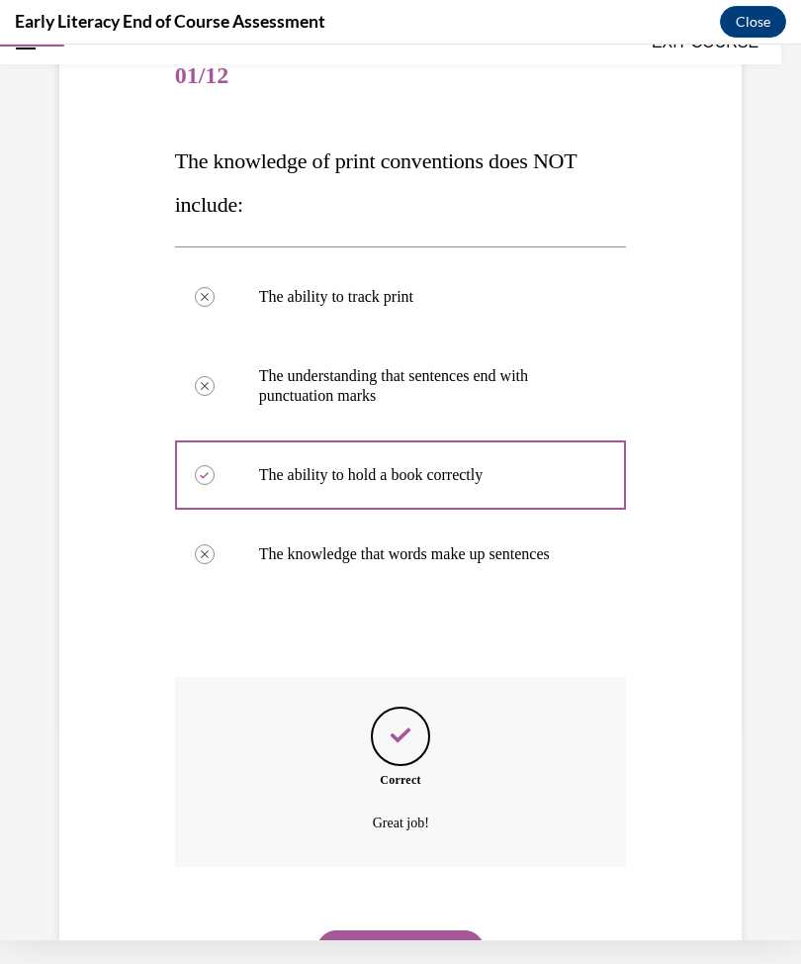
scroll to position [223, 0]
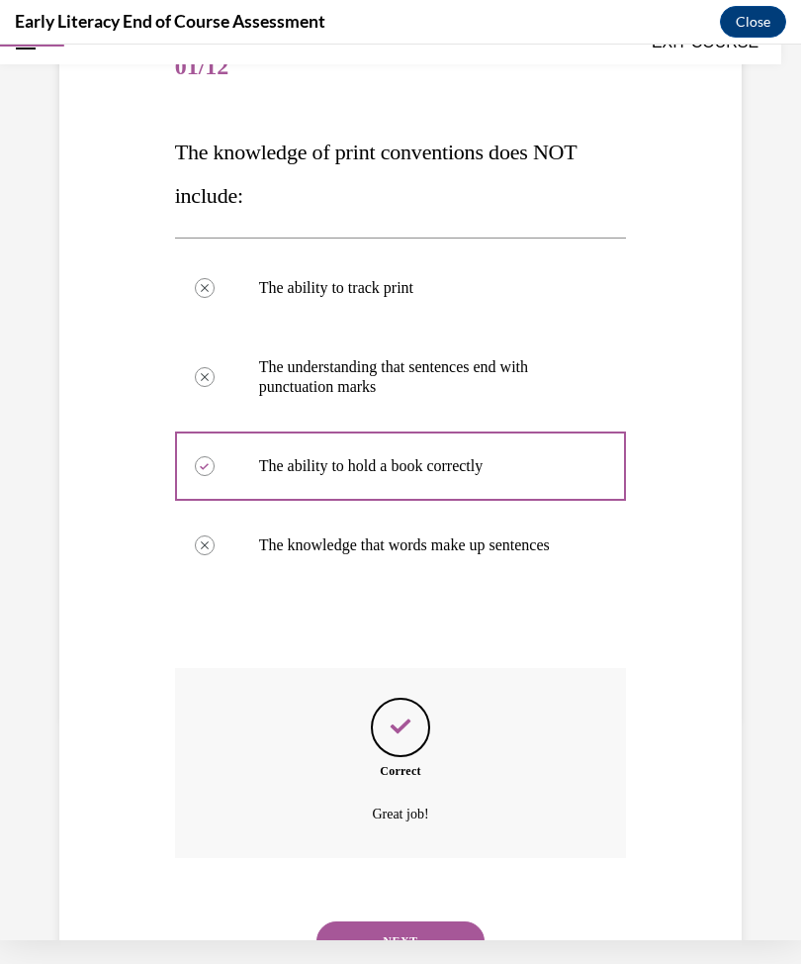
click at [419, 921] on button "NEXT" at bounding box center [401, 941] width 168 height 40
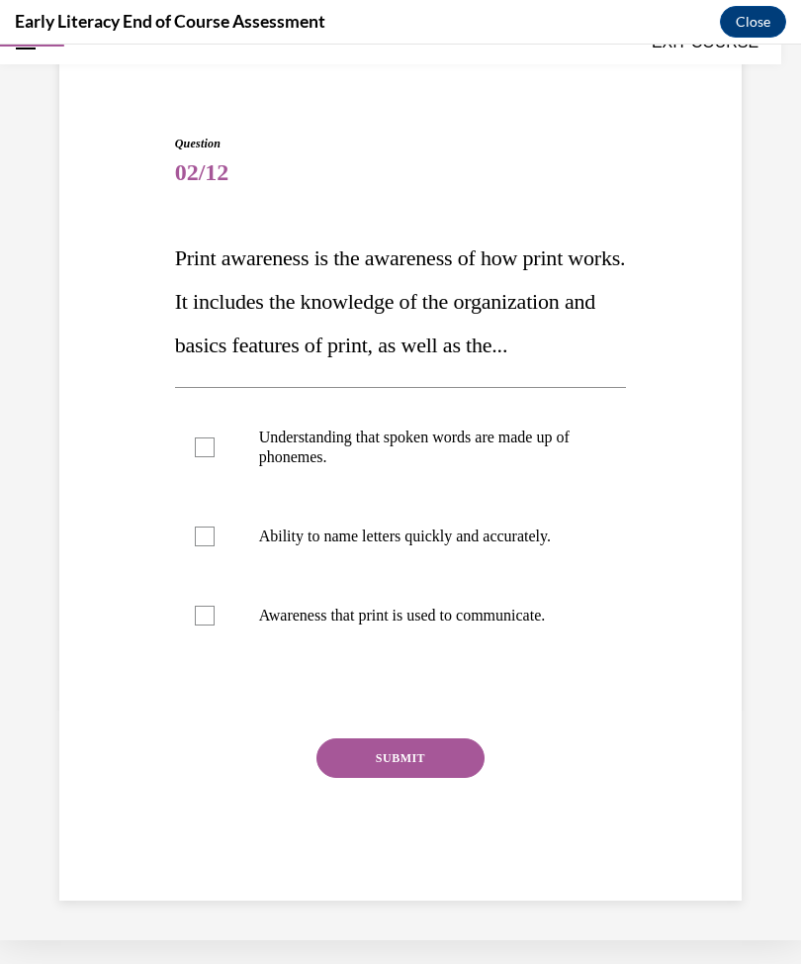
scroll to position [71, 0]
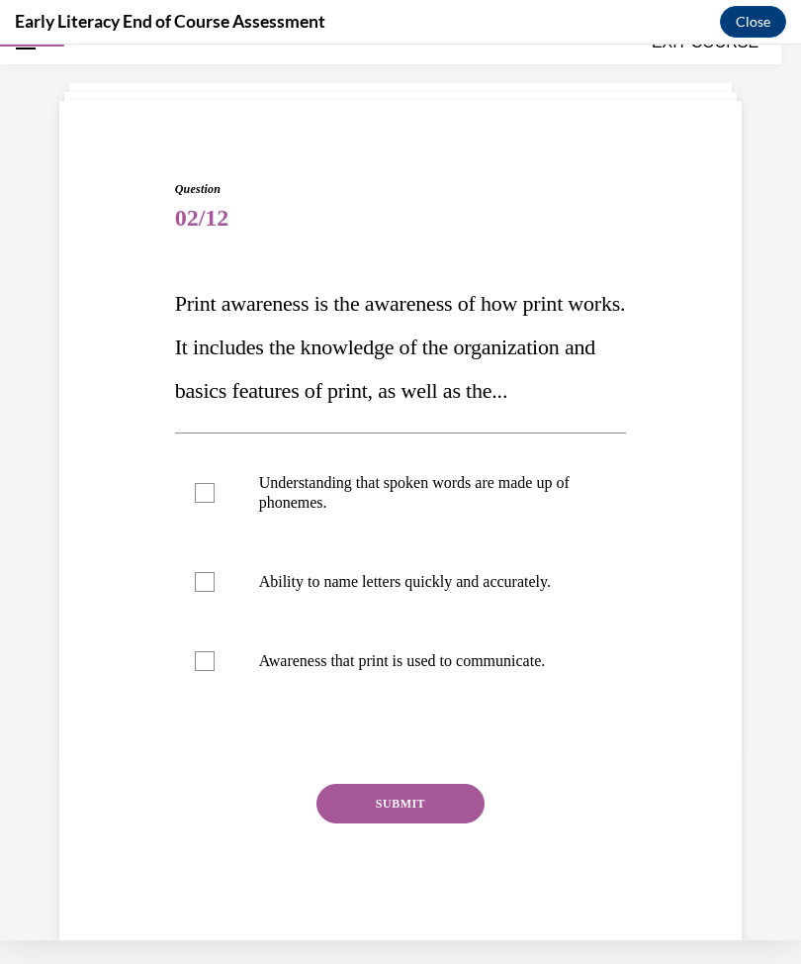
click at [192, 700] on div at bounding box center [401, 660] width 452 height 79
click at [361, 823] on button "SUBMIT" at bounding box center [401, 804] width 168 height 40
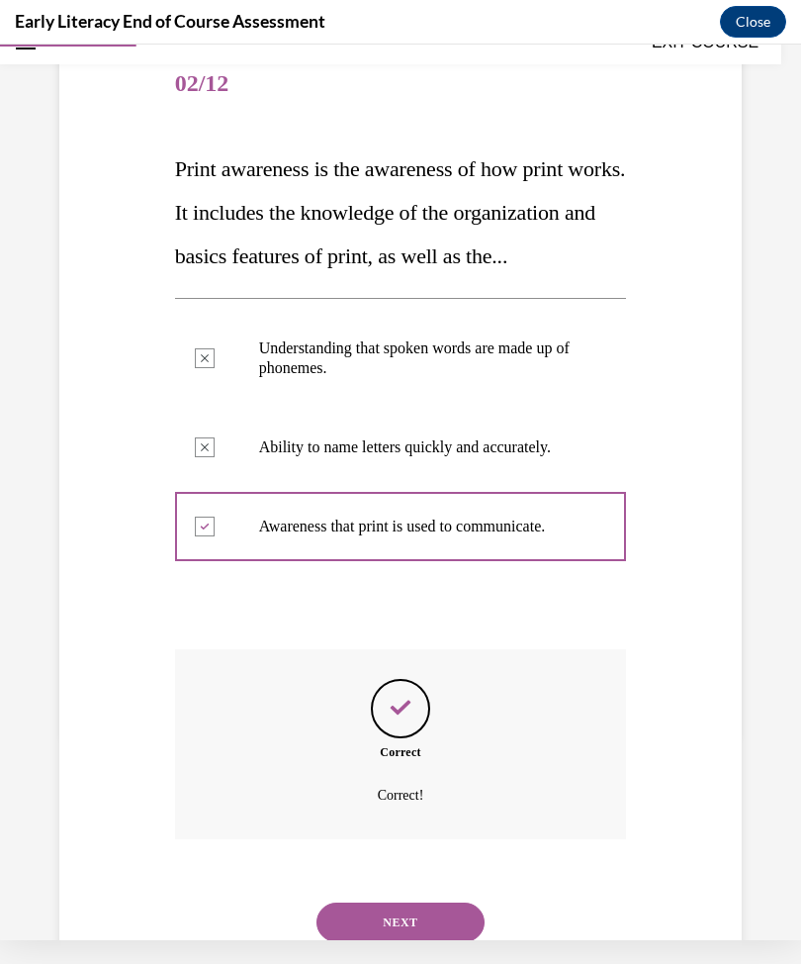
scroll to position [231, 0]
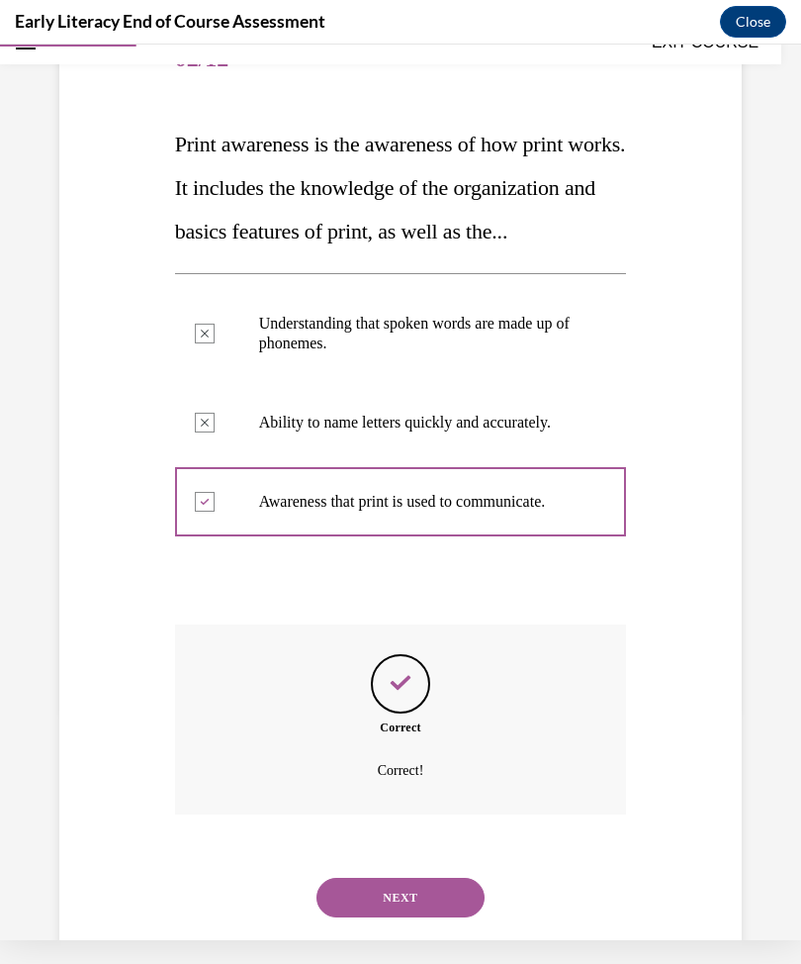
click at [405, 917] on button "NEXT" at bounding box center [401, 898] width 168 height 40
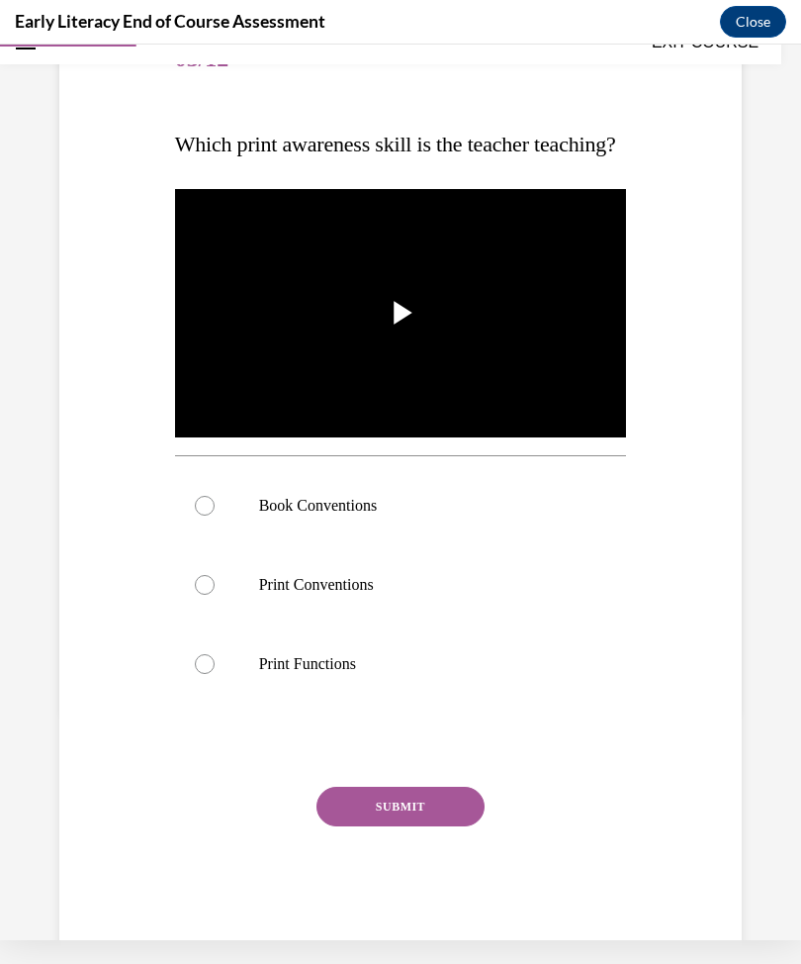
scroll to position [0, 0]
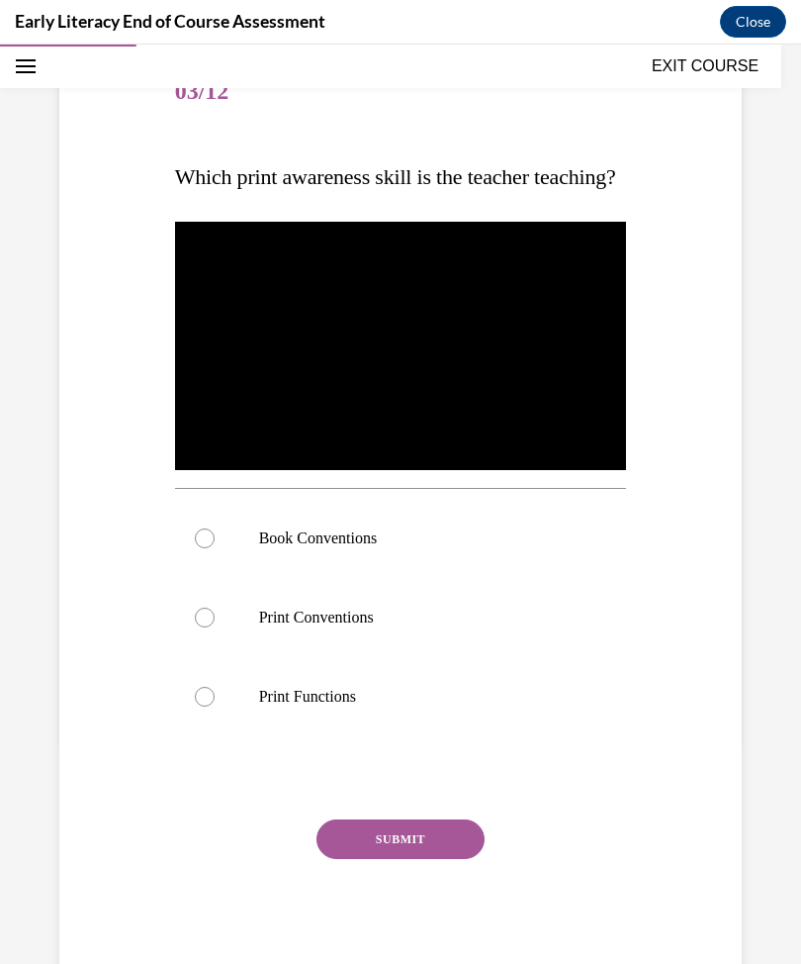
click at [207, 548] on div at bounding box center [205, 538] width 20 height 20
click at [401, 859] on button "SUBMIT" at bounding box center [401, 839] width 168 height 40
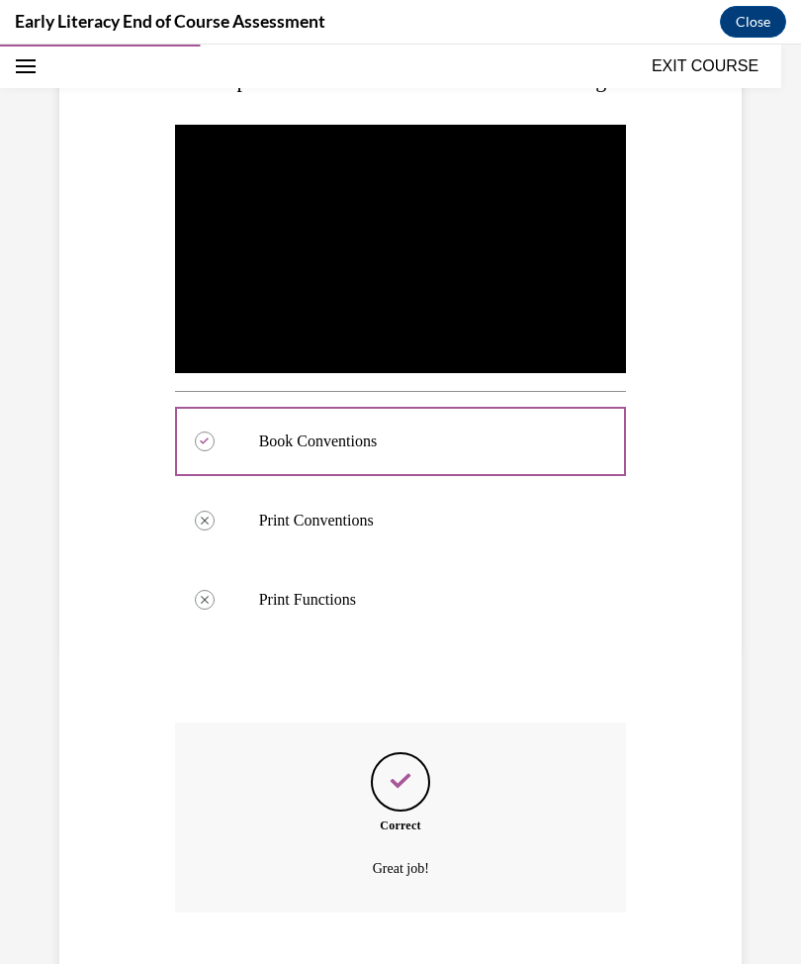
scroll to position [393, 0]
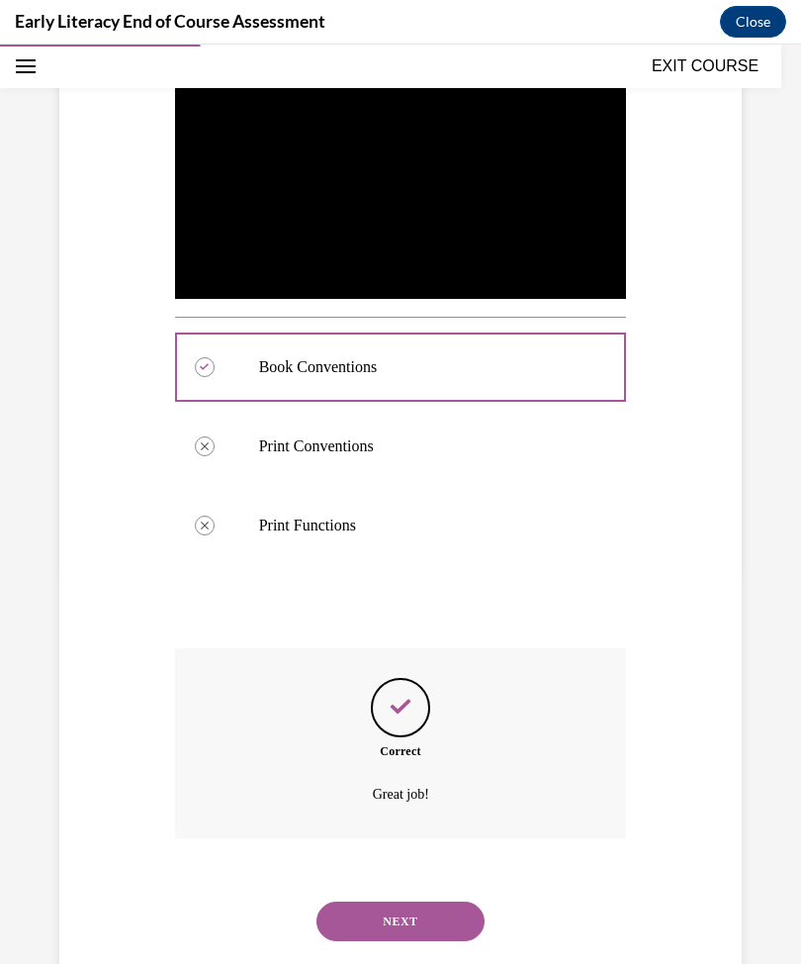
click at [456, 936] on button "NEXT" at bounding box center [401, 921] width 168 height 40
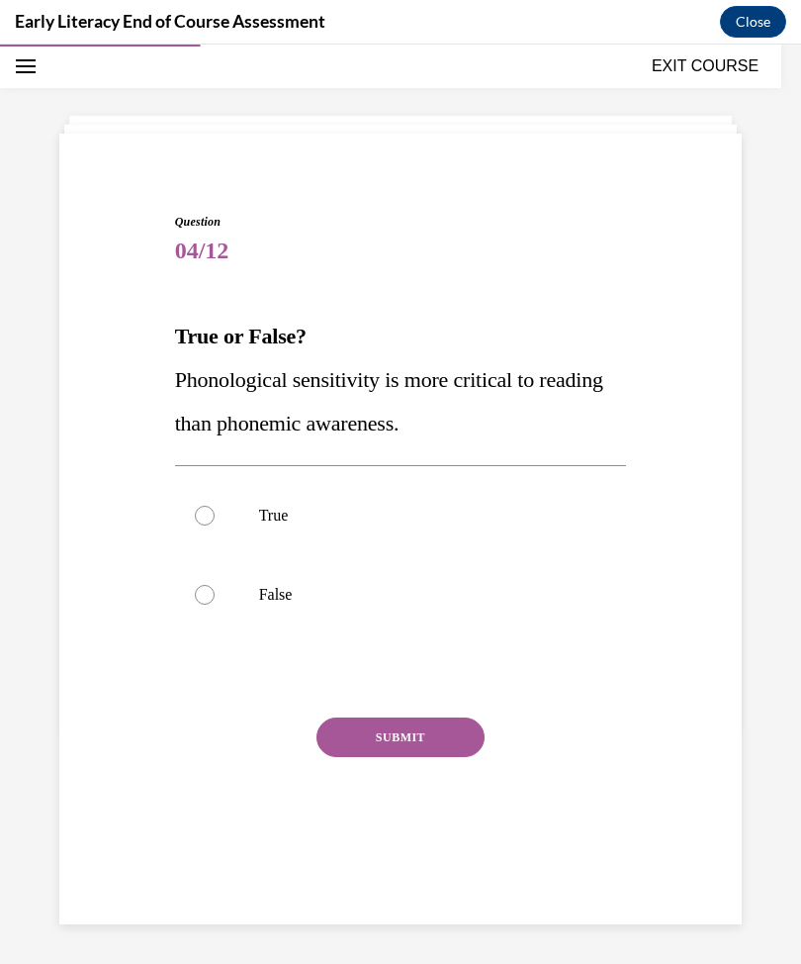
scroll to position [62, 0]
click at [206, 597] on div at bounding box center [205, 595] width 20 height 20
click at [361, 739] on button "SUBMIT" at bounding box center [401, 737] width 168 height 40
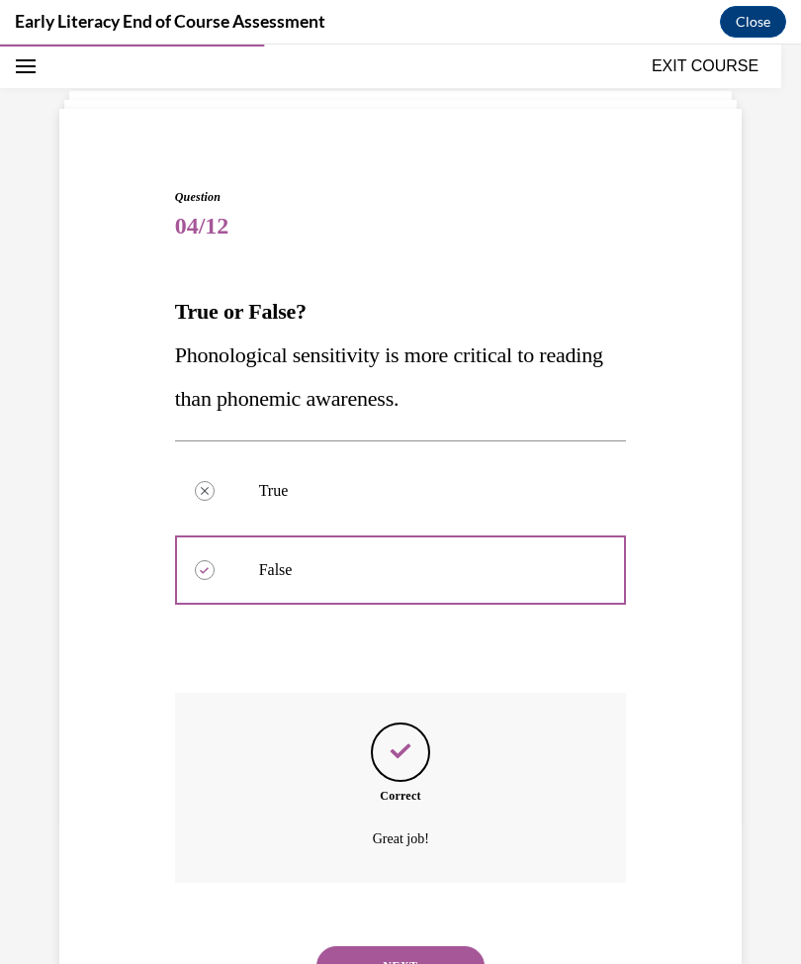
scroll to position [88, 0]
click at [451, 949] on button "NEXT" at bounding box center [401, 965] width 168 height 40
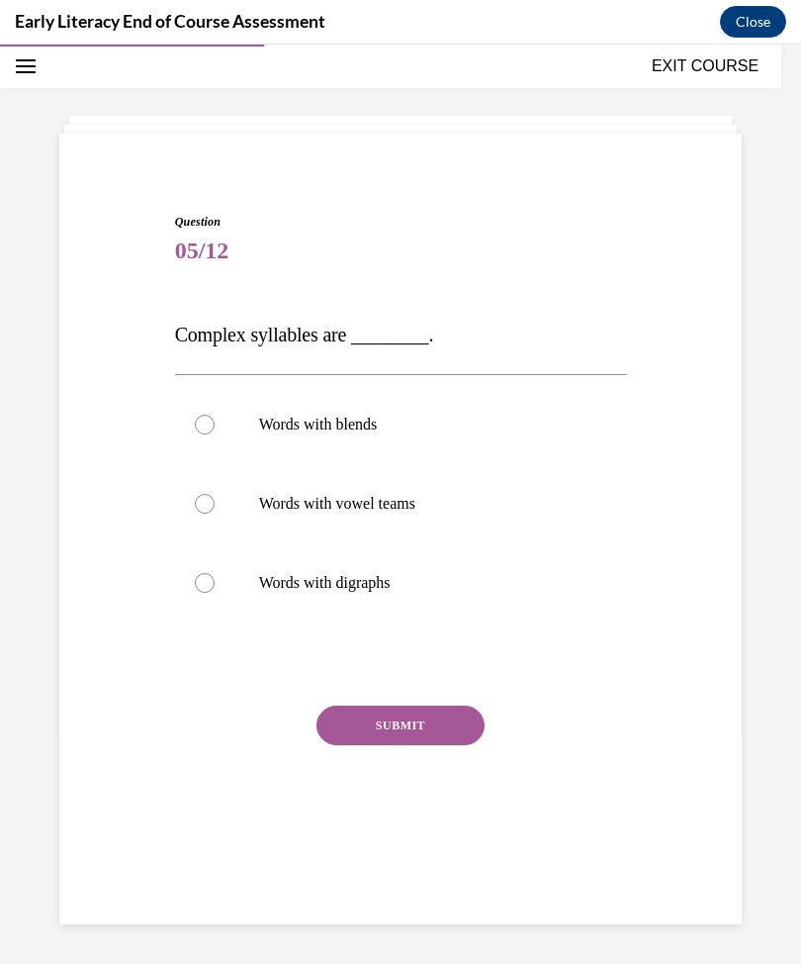
scroll to position [62, 0]
click at [205, 423] on div at bounding box center [205, 425] width 20 height 20
click at [385, 730] on button "SUBMIT" at bounding box center [401, 725] width 168 height 40
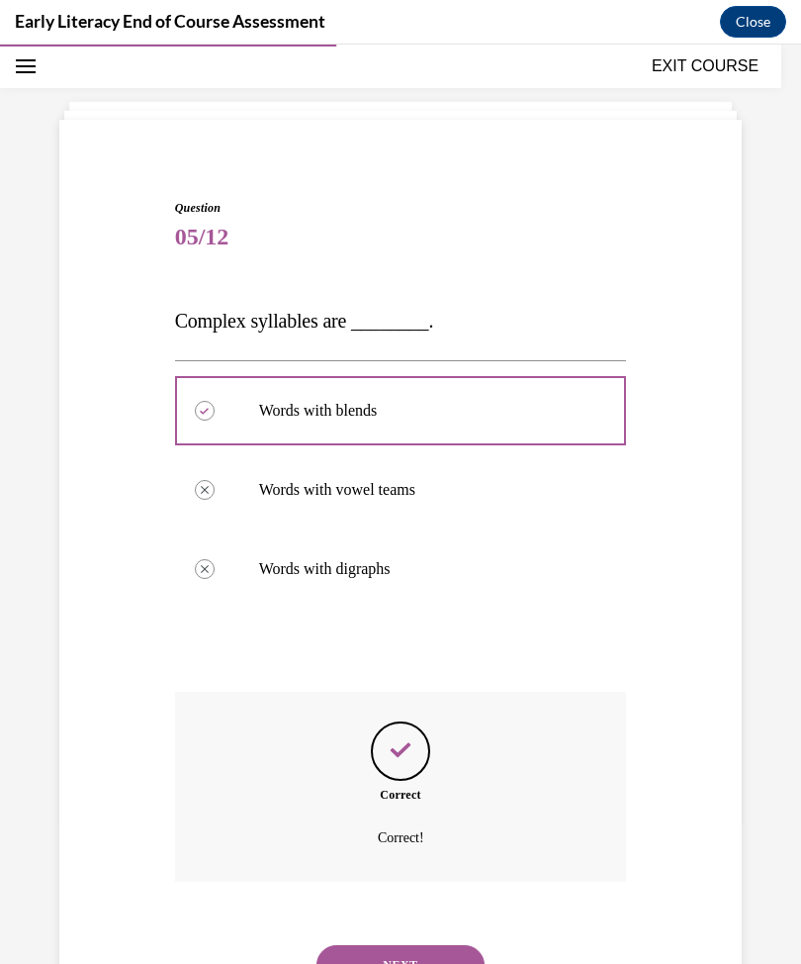
scroll to position [76, 0]
click at [444, 946] on button "NEXT" at bounding box center [401, 965] width 168 height 40
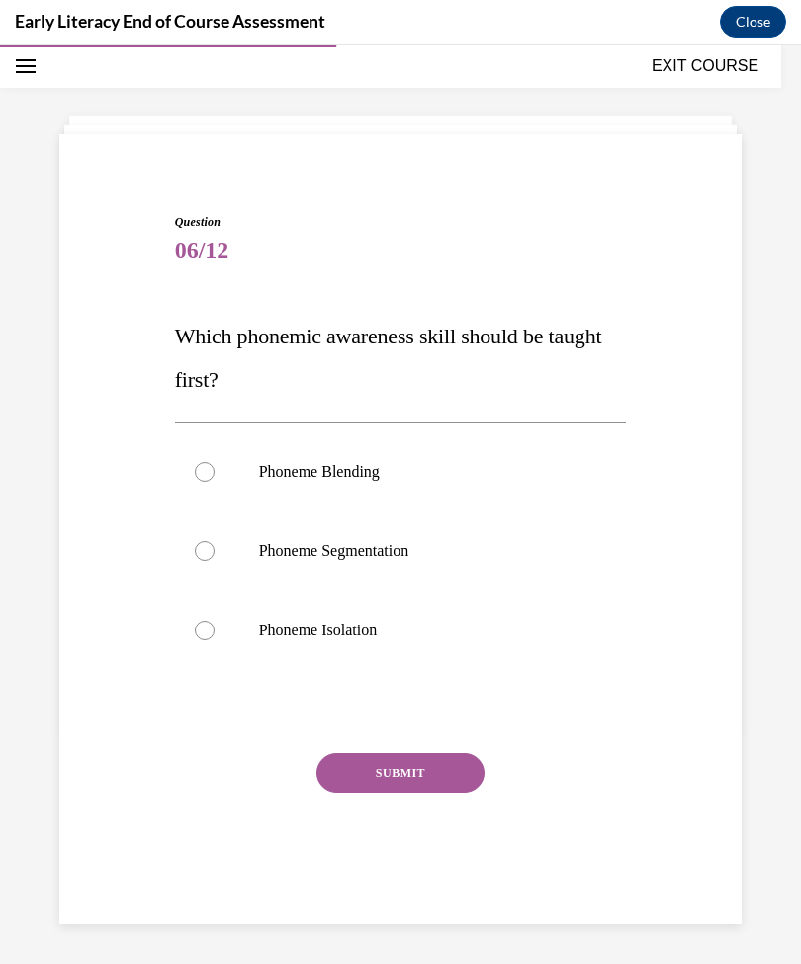
scroll to position [62, 0]
click at [209, 632] on div at bounding box center [205, 630] width 20 height 20
click at [370, 775] on button "SUBMIT" at bounding box center [401, 773] width 168 height 40
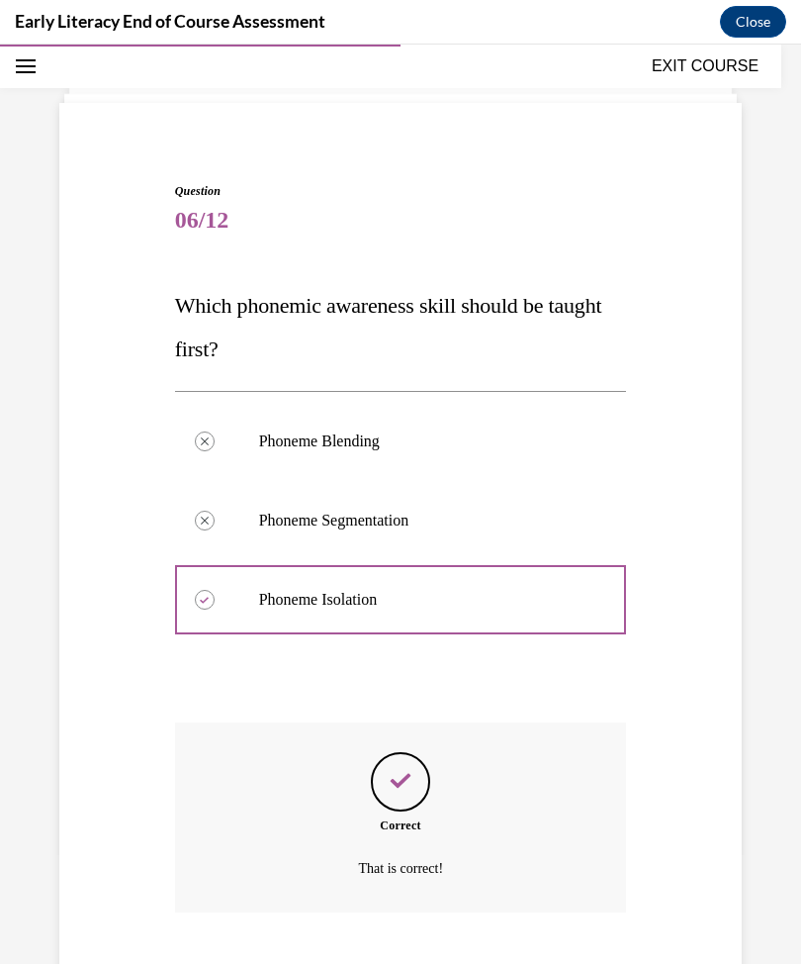
scroll to position [124, 0]
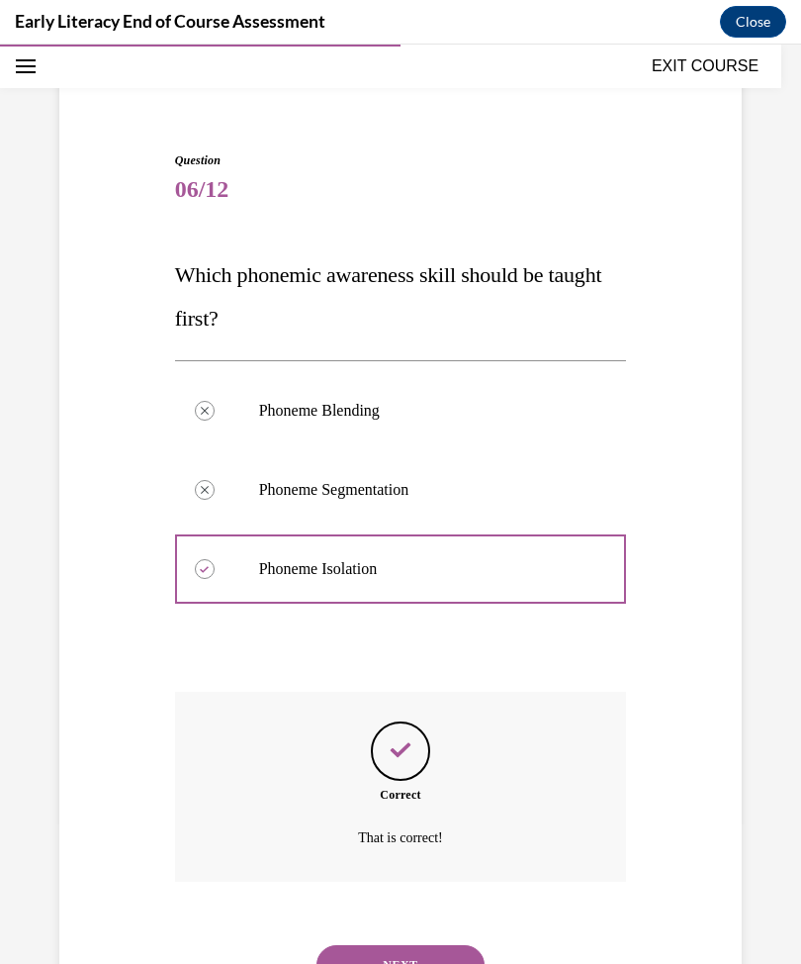
click at [443, 945] on button "NEXT" at bounding box center [401, 965] width 168 height 40
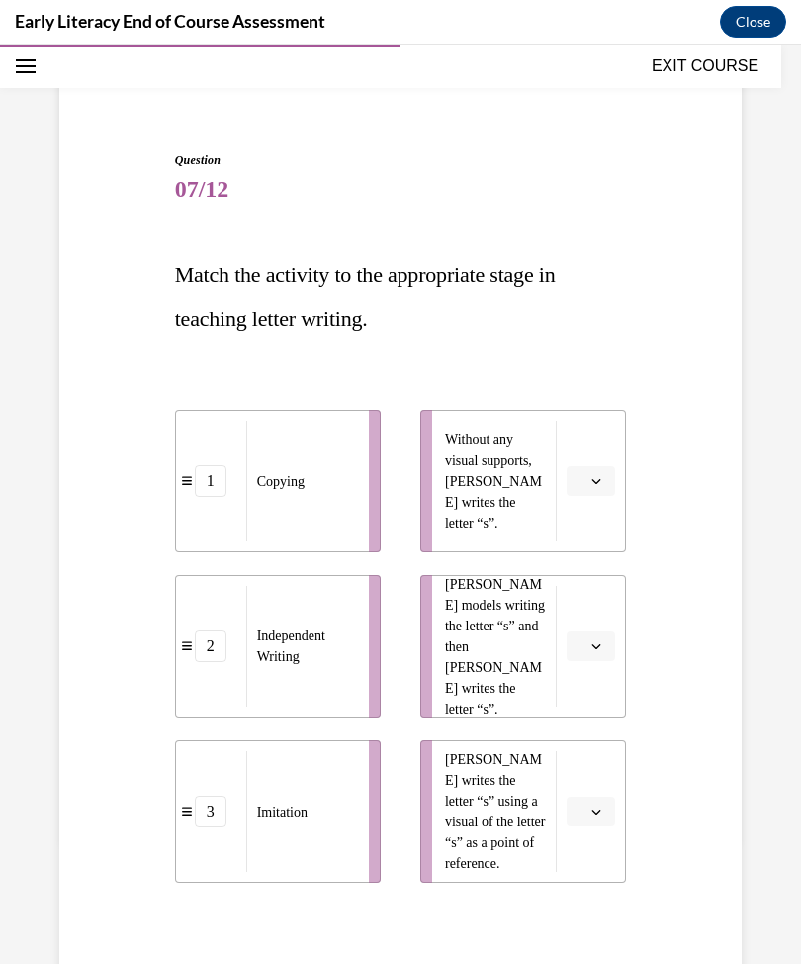
scroll to position [122, 0]
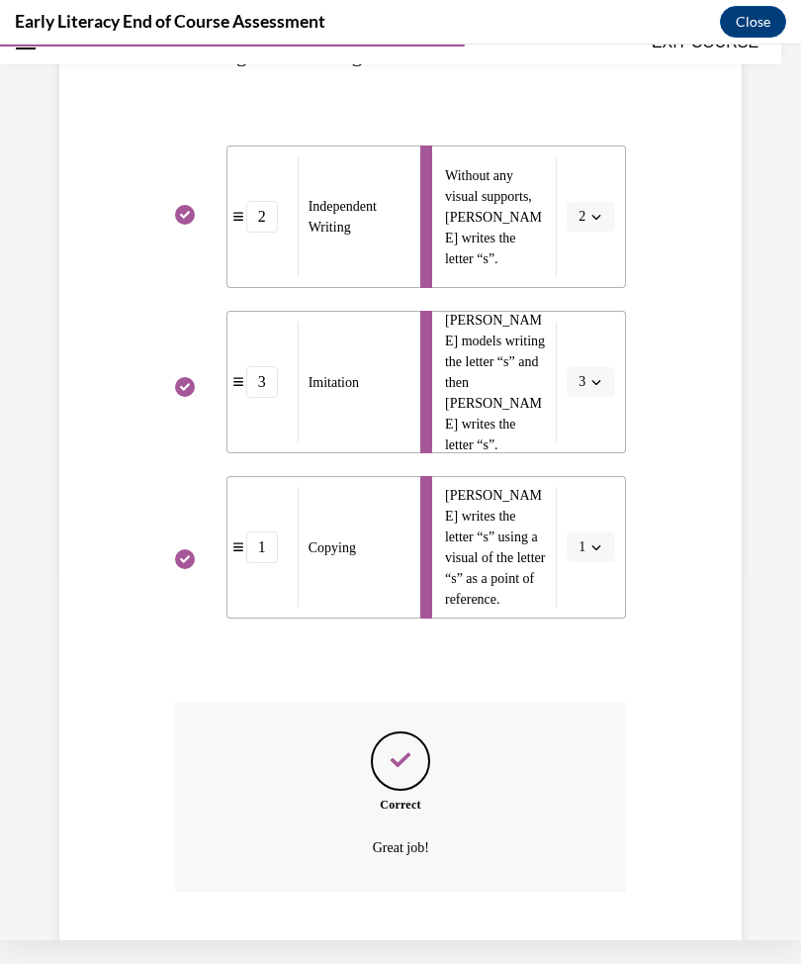
scroll to position [398, 0]
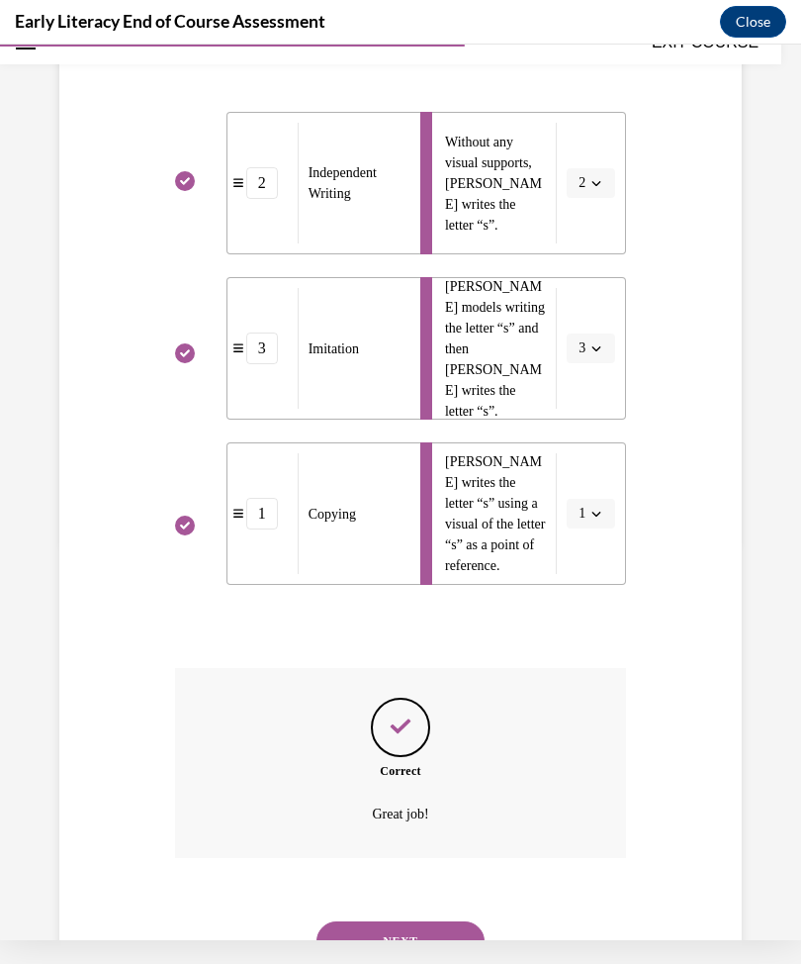
click at [435, 921] on button "NEXT" at bounding box center [401, 941] width 168 height 40
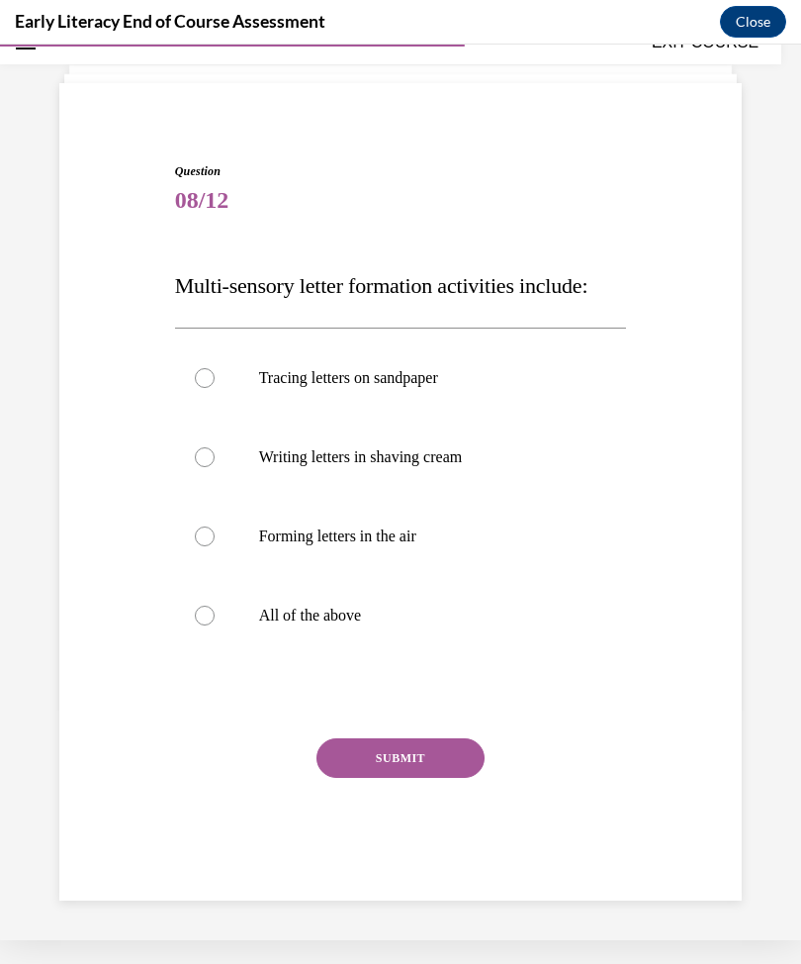
scroll to position [62, 0]
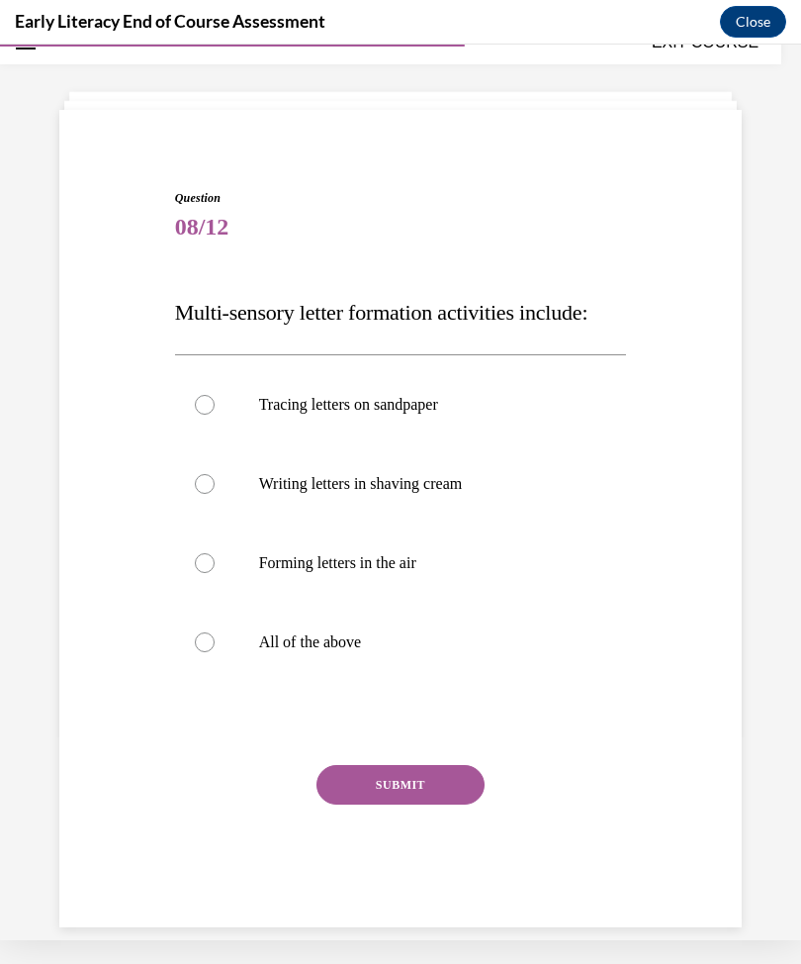
click at [198, 653] on div at bounding box center [401, 642] width 452 height 79
click at [371, 790] on button "SUBMIT" at bounding box center [401, 785] width 168 height 40
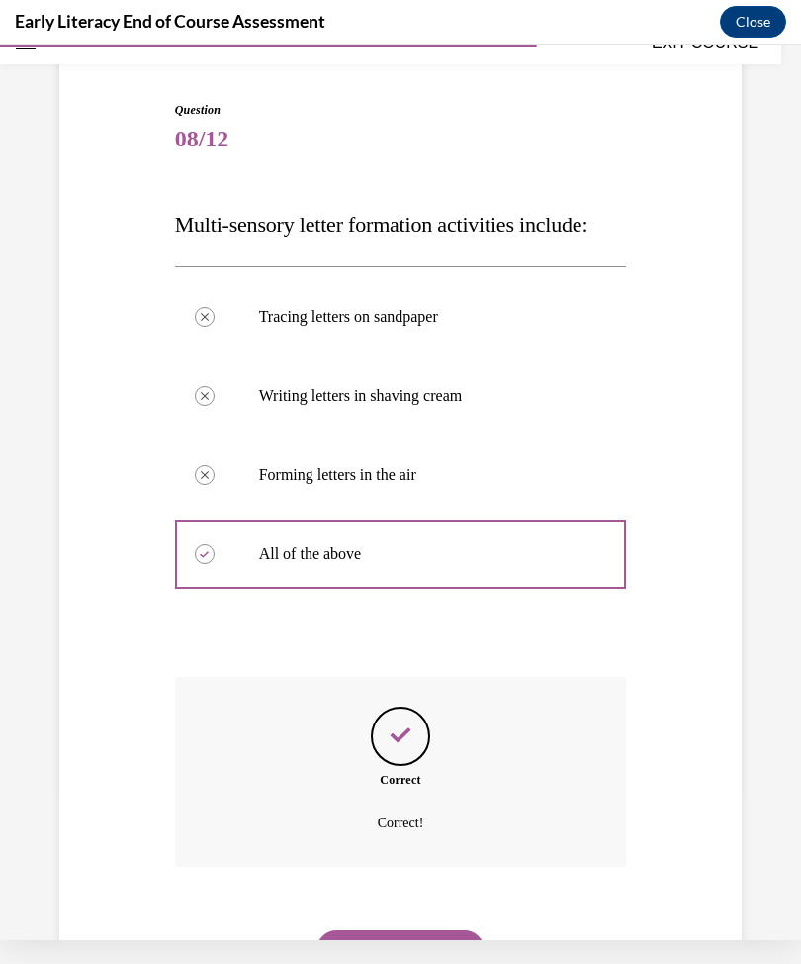
scroll to position [159, 0]
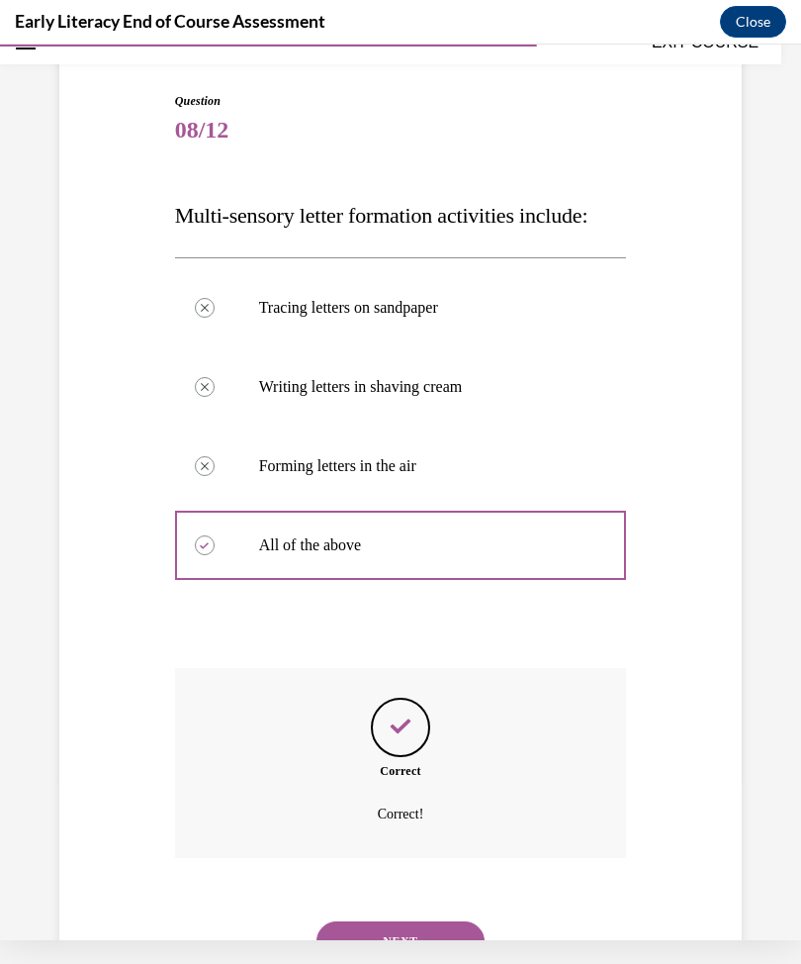
click at [428, 921] on button "NEXT" at bounding box center [401, 941] width 168 height 40
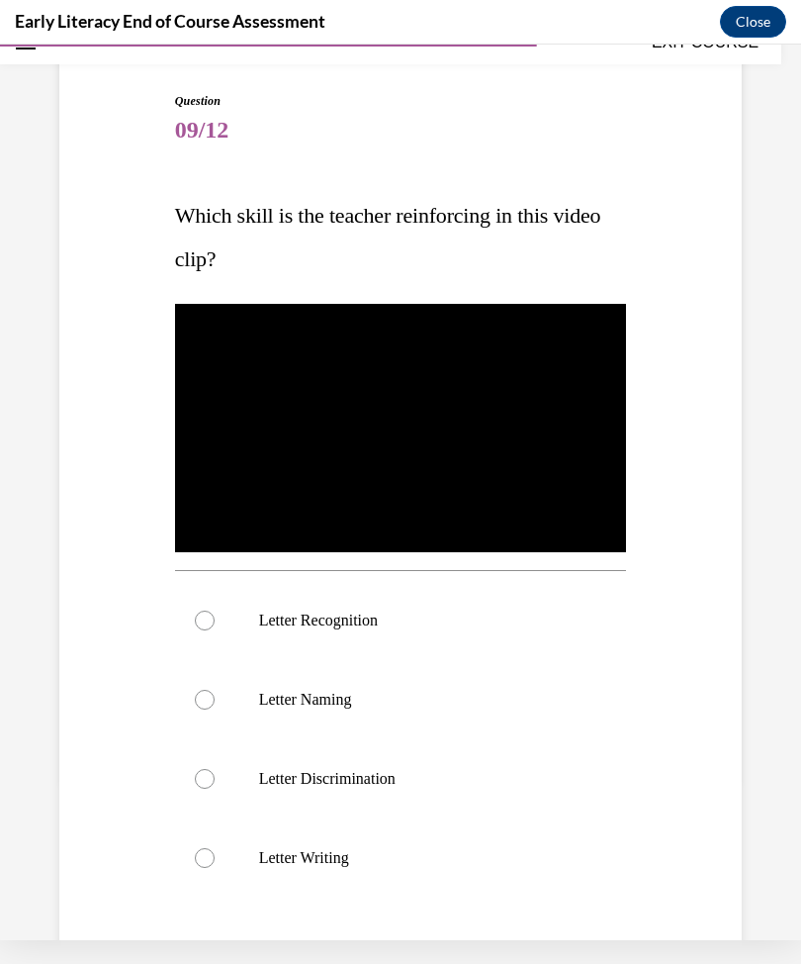
click at [211, 619] on div at bounding box center [205, 621] width 20 height 20
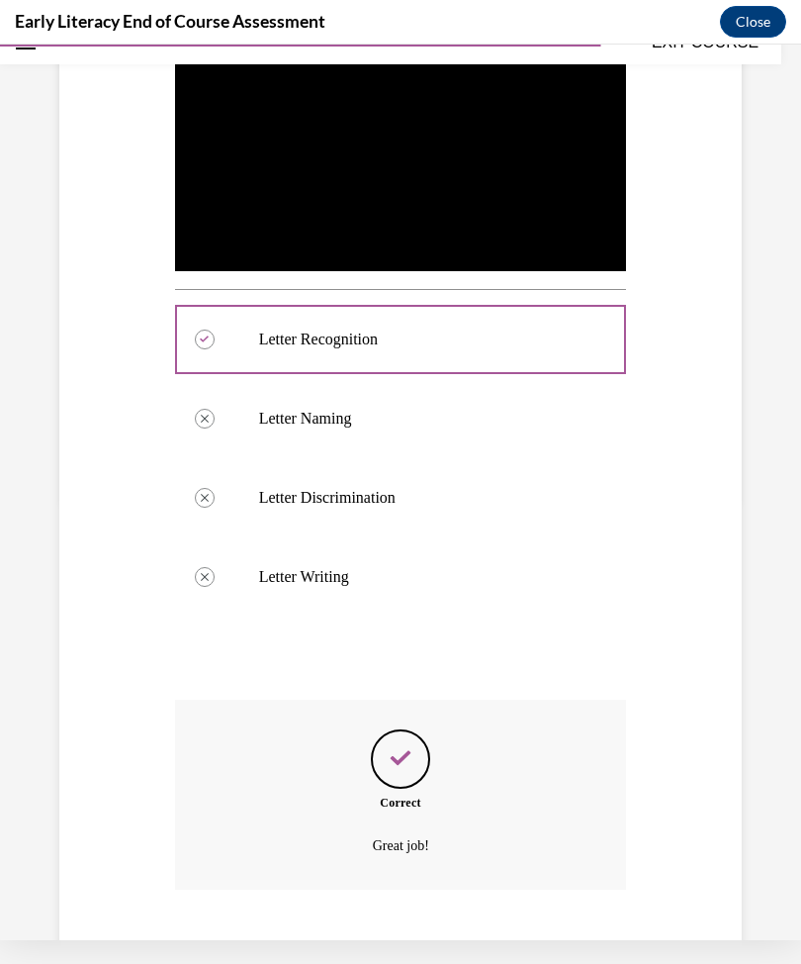
scroll to position [472, 0]
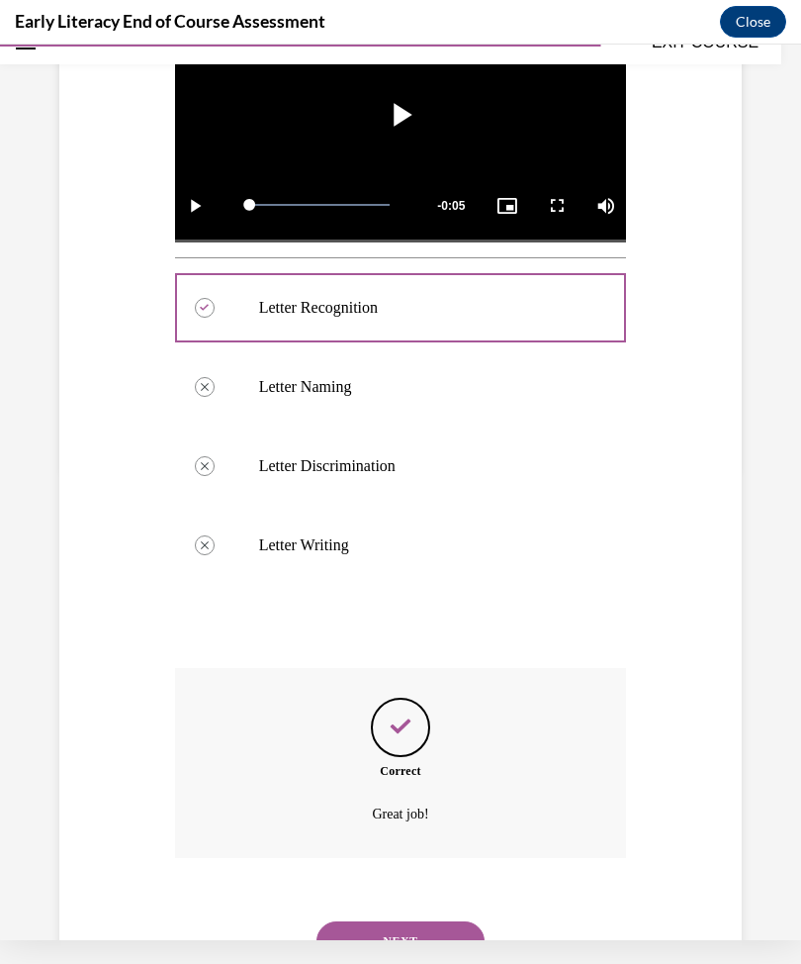
click at [429, 921] on button "NEXT" at bounding box center [401, 941] width 168 height 40
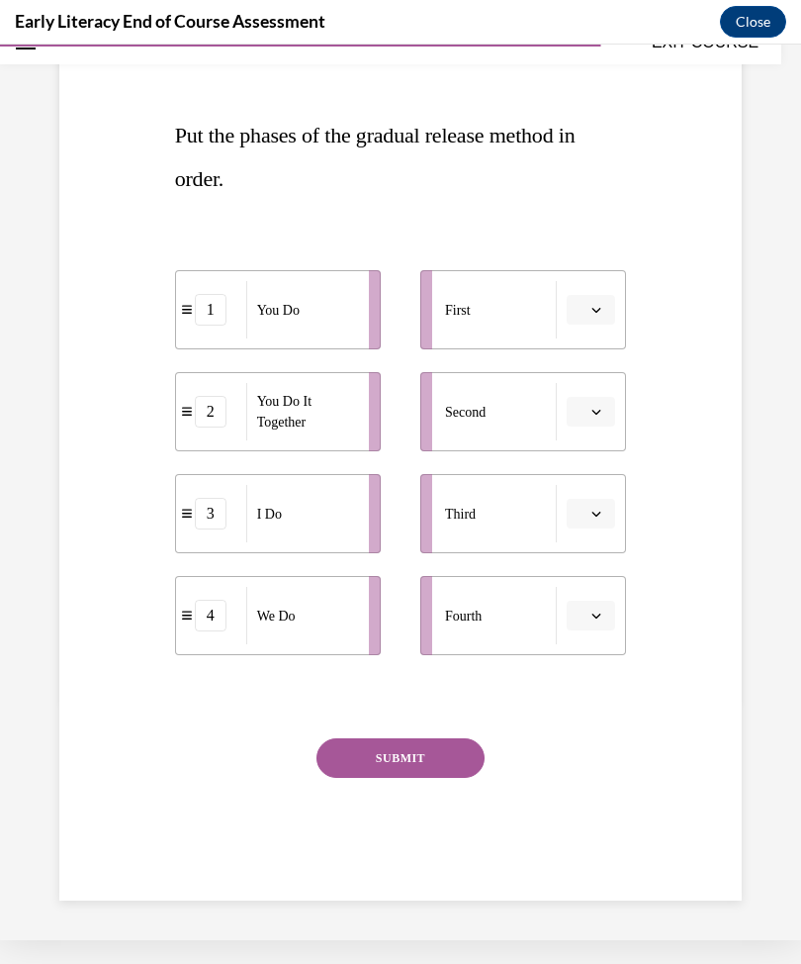
scroll to position [150, 0]
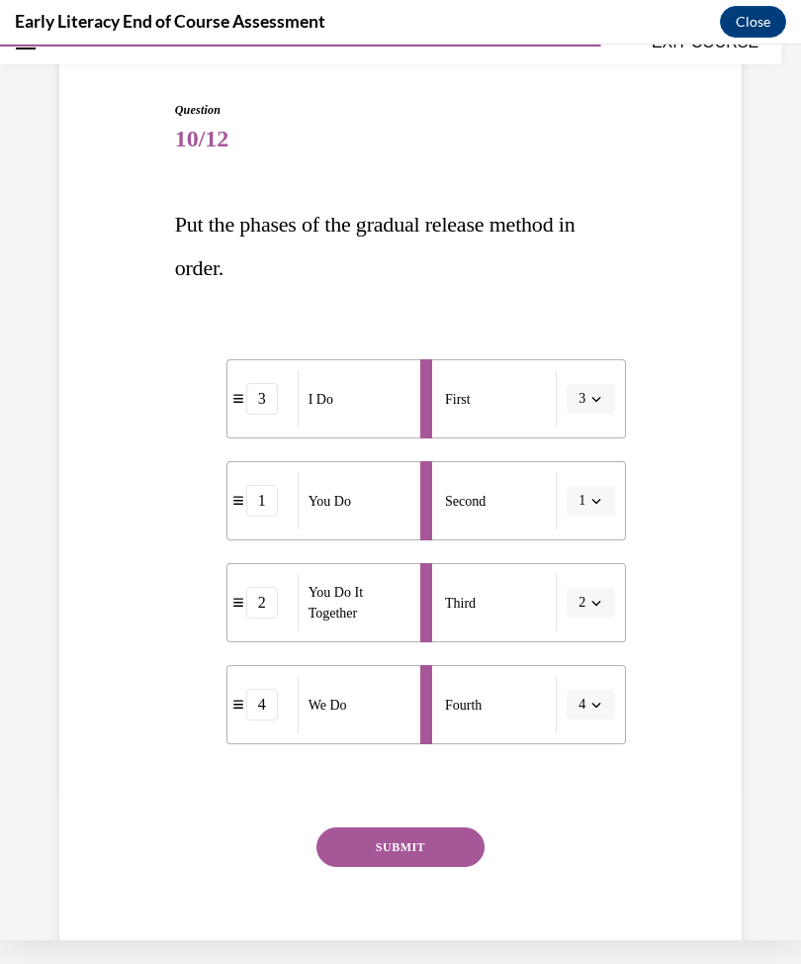
click at [440, 860] on button "SUBMIT" at bounding box center [401, 847] width 168 height 40
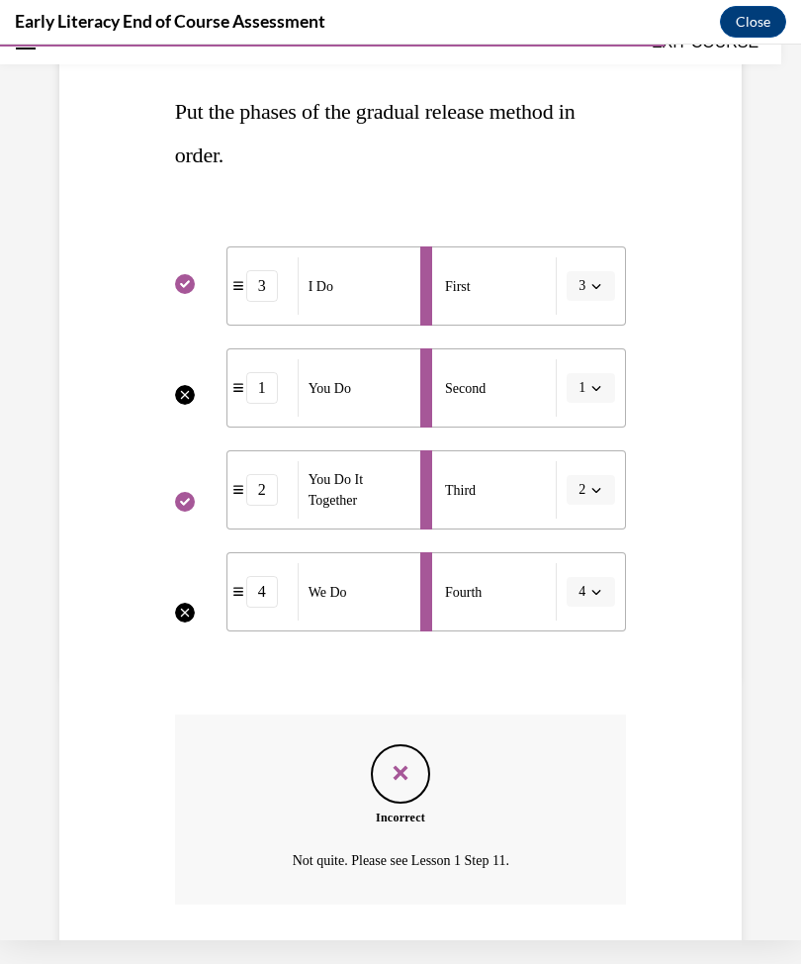
scroll to position [310, 0]
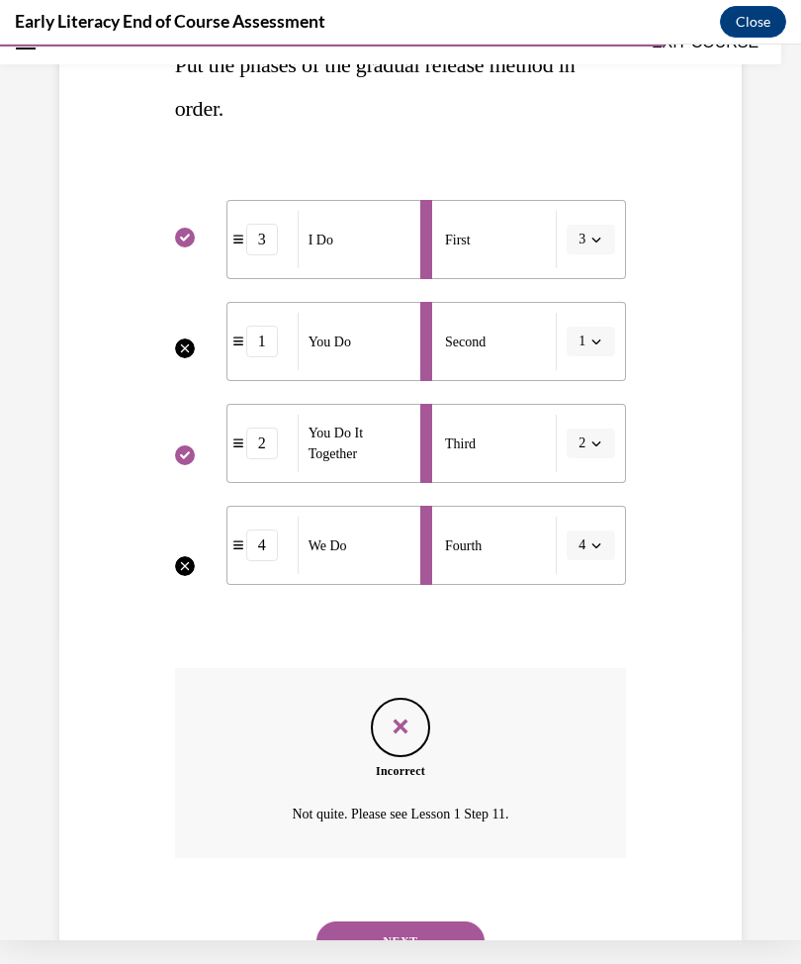
click at [458, 921] on button "NEXT" at bounding box center [401, 941] width 168 height 40
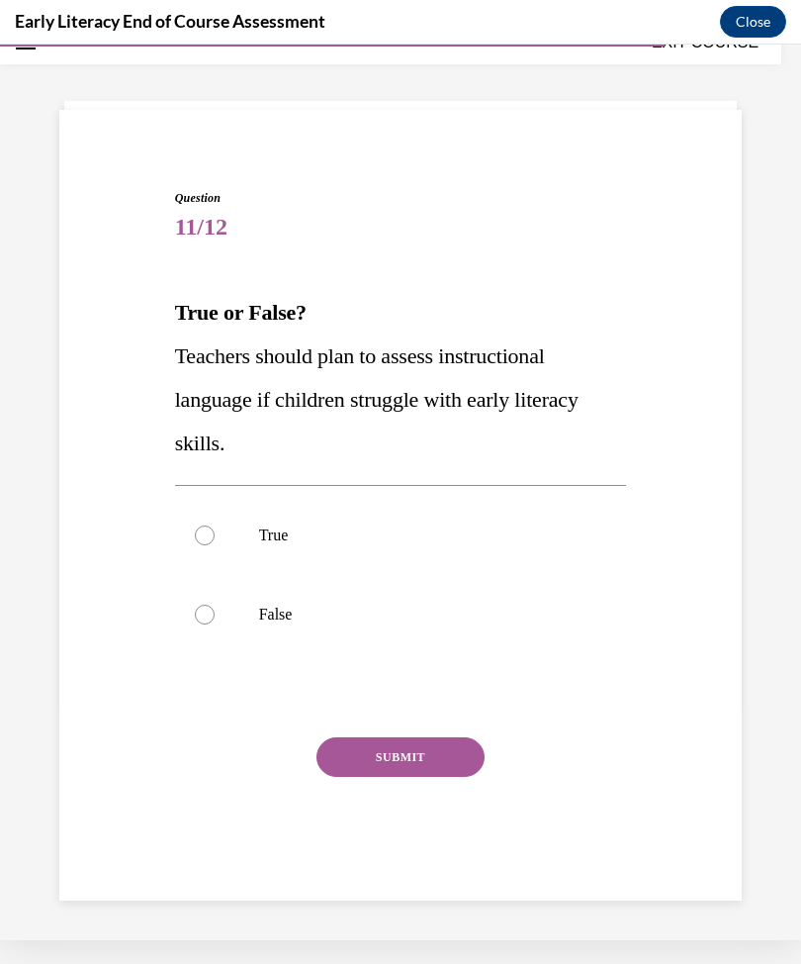
scroll to position [62, 0]
click at [209, 535] on div at bounding box center [205, 535] width 20 height 20
click at [393, 757] on button "SUBMIT" at bounding box center [401, 757] width 168 height 40
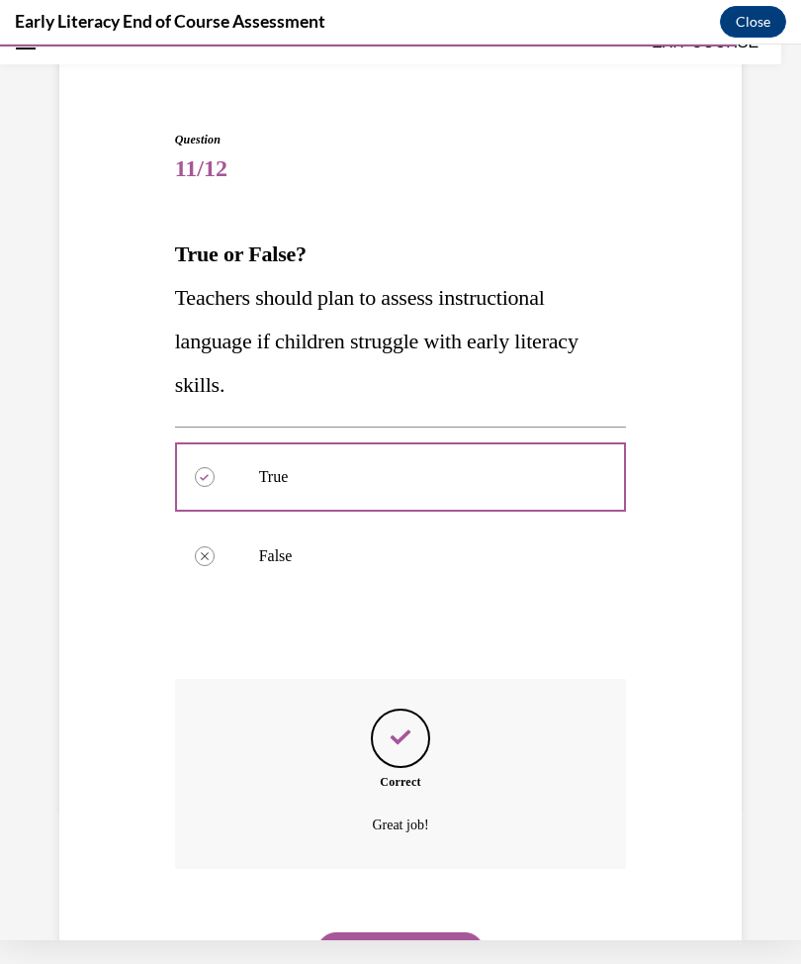
scroll to position [132, 0]
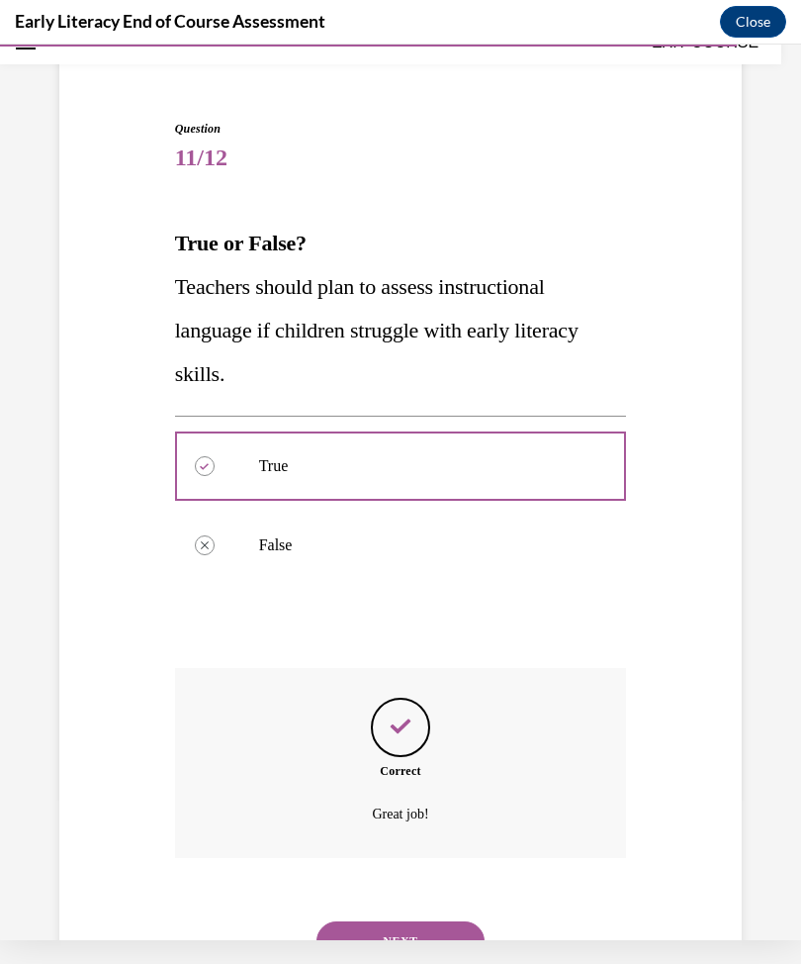
click at [458, 925] on button "NEXT" at bounding box center [401, 941] width 168 height 40
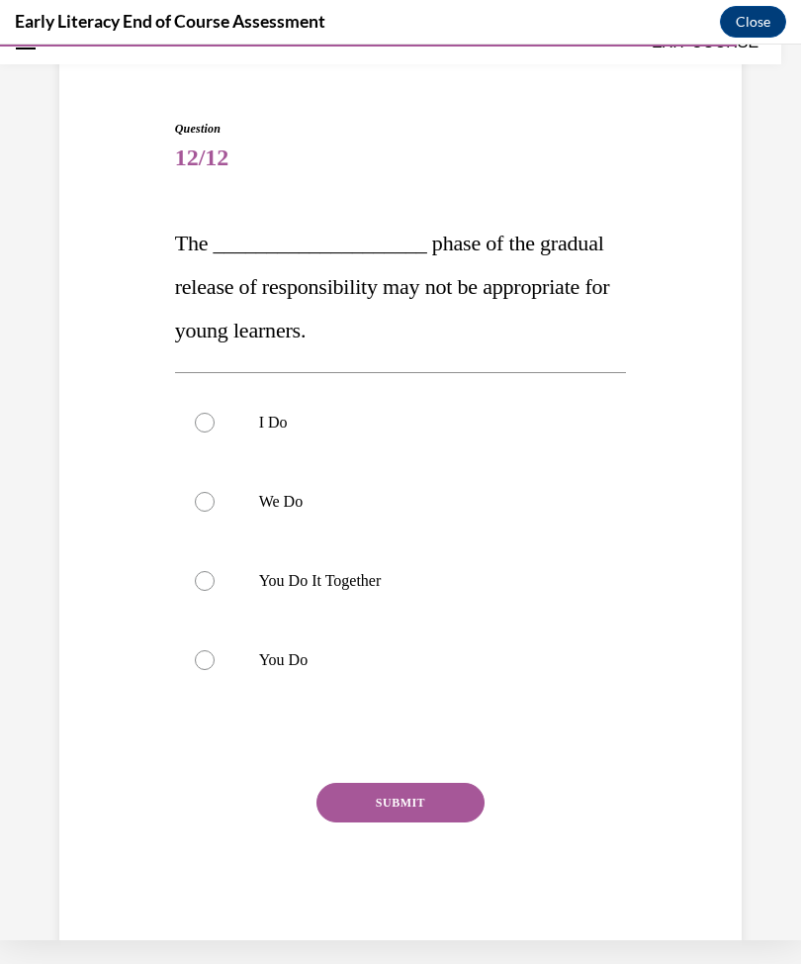
scroll to position [87, 0]
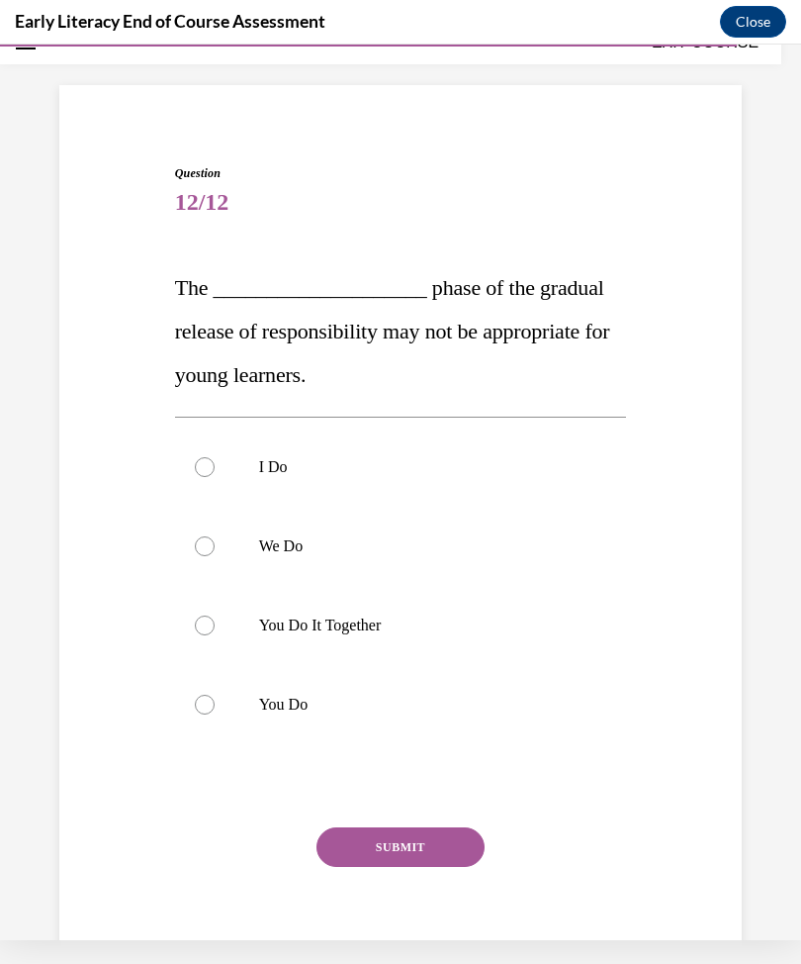
click at [200, 633] on div at bounding box center [205, 625] width 20 height 20
click at [201, 707] on div at bounding box center [205, 705] width 20 height 20
click at [362, 851] on button "SUBMIT" at bounding box center [401, 847] width 168 height 40
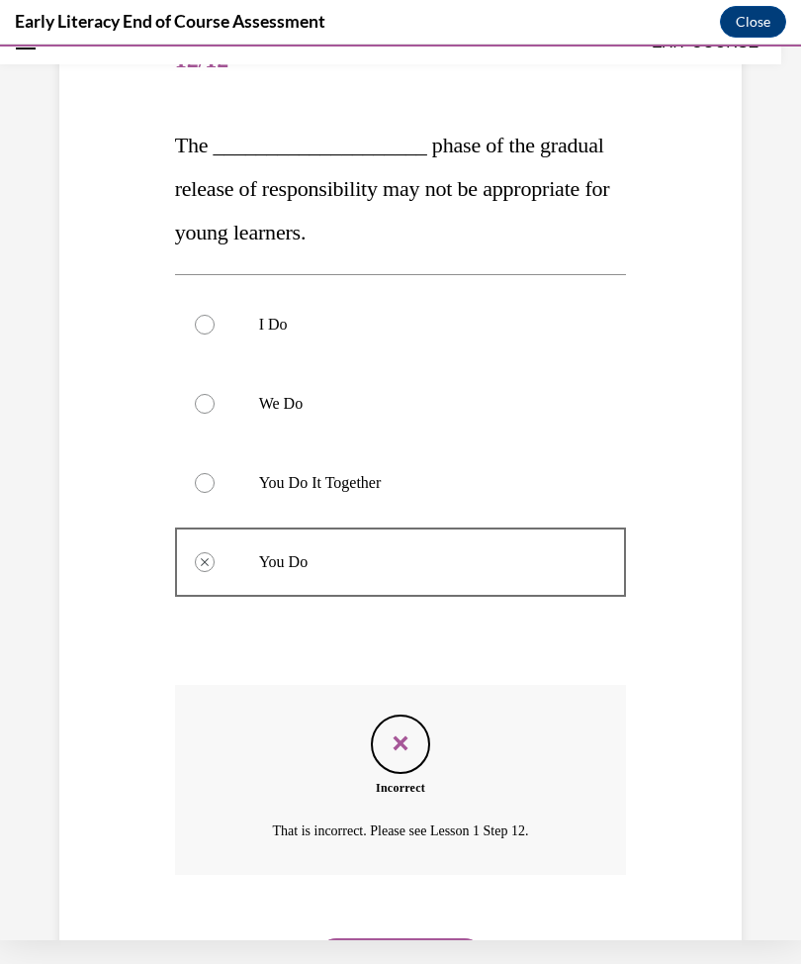
scroll to position [246, 0]
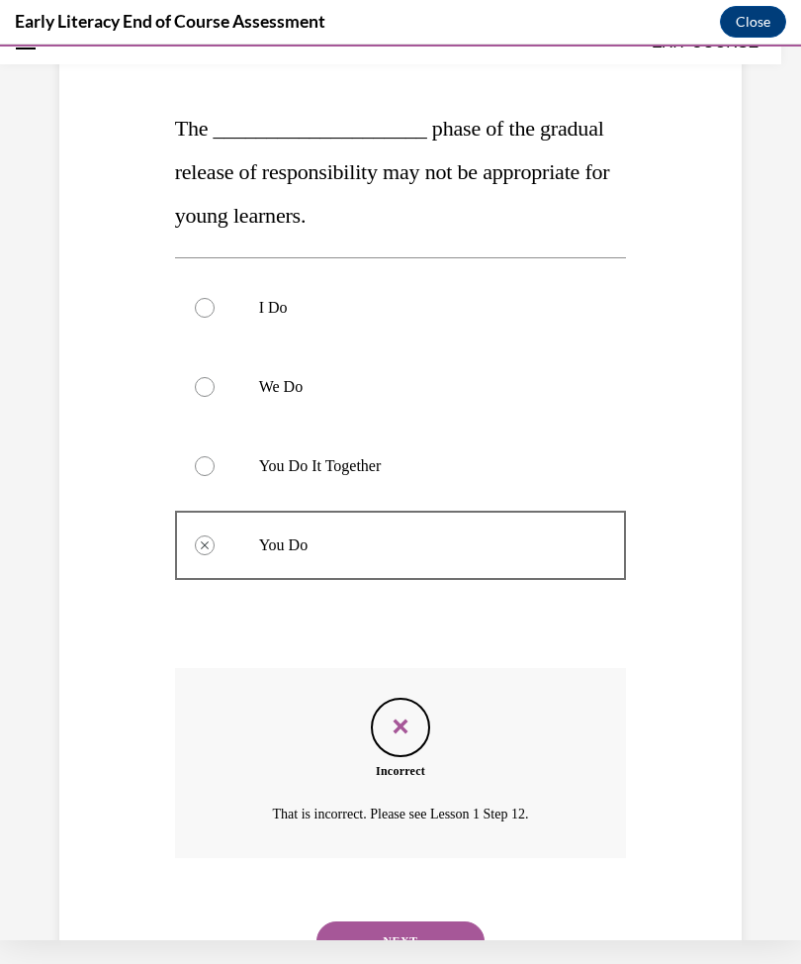
click at [423, 921] on button "NEXT" at bounding box center [401, 941] width 168 height 40
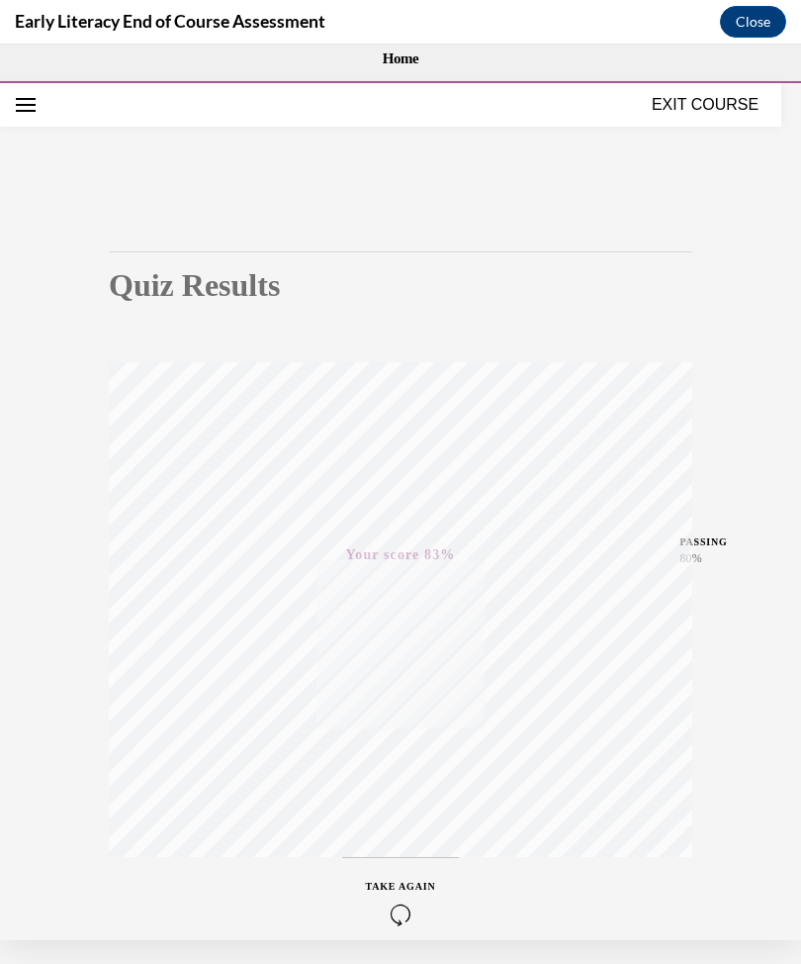
scroll to position [0, 0]
click at [710, 104] on button "EXIT COURSE" at bounding box center [705, 103] width 119 height 24
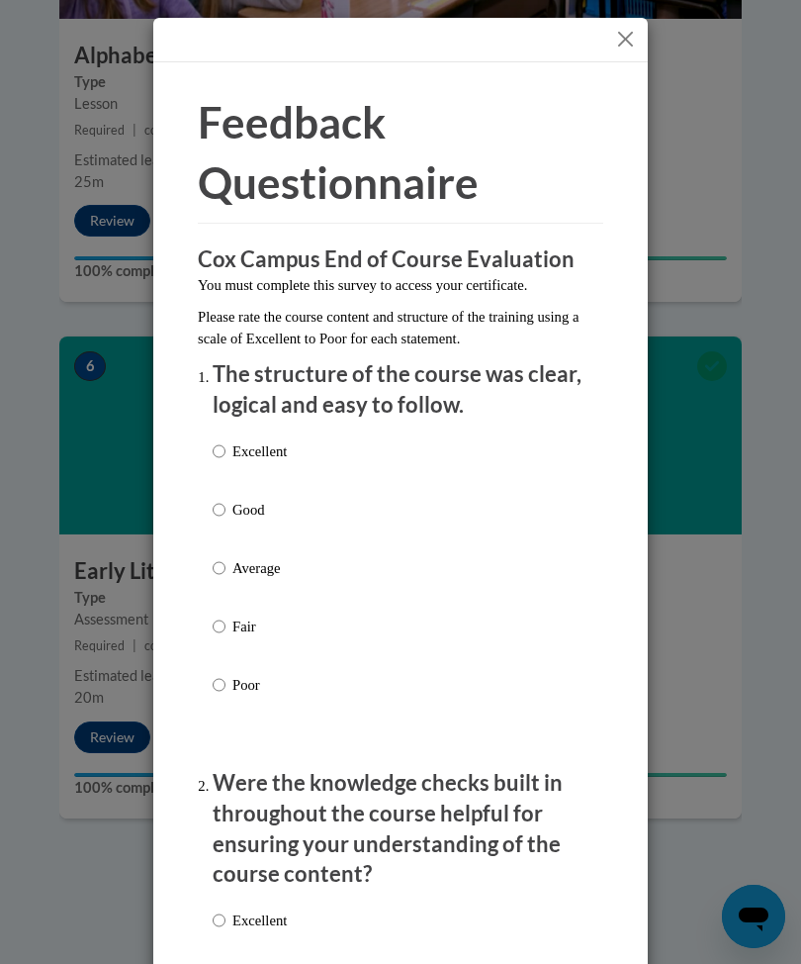
click at [627, 38] on button "Close" at bounding box center [625, 39] width 25 height 25
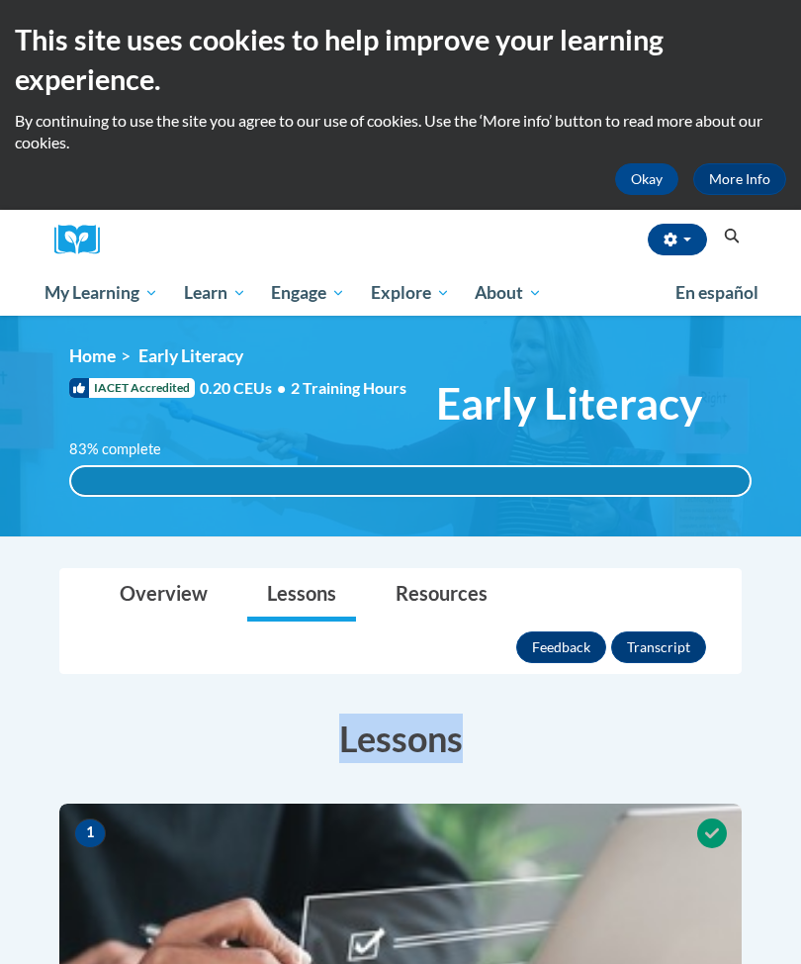
click at [551, 631] on button "Feedback" at bounding box center [562, 647] width 90 height 32
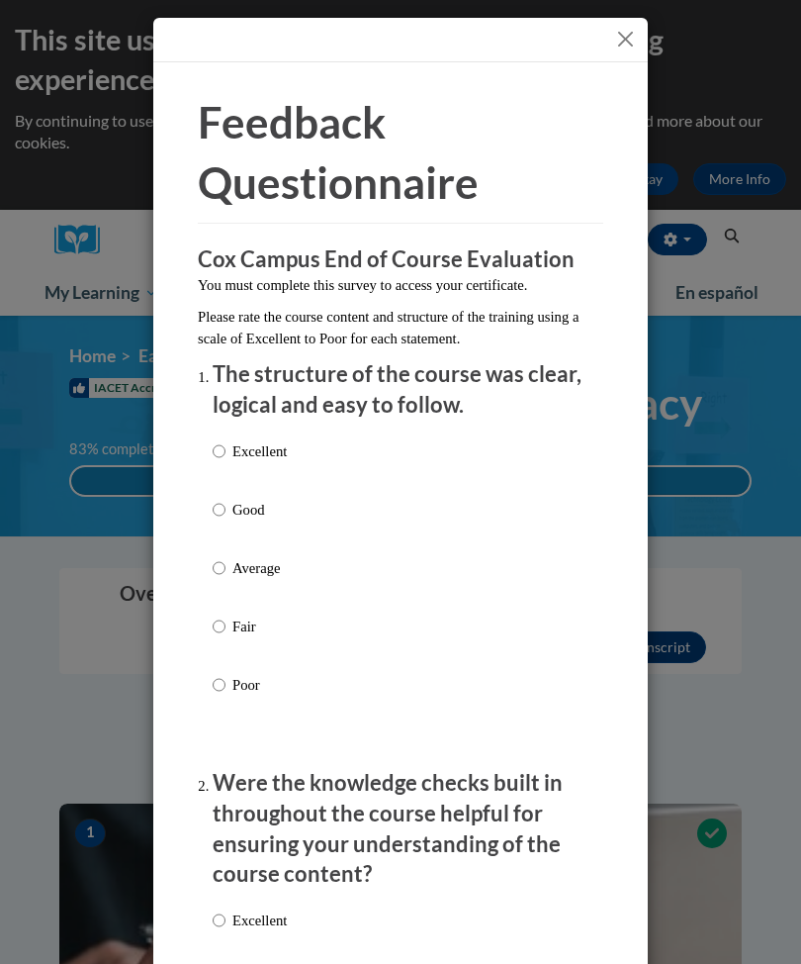
click at [222, 568] on input "Average" at bounding box center [219, 568] width 13 height 22
radio input "true"
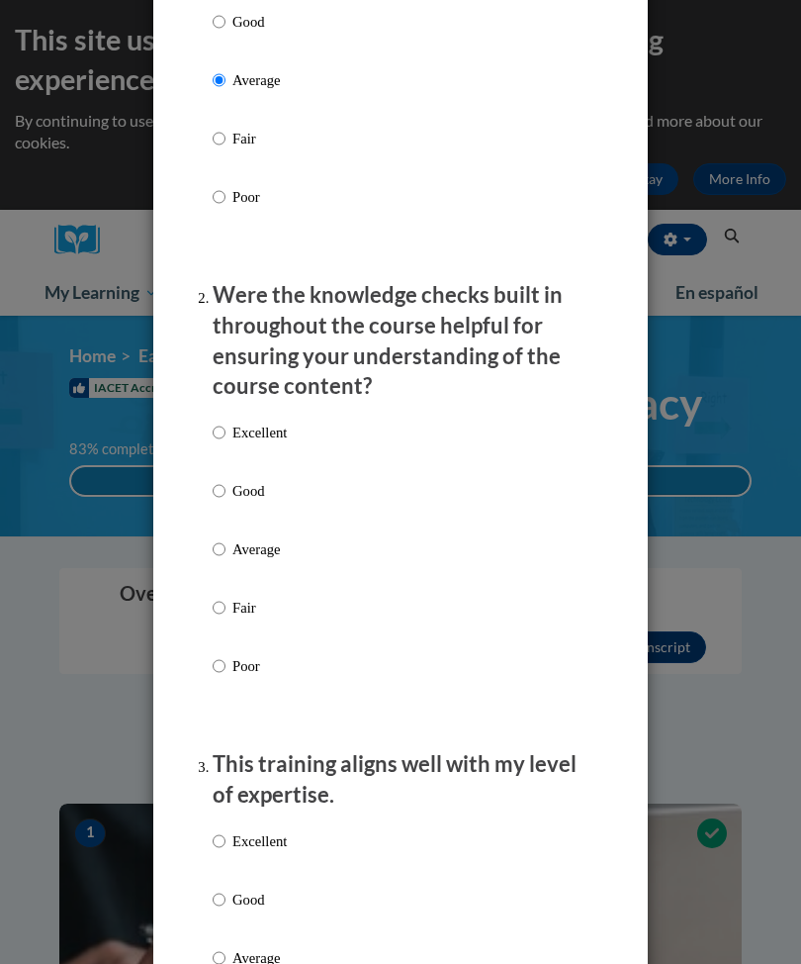
scroll to position [486, 0]
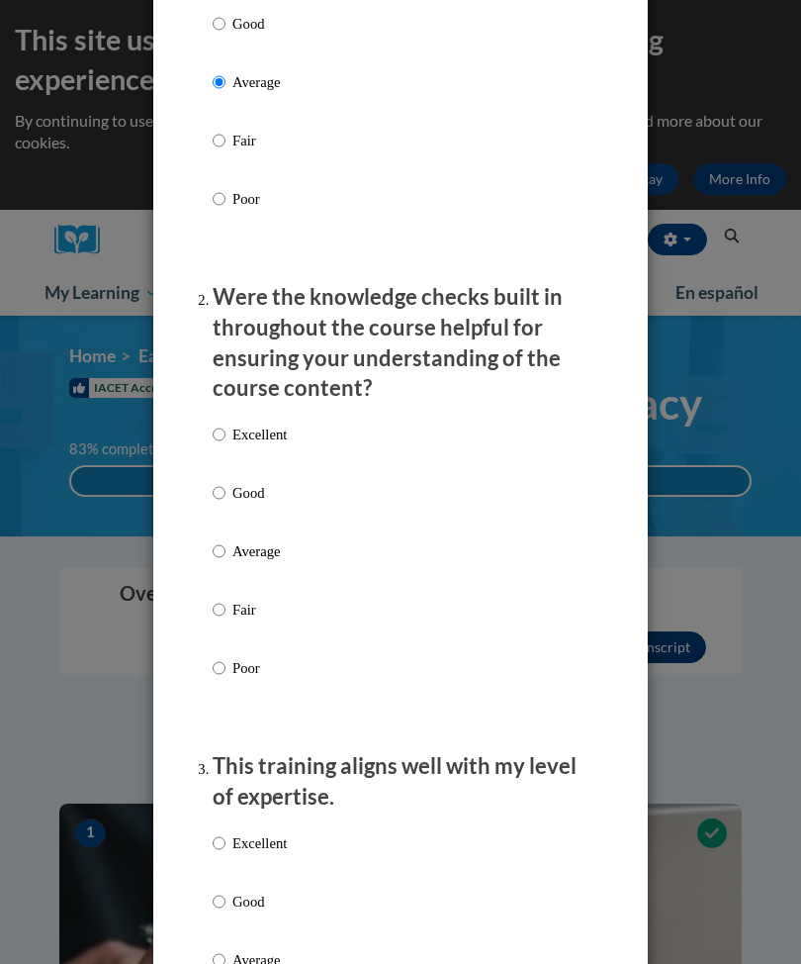
click at [214, 429] on input "Excellent" at bounding box center [219, 434] width 13 height 22
radio input "true"
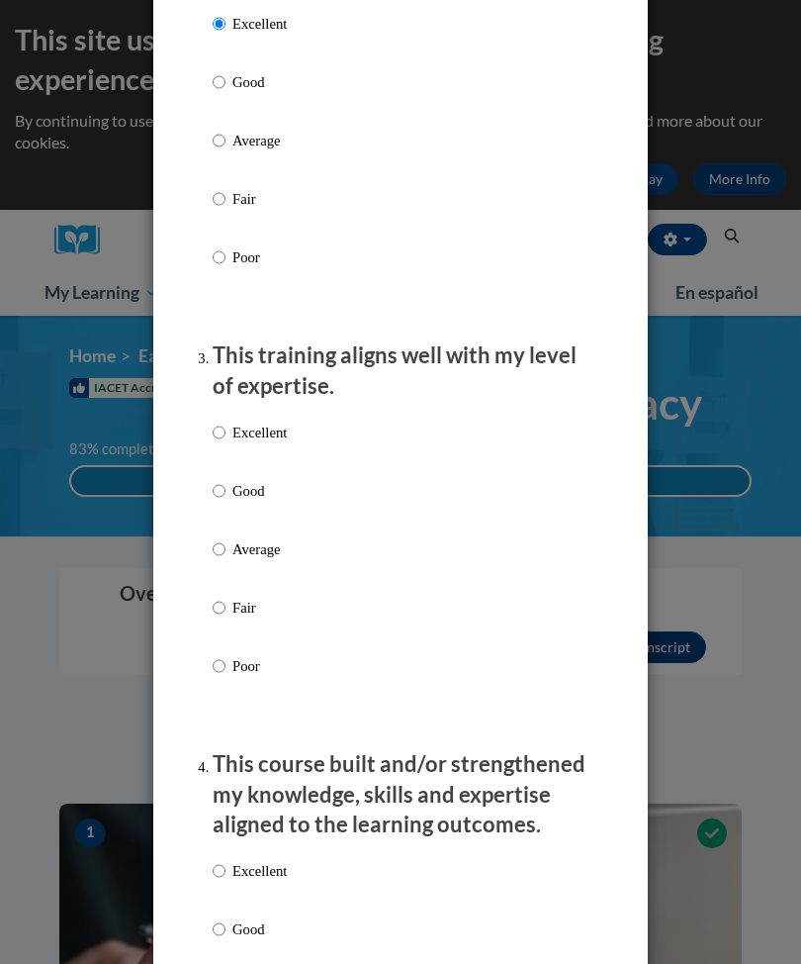
scroll to position [936, 0]
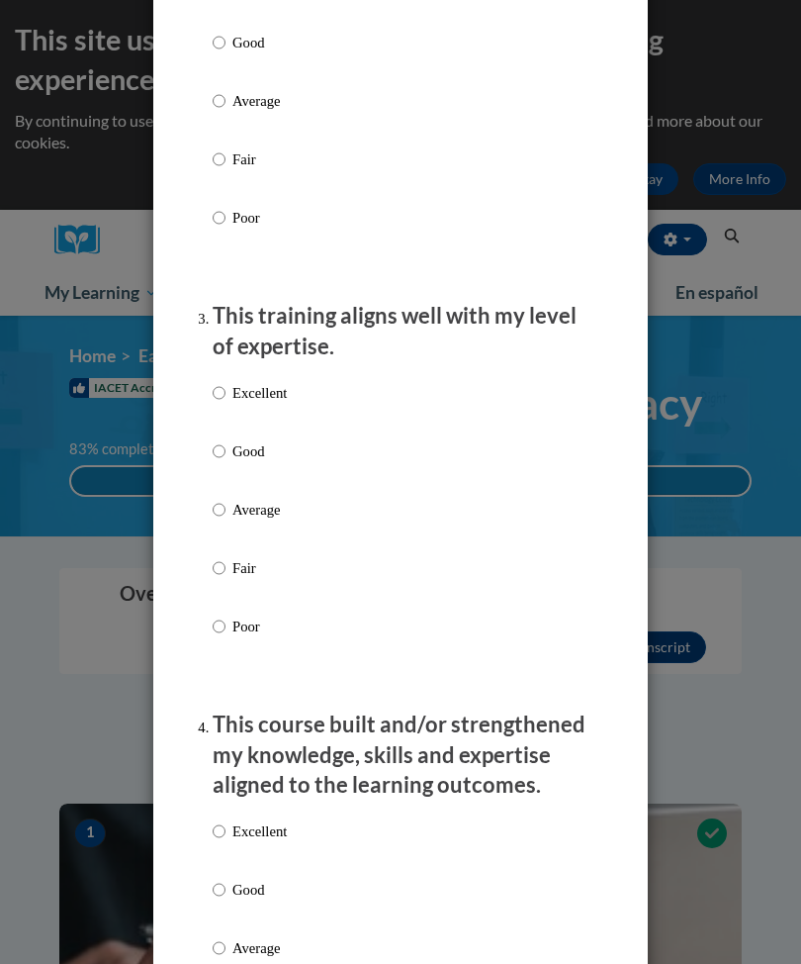
click at [222, 505] on input "Average" at bounding box center [219, 510] width 13 height 22
radio input "true"
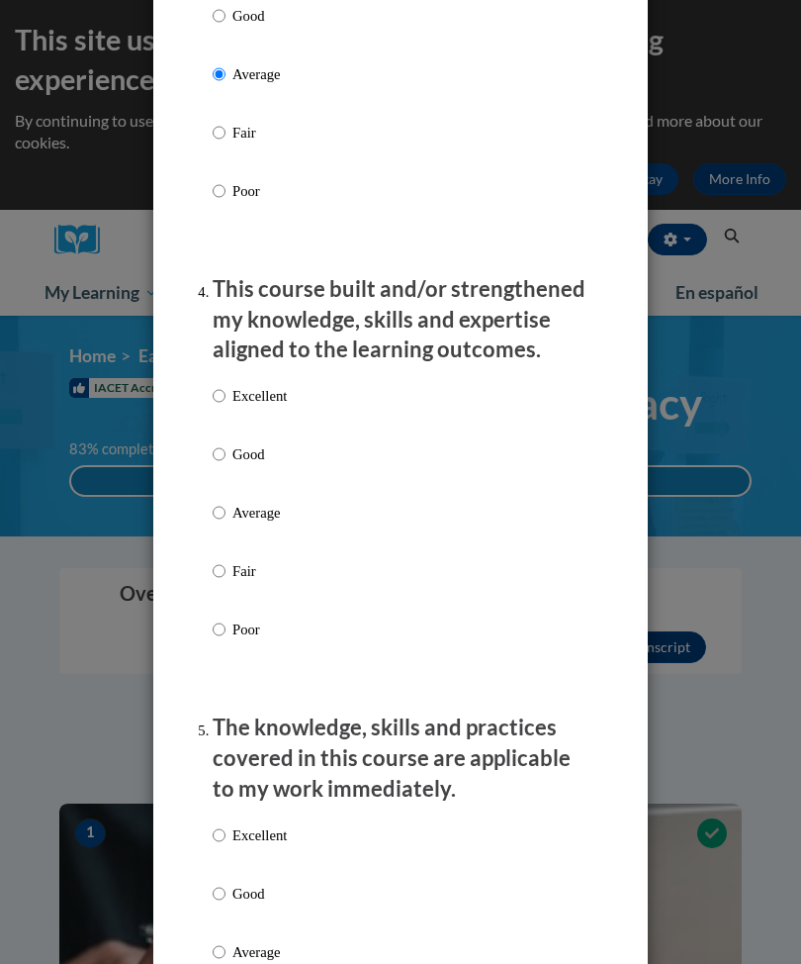
scroll to position [1372, 0]
click at [216, 444] on input "Good" at bounding box center [219, 453] width 13 height 22
radio input "true"
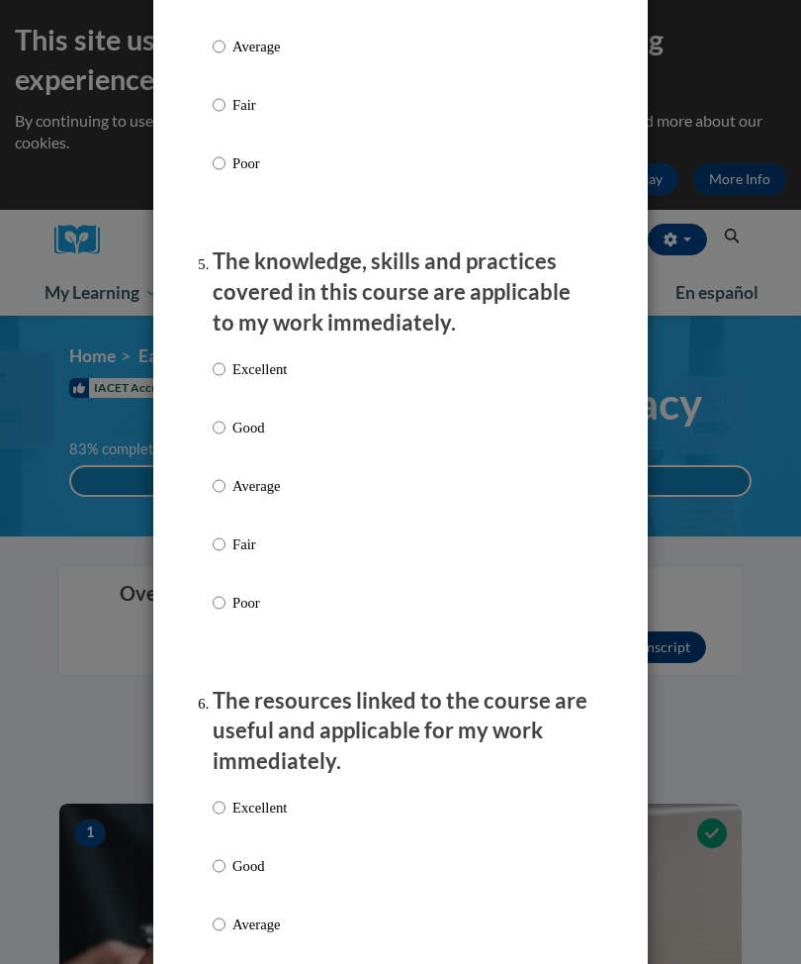
scroll to position [1839, 0]
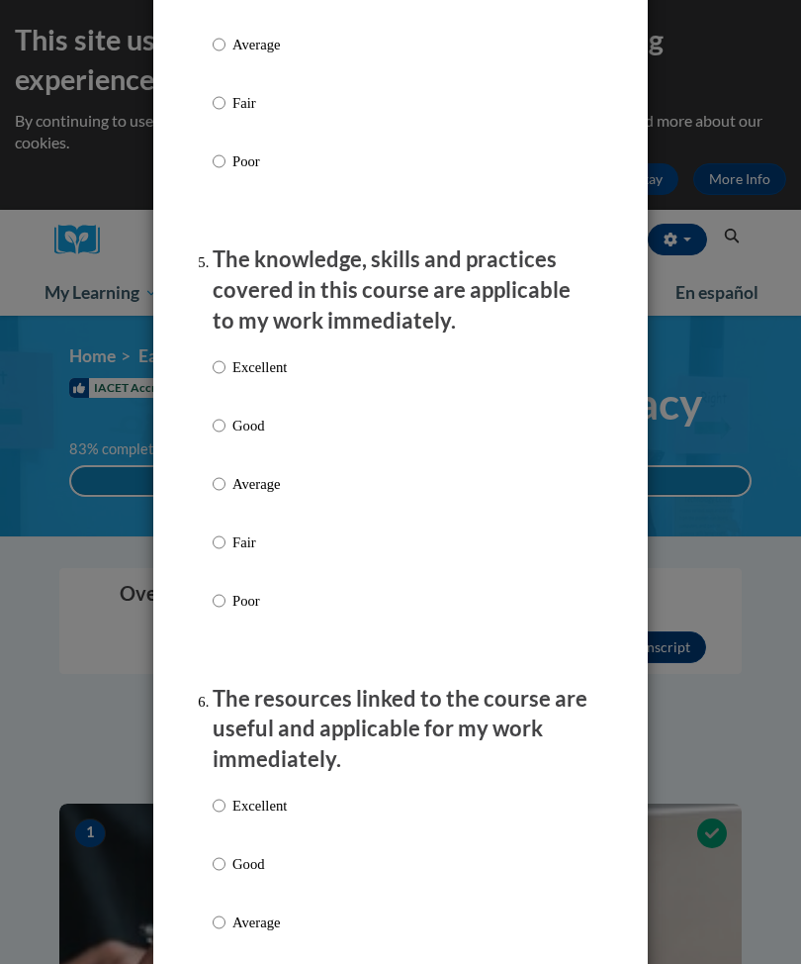
click at [217, 474] on input "Average" at bounding box center [219, 484] width 13 height 22
radio input "true"
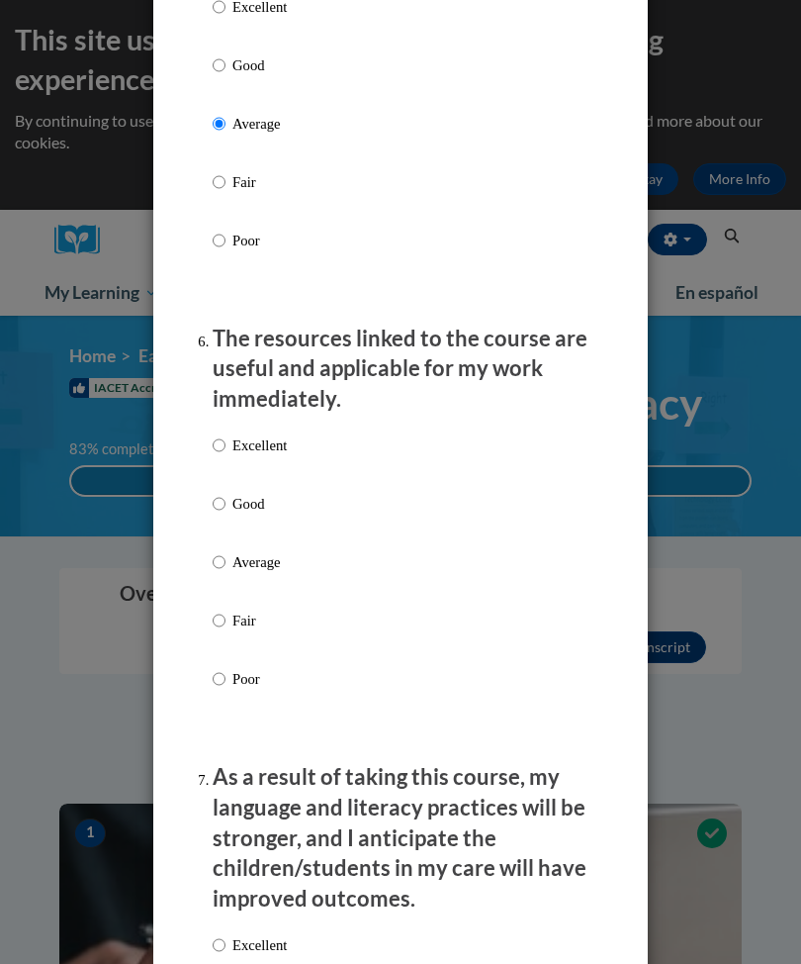
scroll to position [2205, 0]
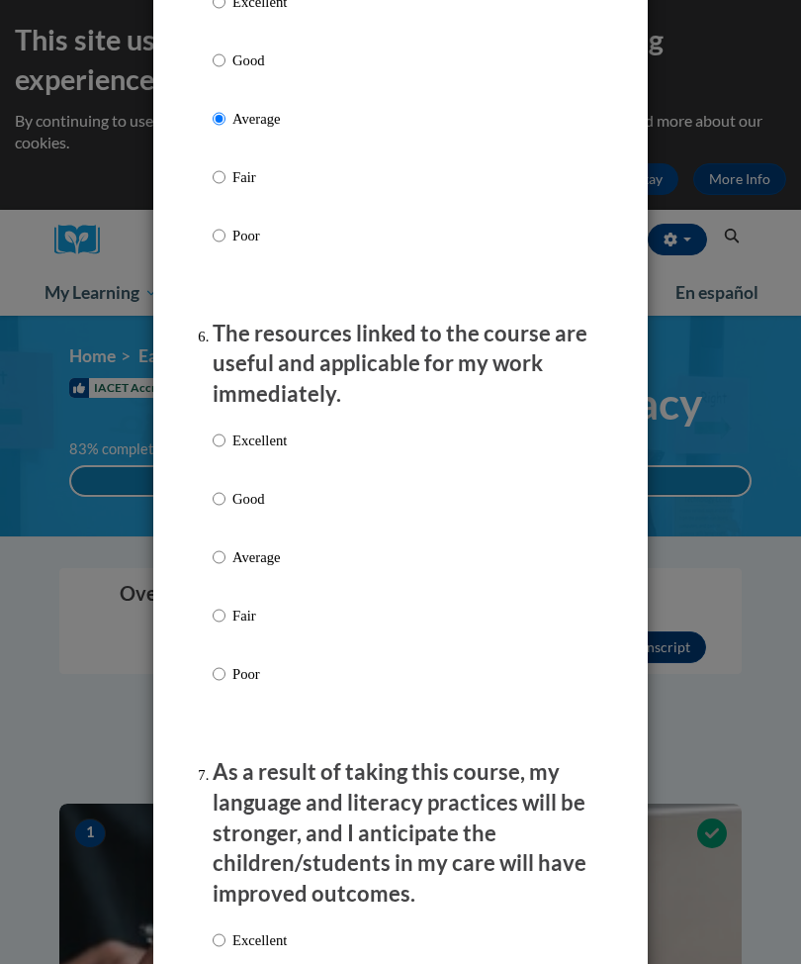
click at [215, 488] on input "Good" at bounding box center [219, 499] width 13 height 22
radio input "true"
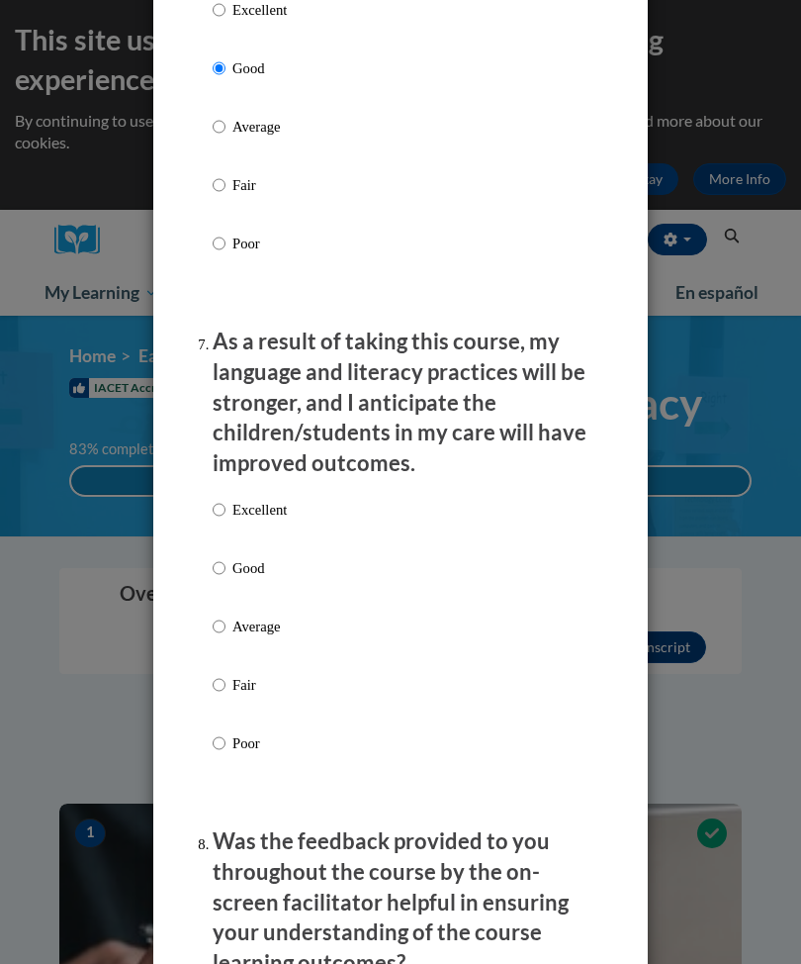
scroll to position [2650, 0]
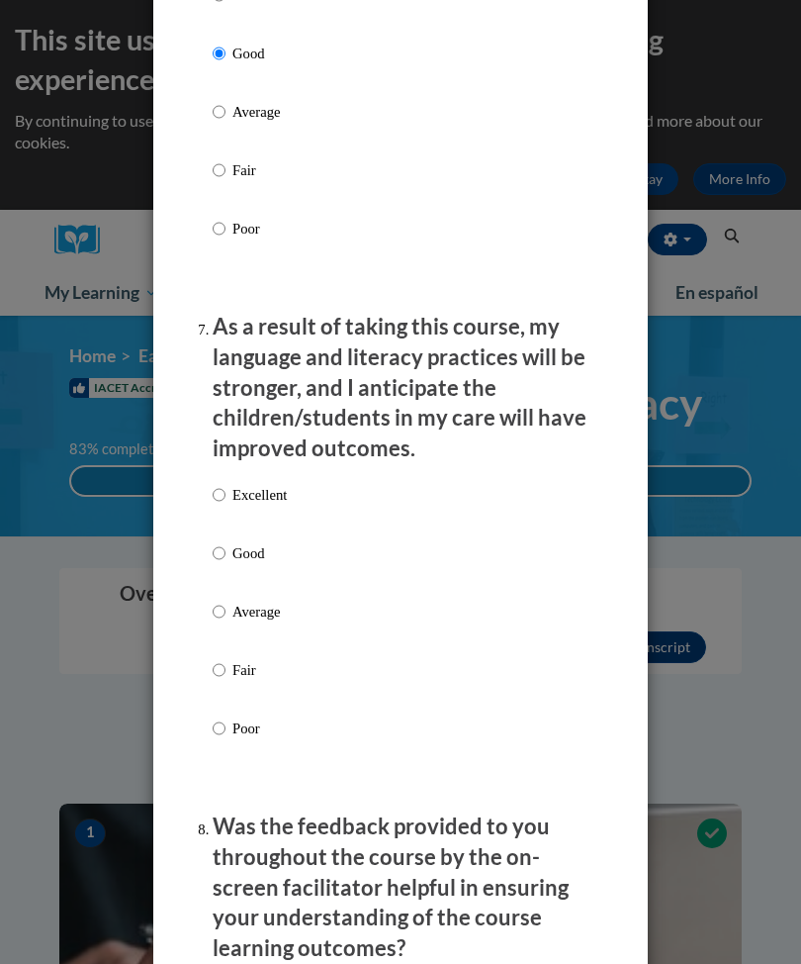
click at [216, 484] on input "Excellent" at bounding box center [219, 495] width 13 height 22
radio input "true"
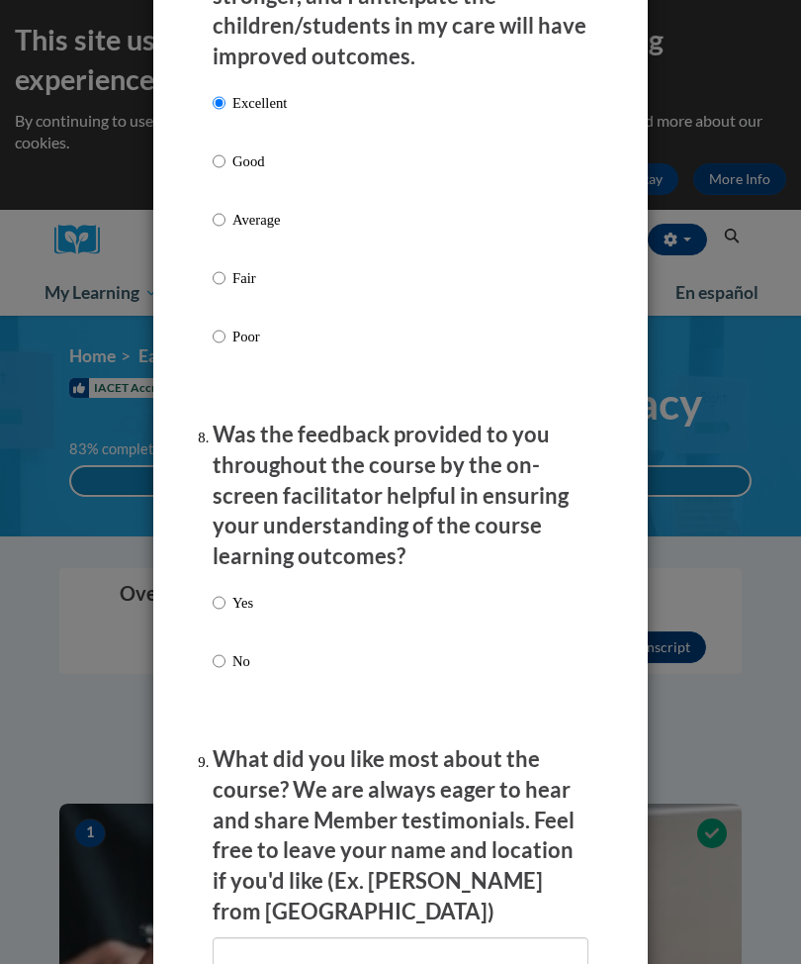
scroll to position [3099, 0]
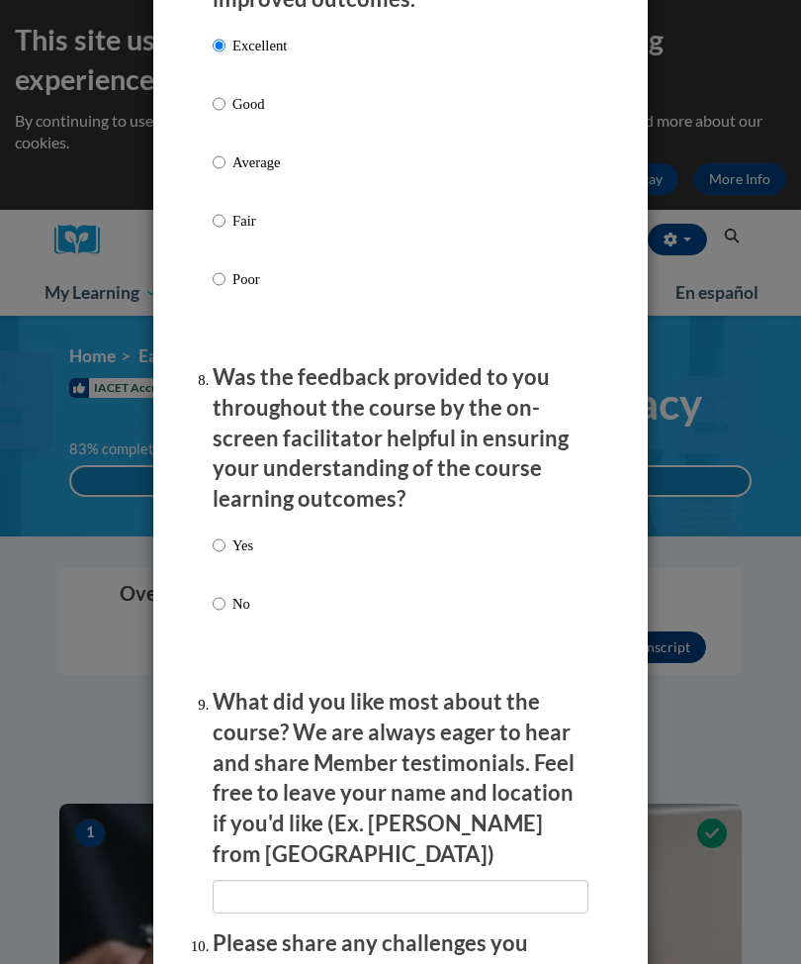
click at [215, 534] on input "Yes" at bounding box center [219, 545] width 13 height 22
radio input "true"
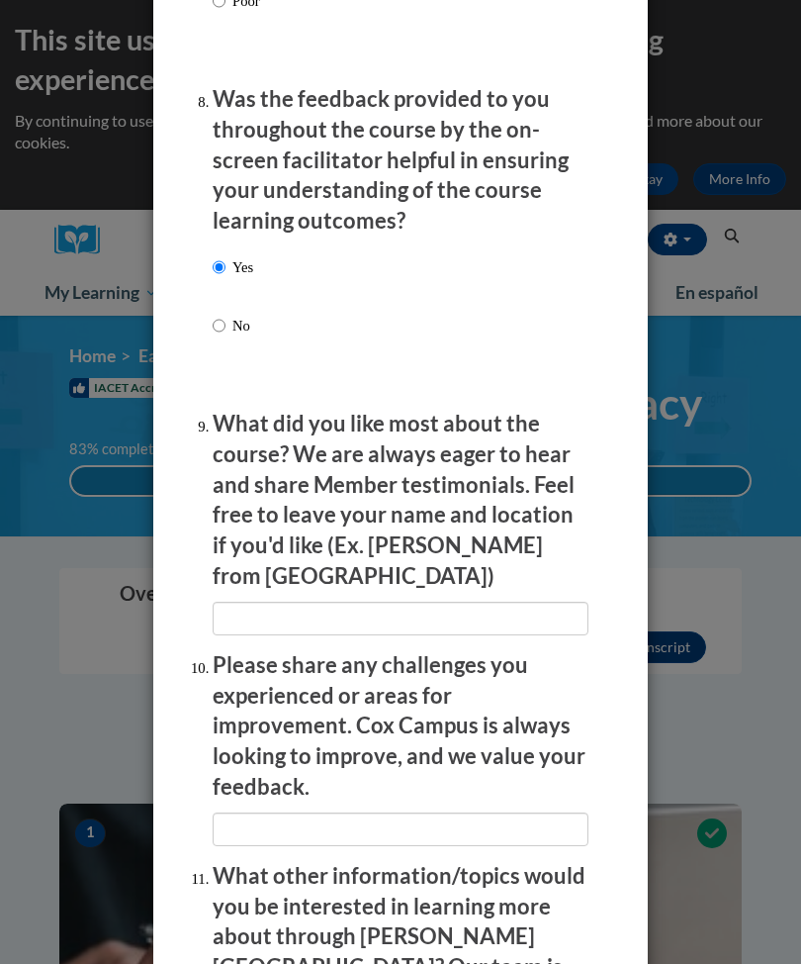
scroll to position [3421, 0]
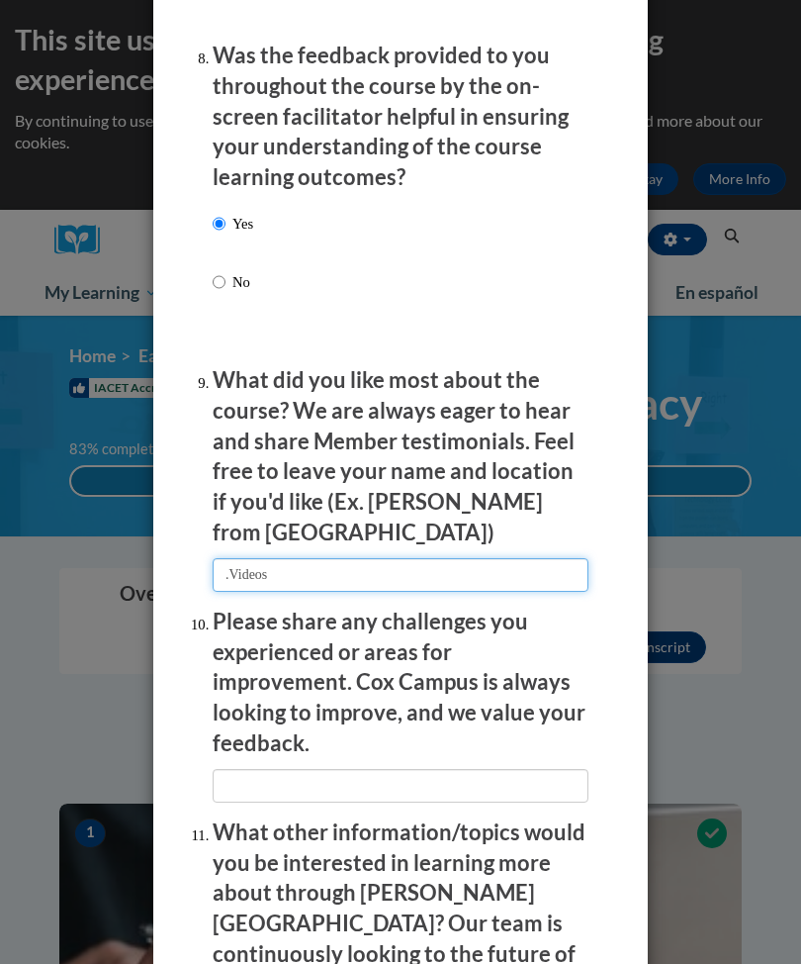
type input ".Videos"
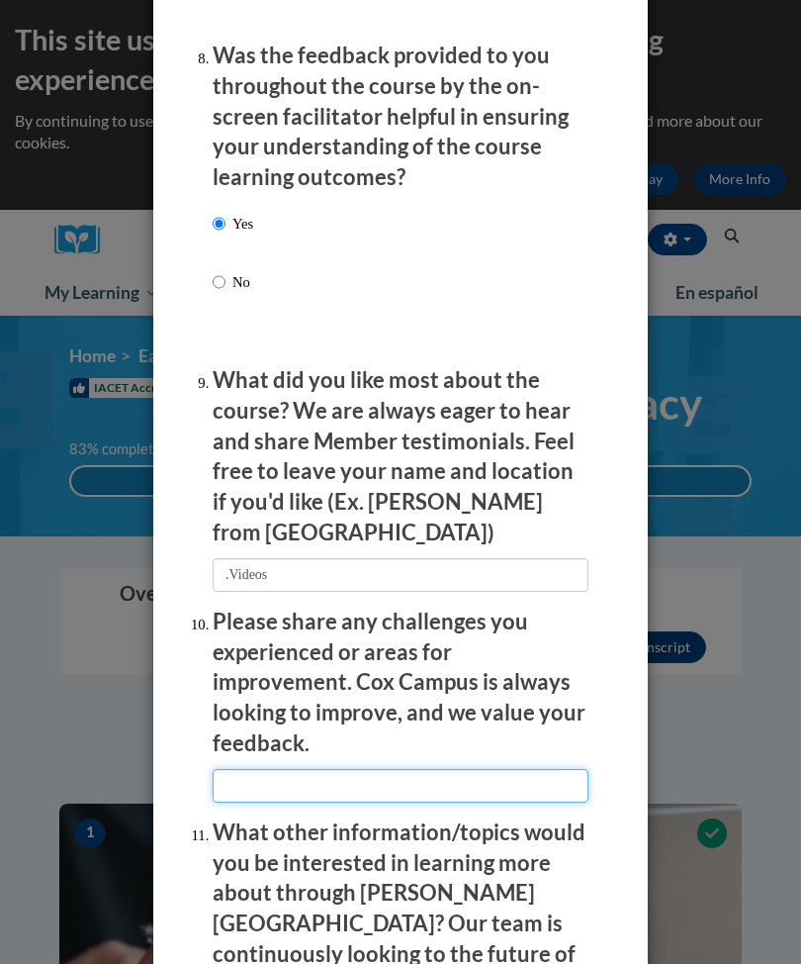
click at [423, 769] on input "textbox" at bounding box center [401, 786] width 376 height 34
